Goal: Information Seeking & Learning: Understand process/instructions

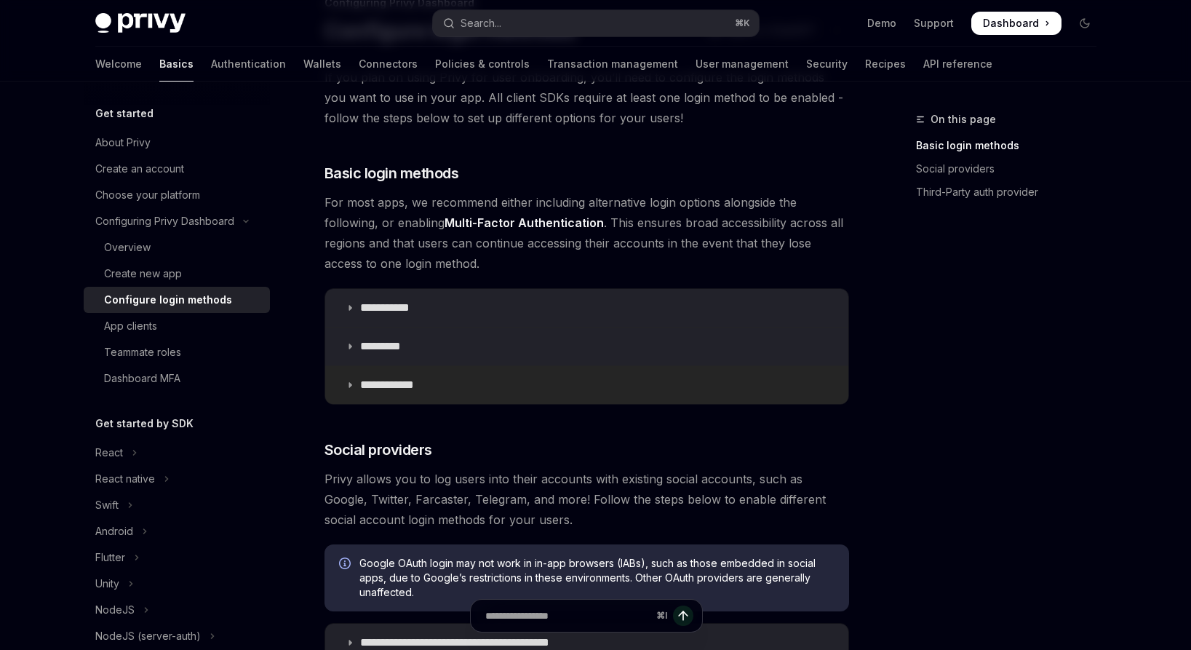
click at [420, 388] on p "**********" at bounding box center [392, 384] width 65 height 15
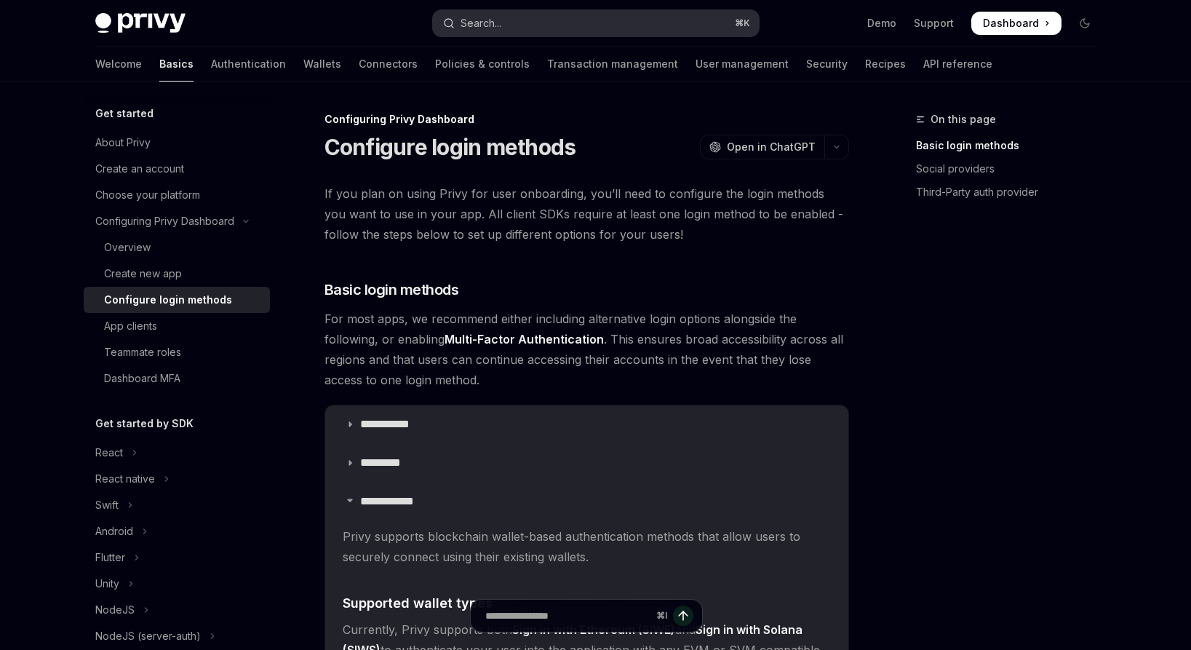
click at [545, 25] on button "Search... ⌘ K" at bounding box center [596, 23] width 326 height 26
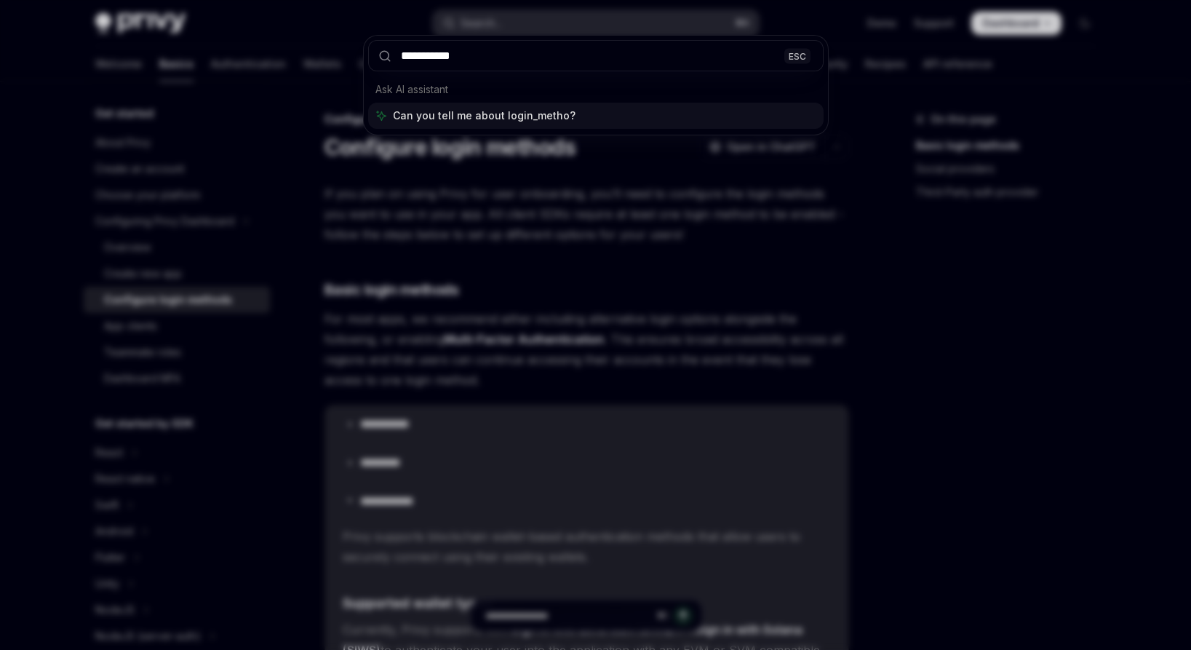
type input "**********"
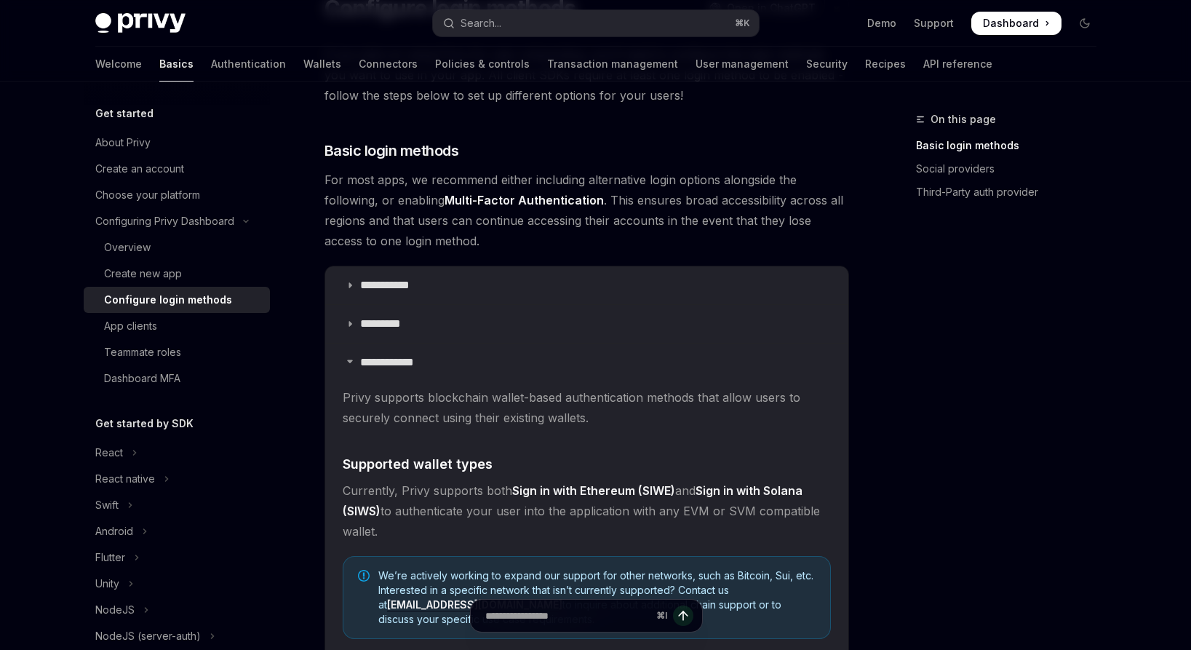
scroll to position [158, 0]
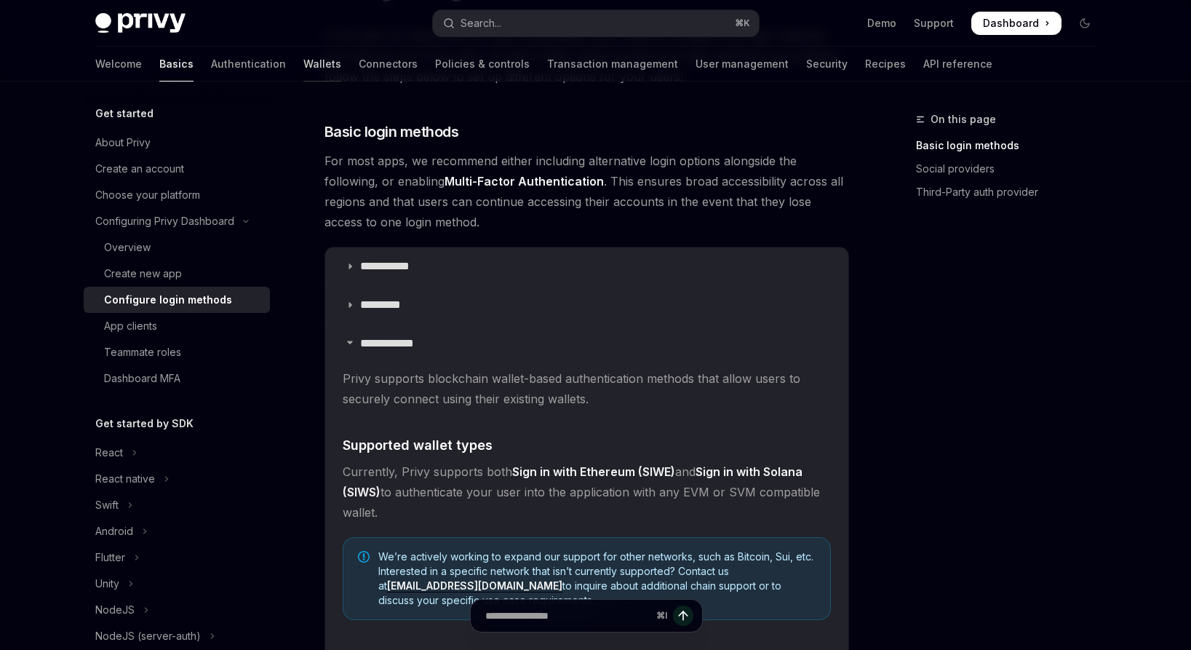
click at [303, 62] on link "Wallets" at bounding box center [322, 64] width 38 height 35
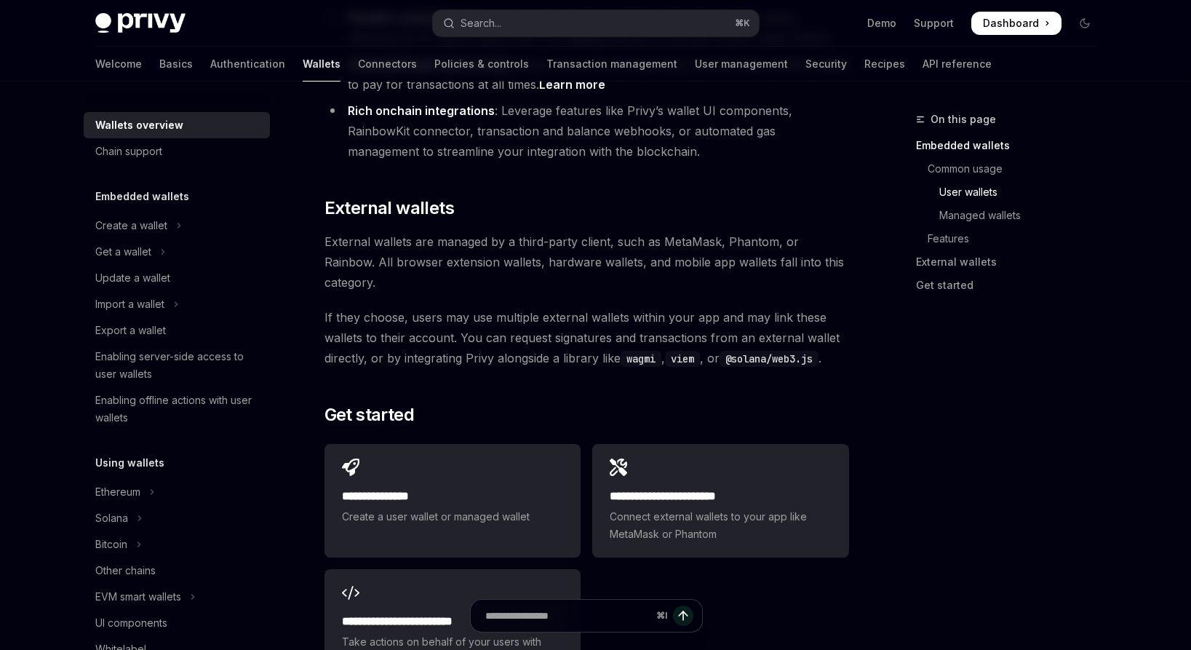
scroll to position [2265, 0]
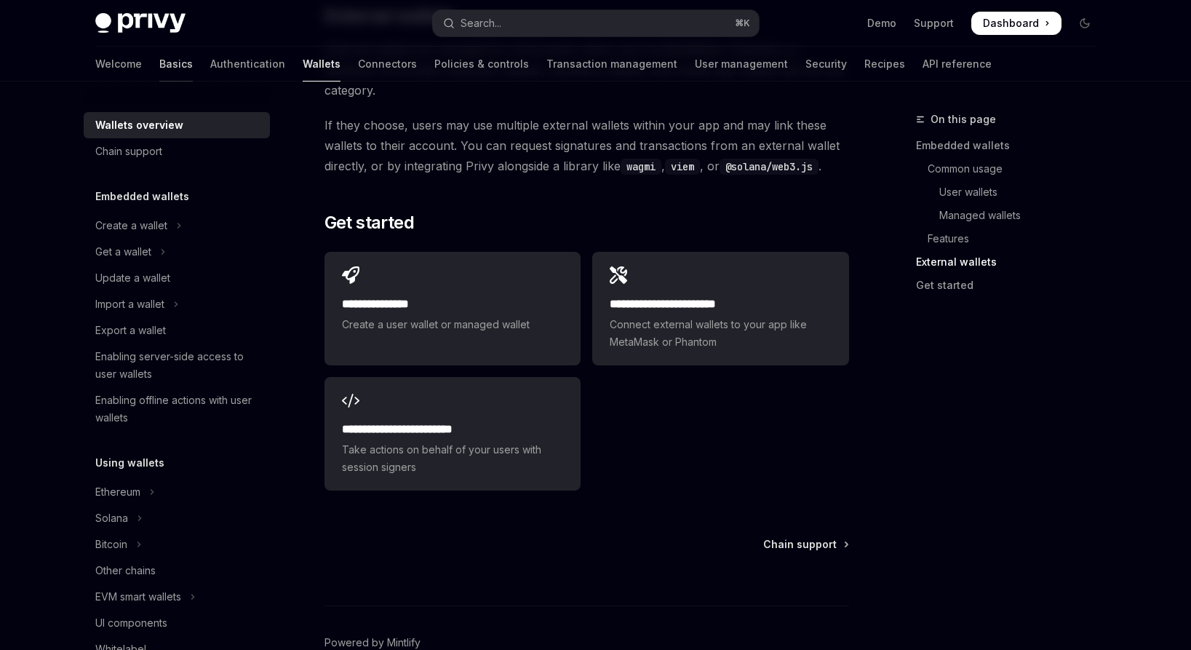
click at [159, 60] on link "Basics" at bounding box center [175, 64] width 33 height 35
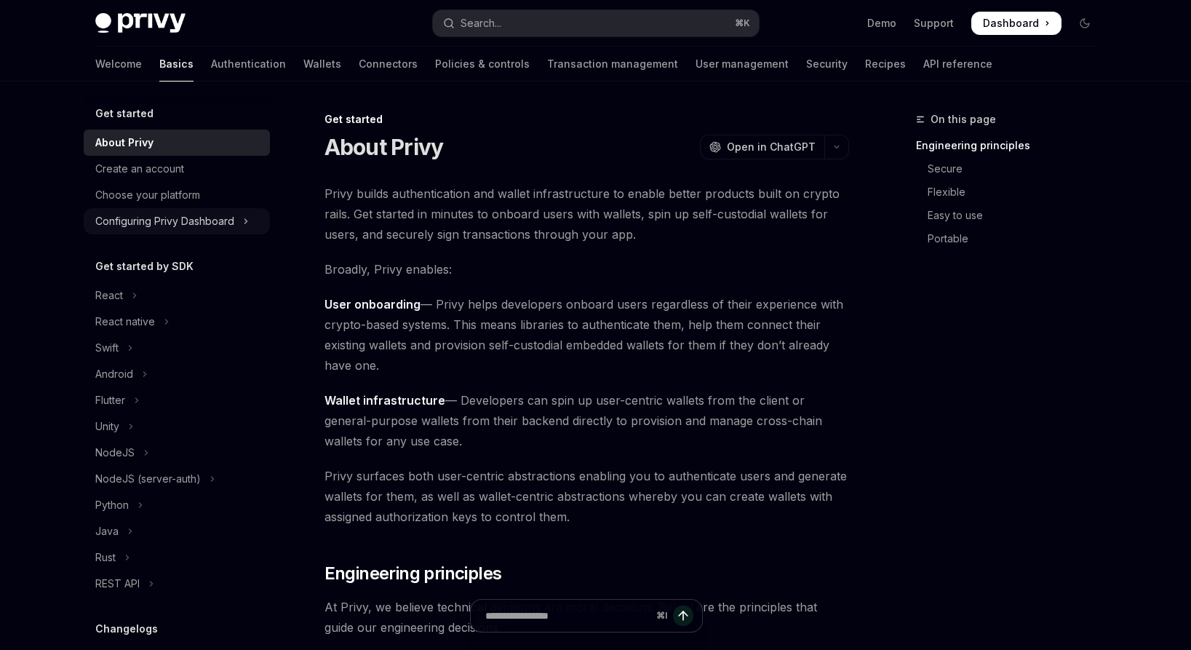
click at [202, 223] on div "Configuring Privy Dashboard" at bounding box center [164, 220] width 139 height 17
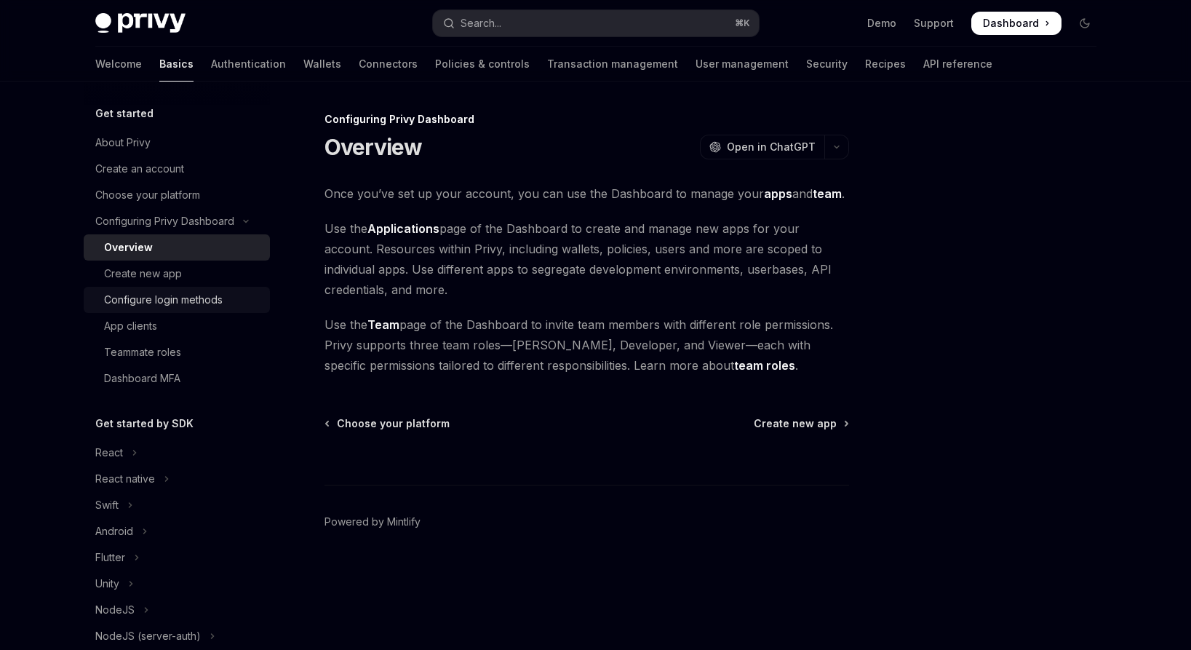
click at [204, 292] on div "Configure login methods" at bounding box center [163, 299] width 119 height 17
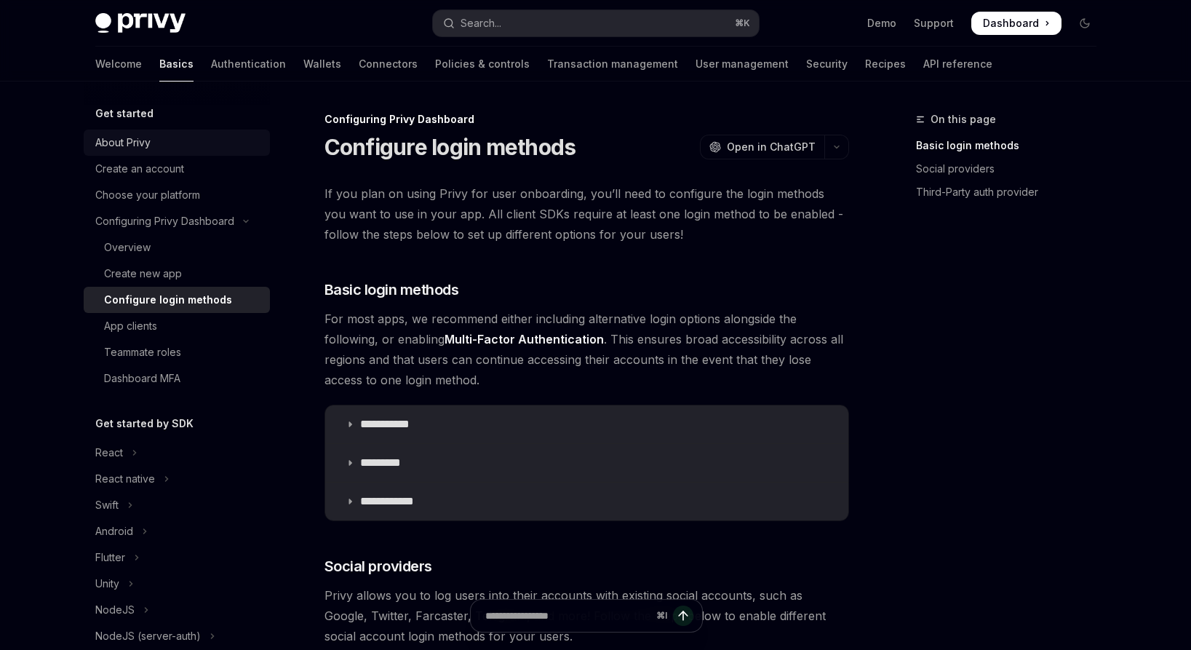
click at [156, 135] on div "About Privy" at bounding box center [178, 142] width 166 height 17
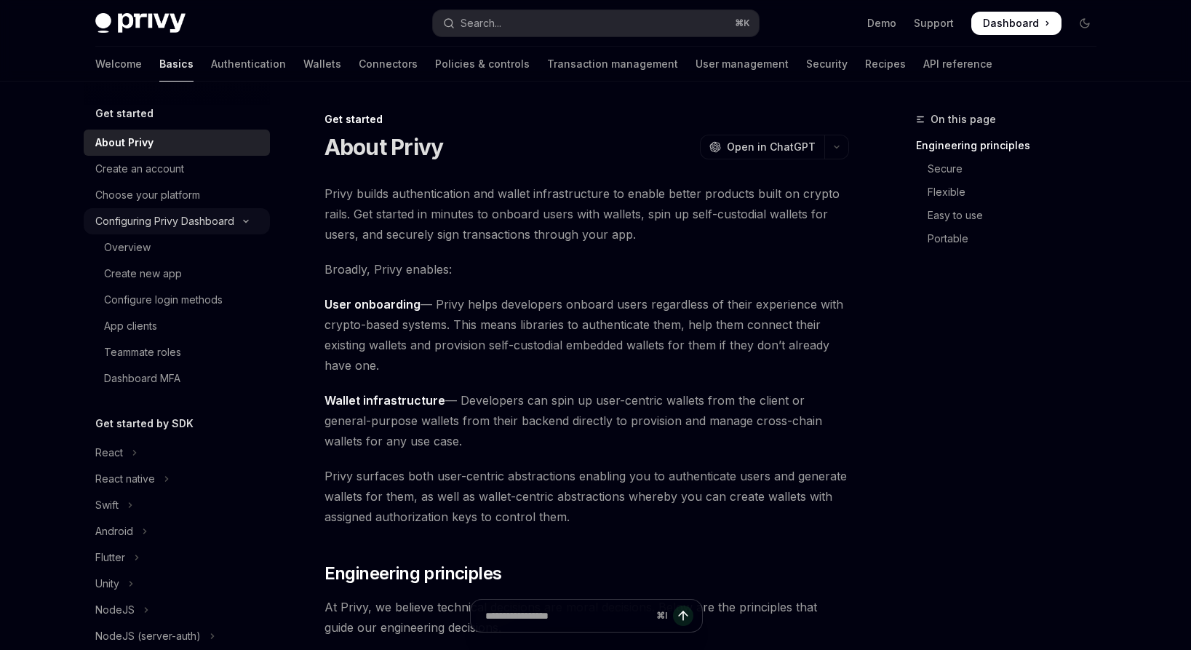
click at [252, 217] on button "Configuring Privy Dashboard" at bounding box center [177, 221] width 186 height 26
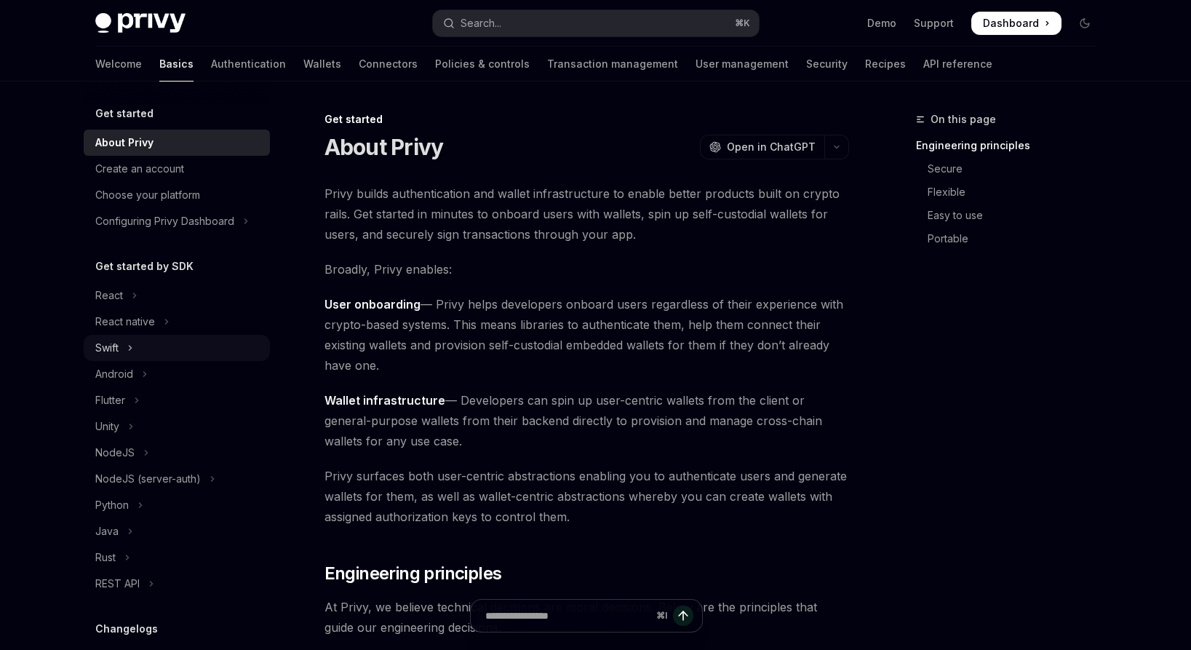
scroll to position [17, 0]
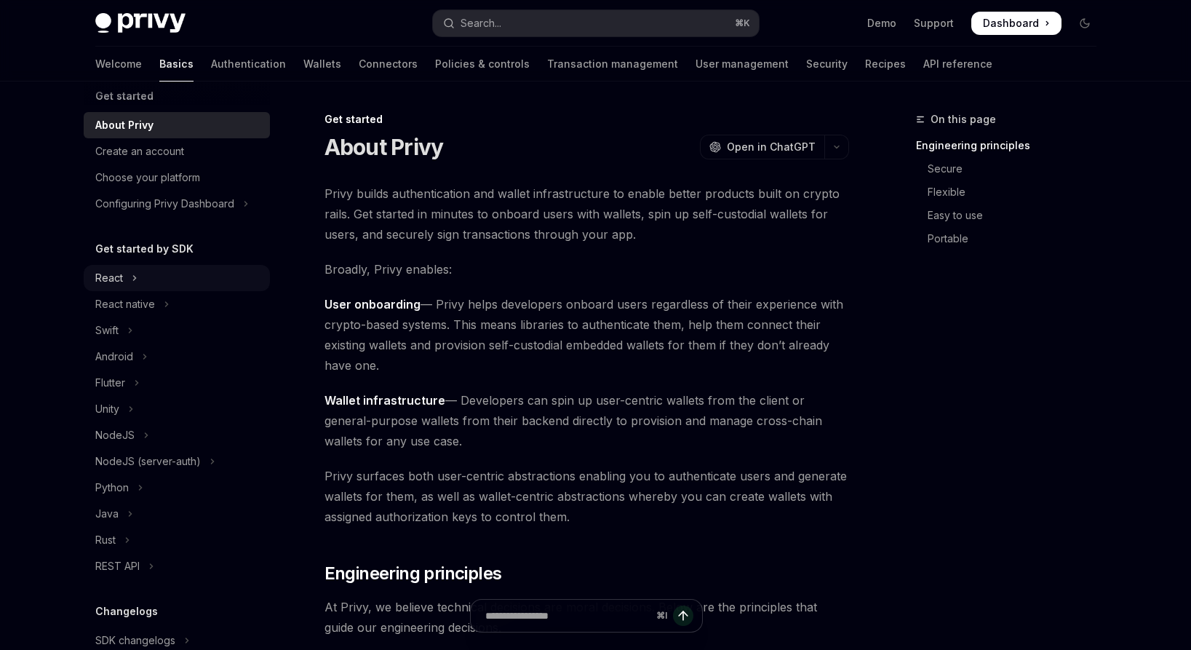
click at [169, 281] on button "React" at bounding box center [177, 278] width 186 height 26
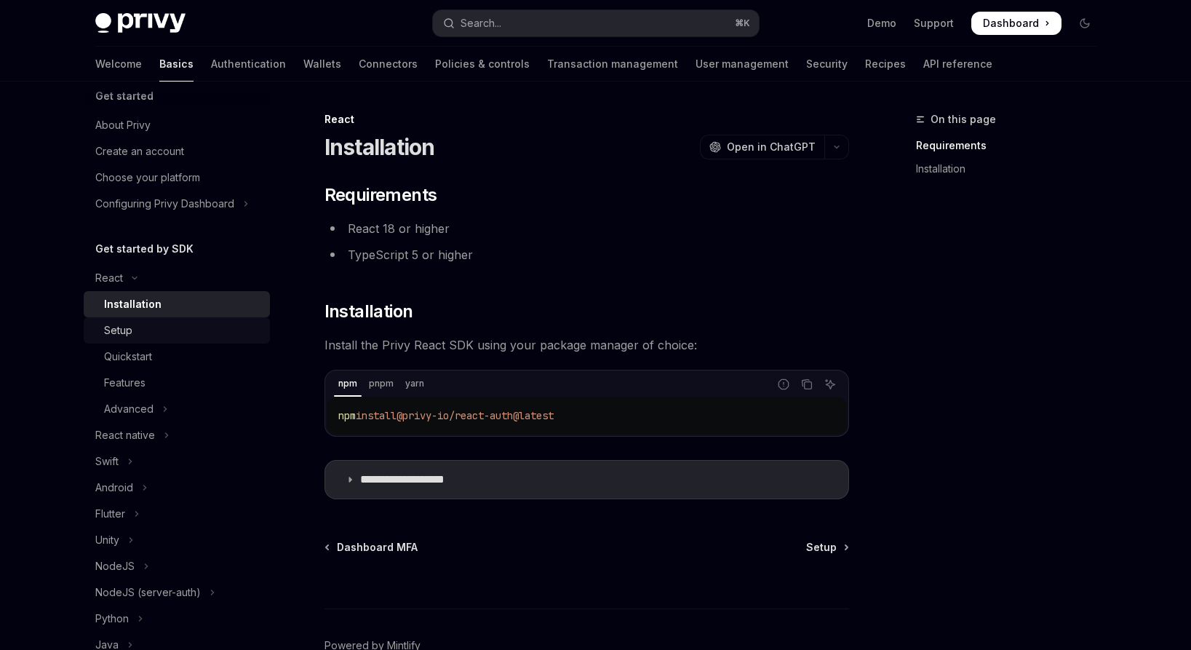
click at [159, 327] on div "Setup" at bounding box center [182, 329] width 157 height 17
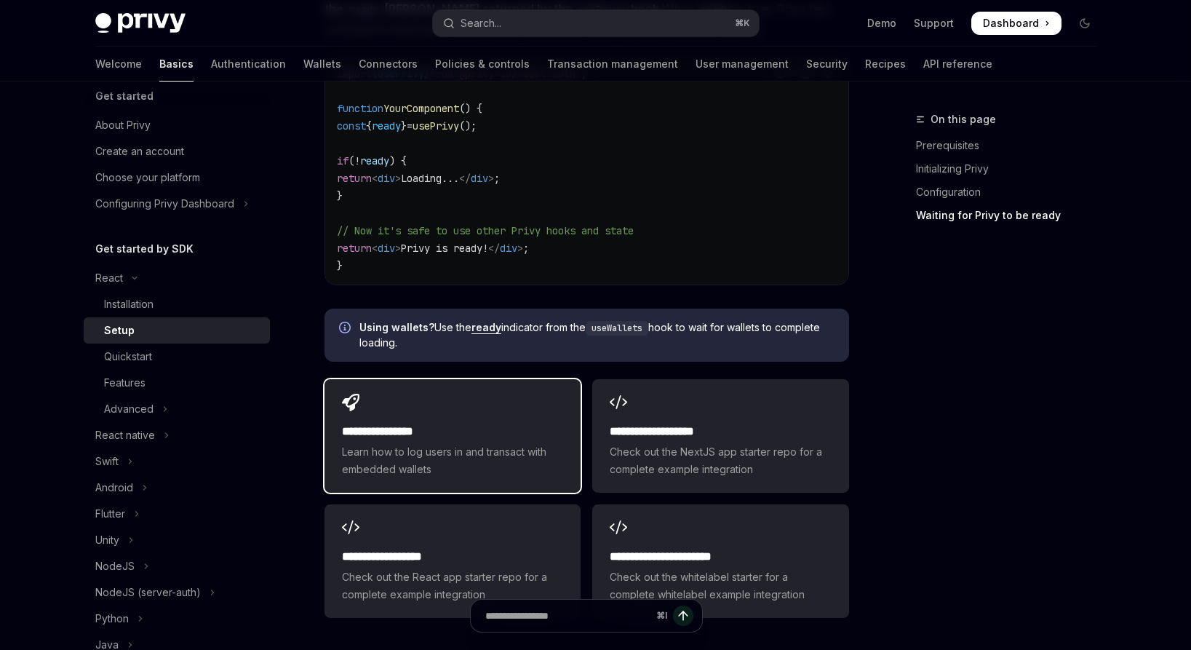
scroll to position [1790, 0]
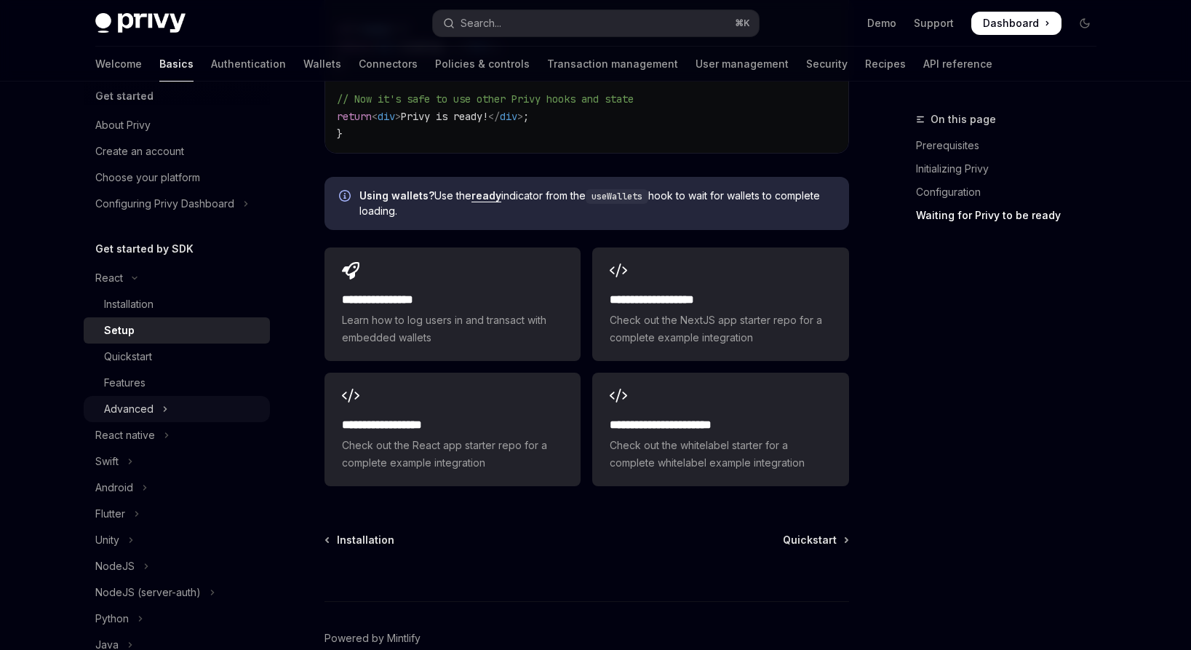
click at [162, 402] on icon "Toggle Advanced section" at bounding box center [165, 408] width 6 height 17
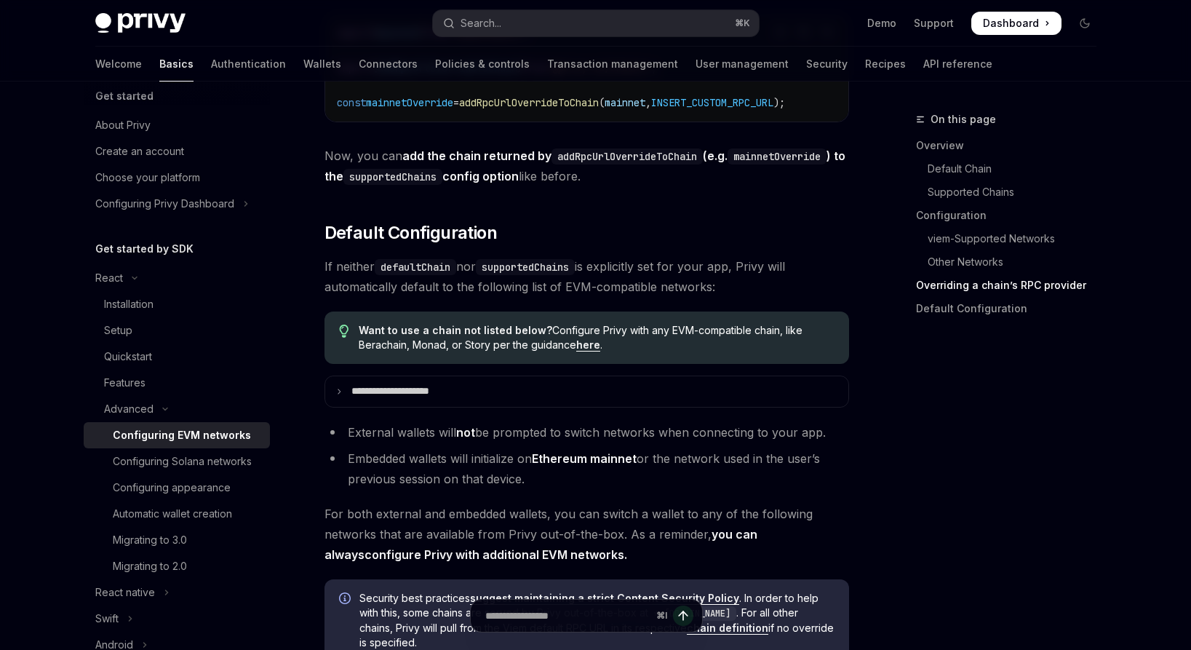
scroll to position [3752, 0]
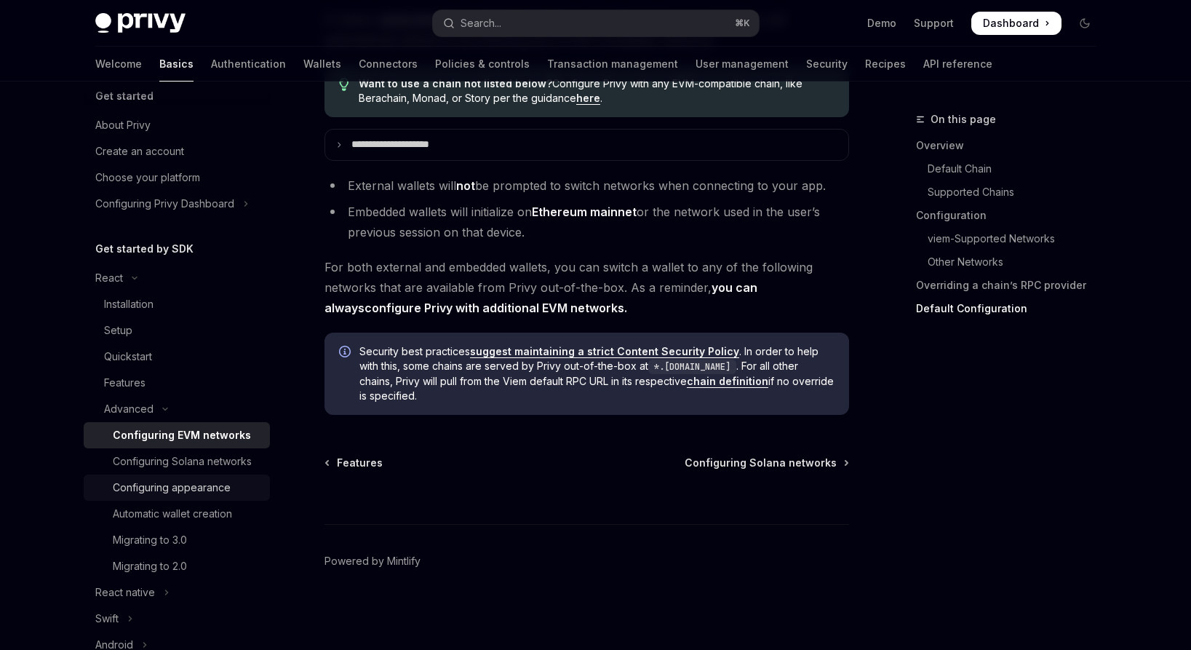
click at [191, 485] on div "Configuring appearance" at bounding box center [172, 487] width 118 height 17
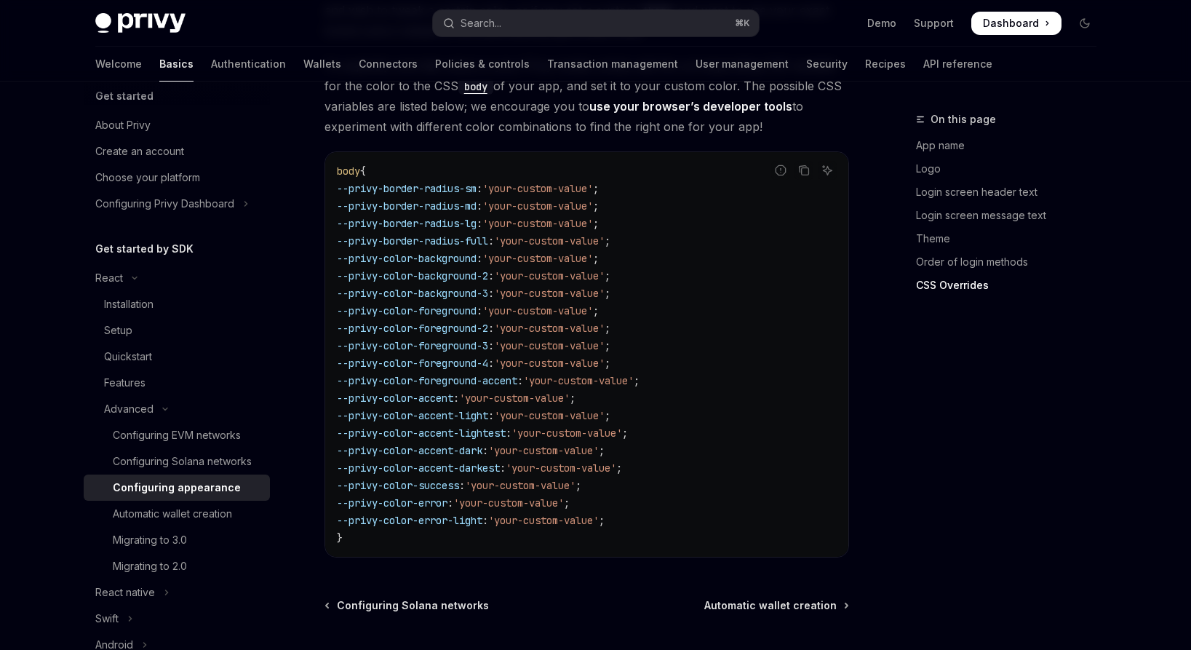
scroll to position [3555, 0]
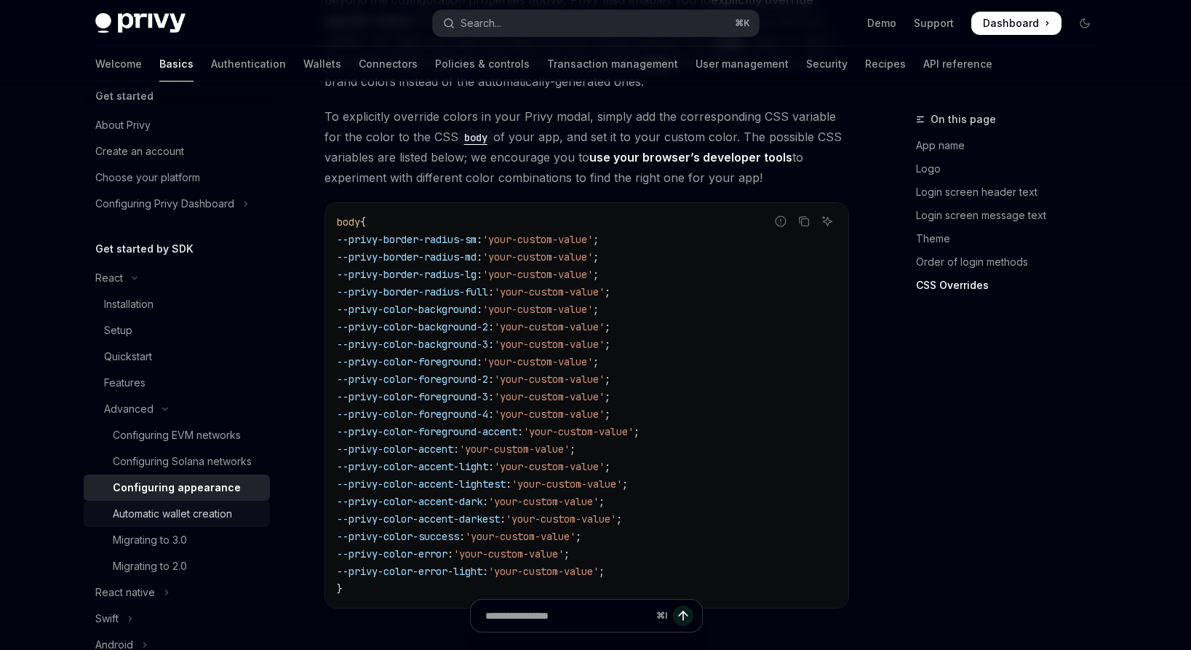
click at [188, 516] on div "Automatic wallet creation" at bounding box center [172, 513] width 119 height 17
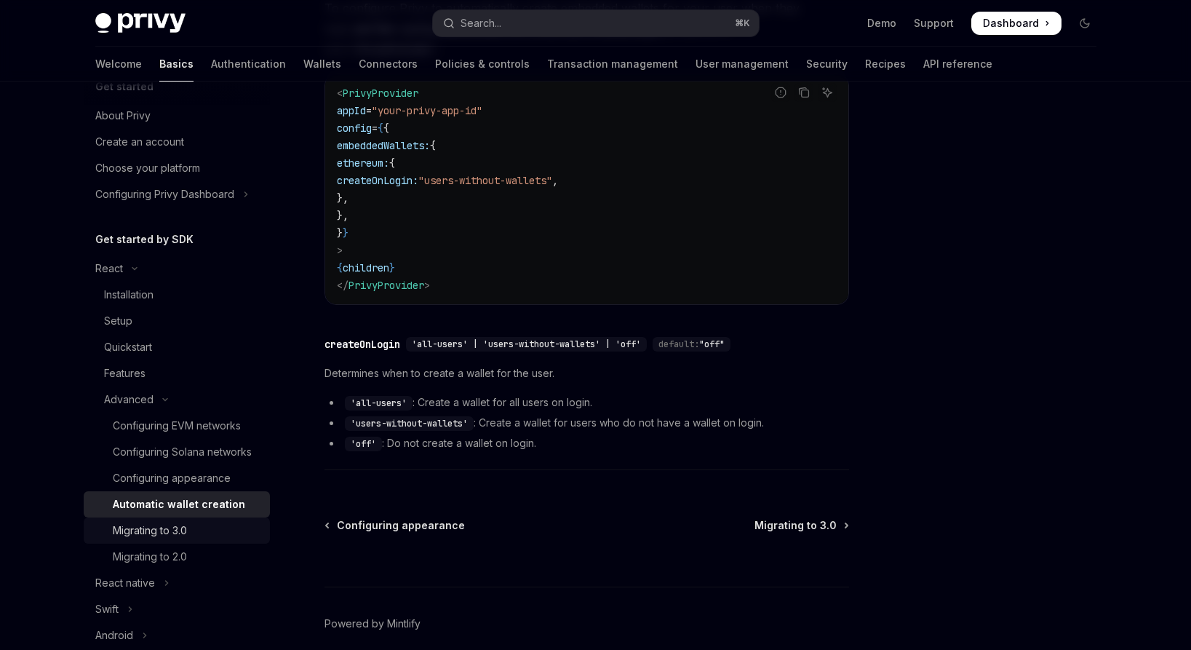
scroll to position [36, 0]
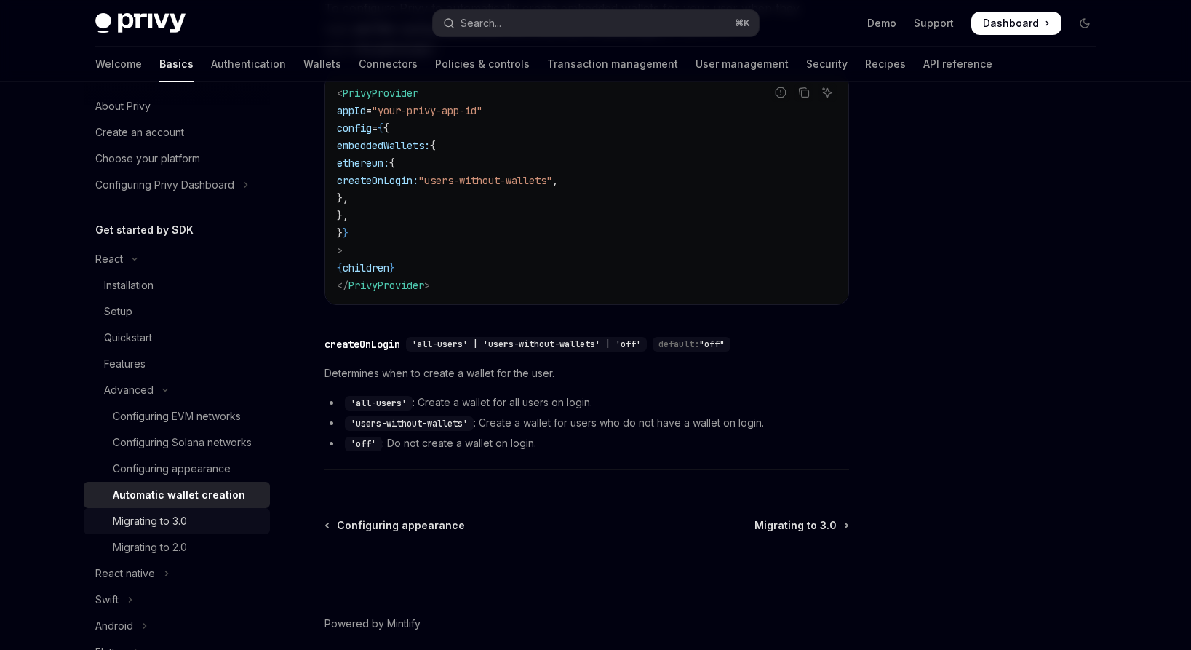
click at [200, 523] on div "Migrating to 3.0" at bounding box center [187, 520] width 148 height 17
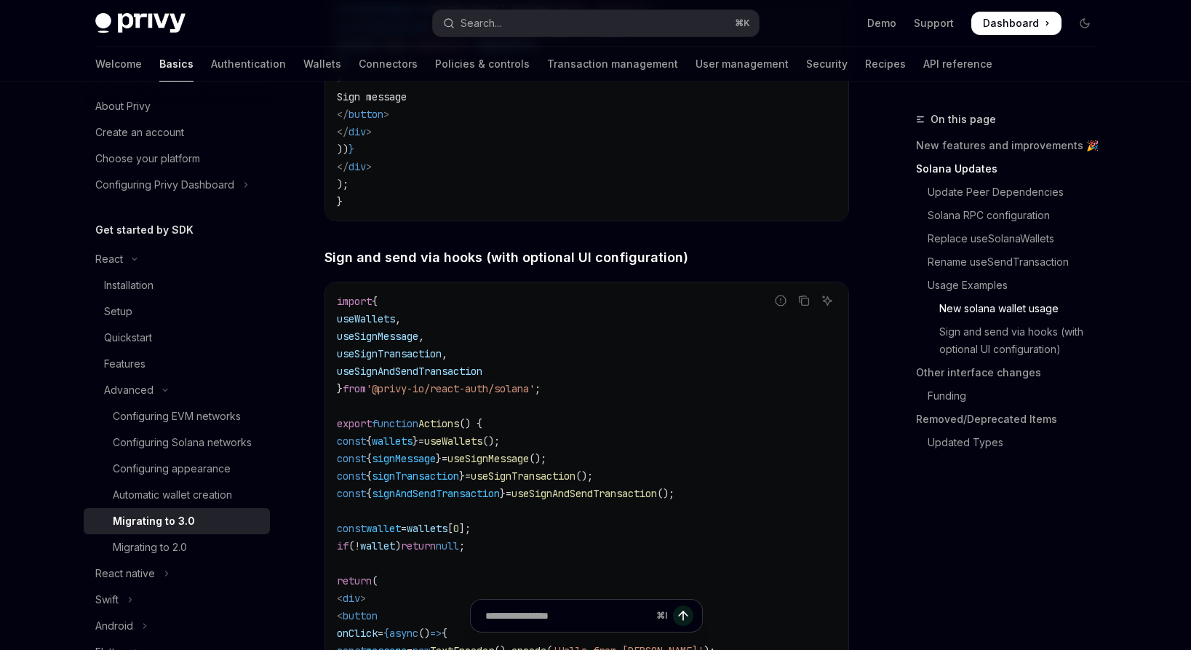
scroll to position [3223, 0]
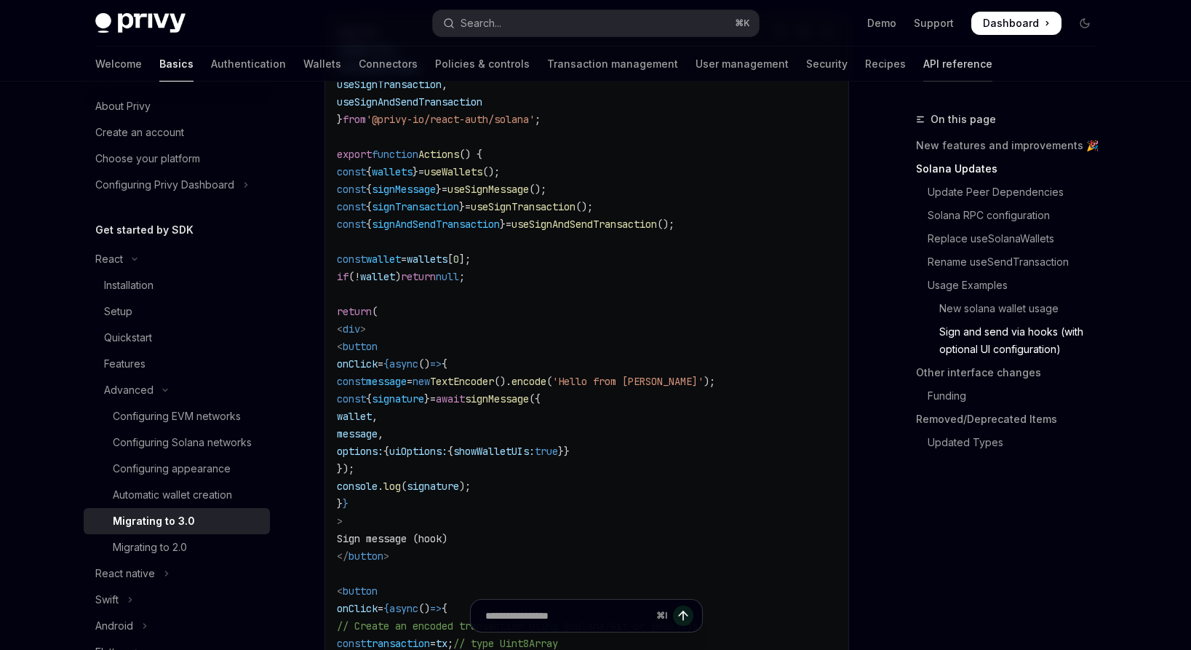
click at [923, 68] on link "API reference" at bounding box center [957, 64] width 69 height 35
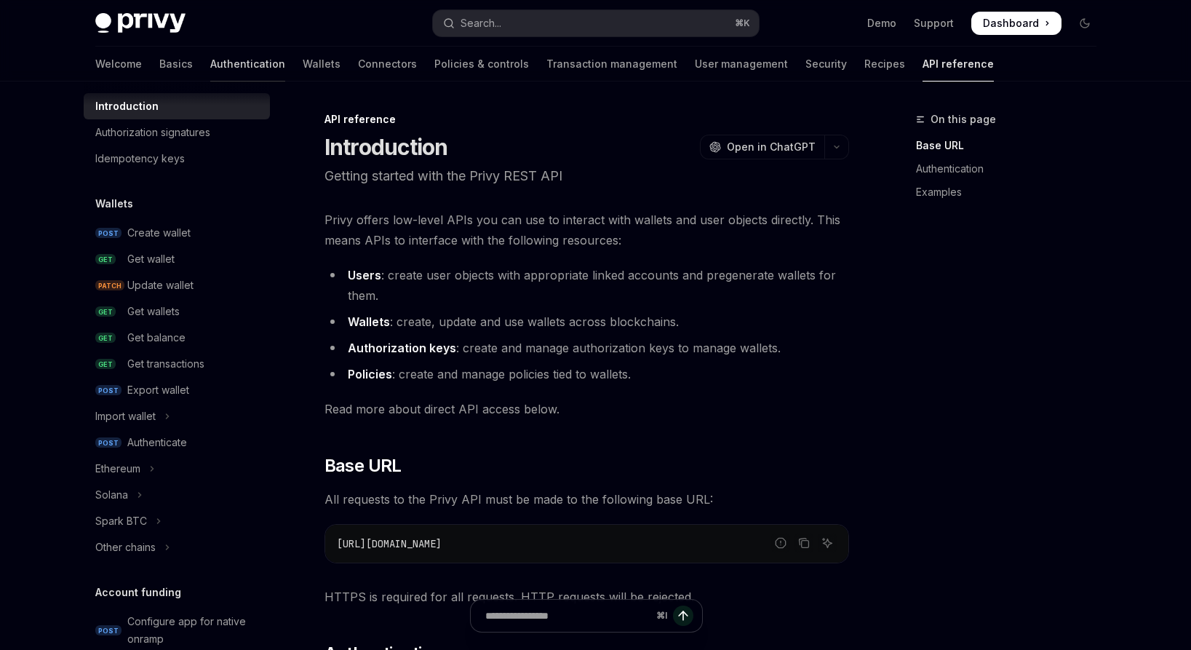
click at [210, 59] on link "Authentication" at bounding box center [247, 64] width 75 height 35
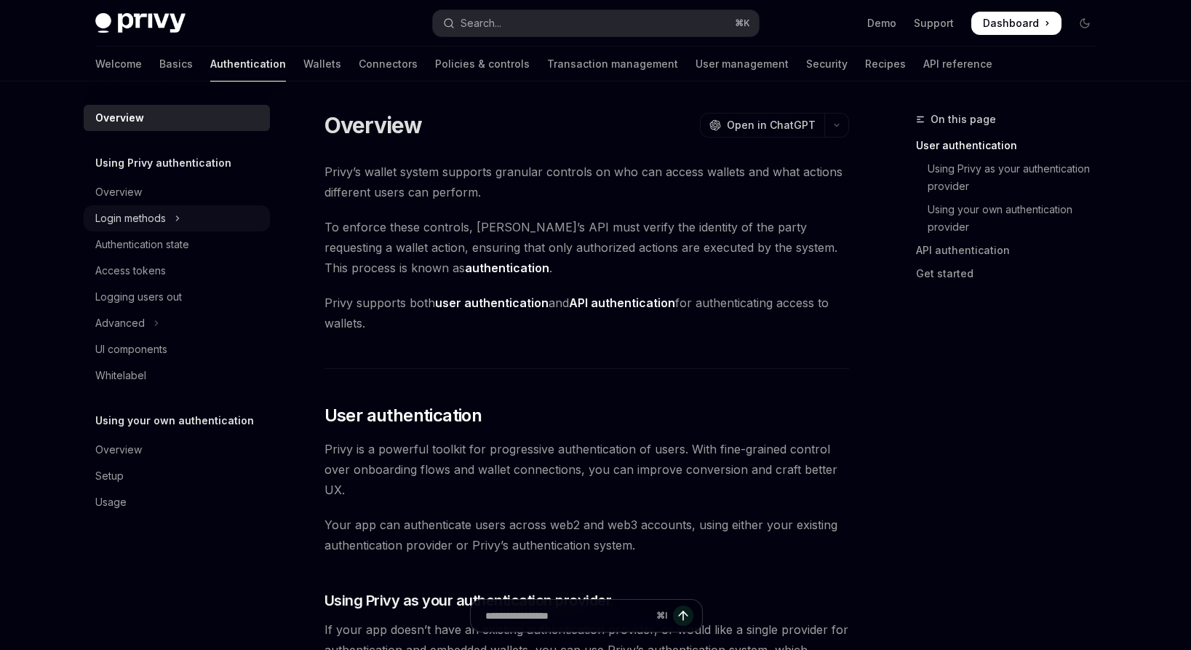
click at [175, 217] on icon "Toggle Login methods section" at bounding box center [178, 217] width 6 height 17
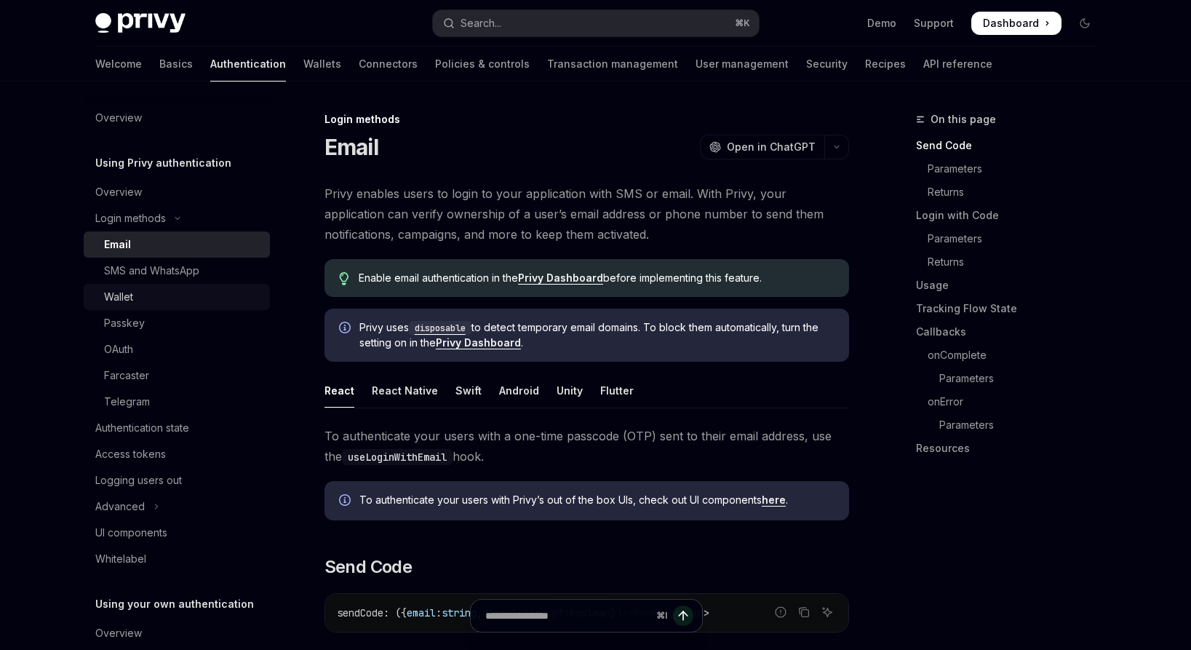
click at [154, 297] on div "Wallet" at bounding box center [182, 296] width 157 height 17
type textarea "*"
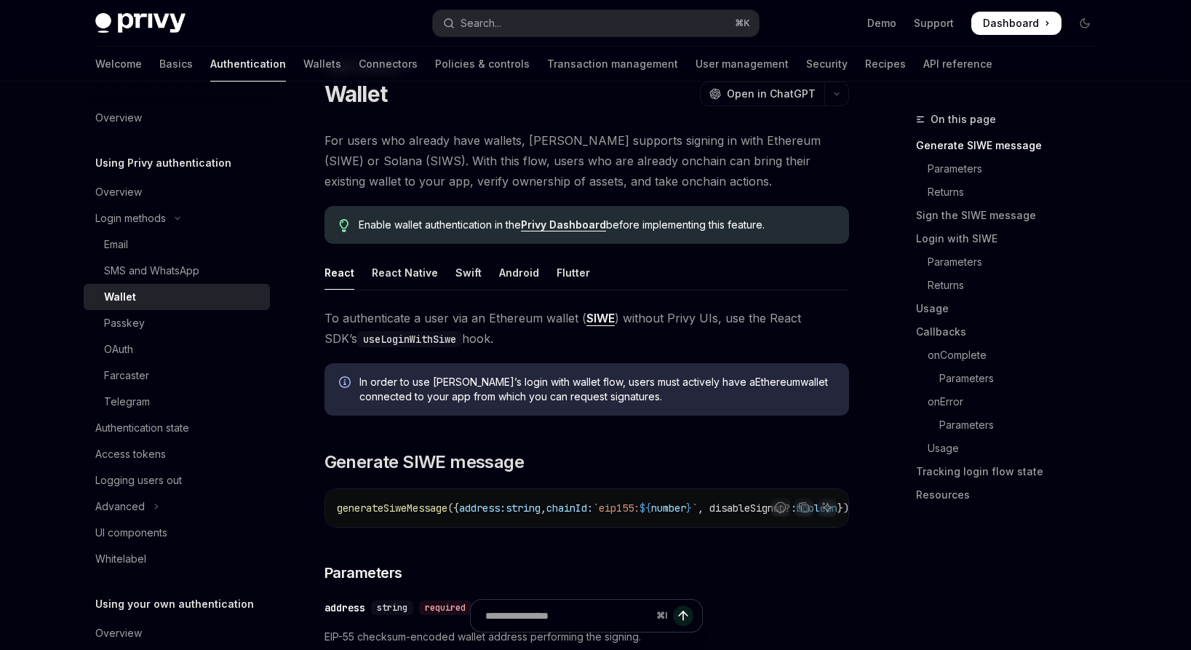
scroll to position [183, 0]
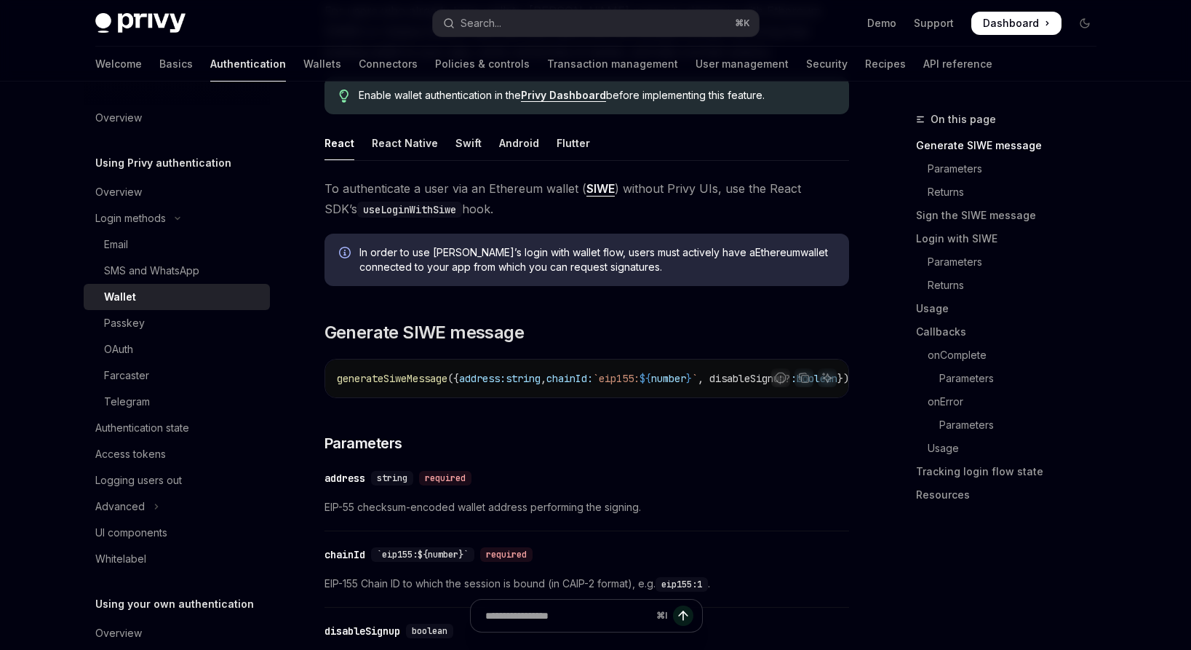
drag, startPoint x: 473, startPoint y: 404, endPoint x: 647, endPoint y: 412, distance: 173.3
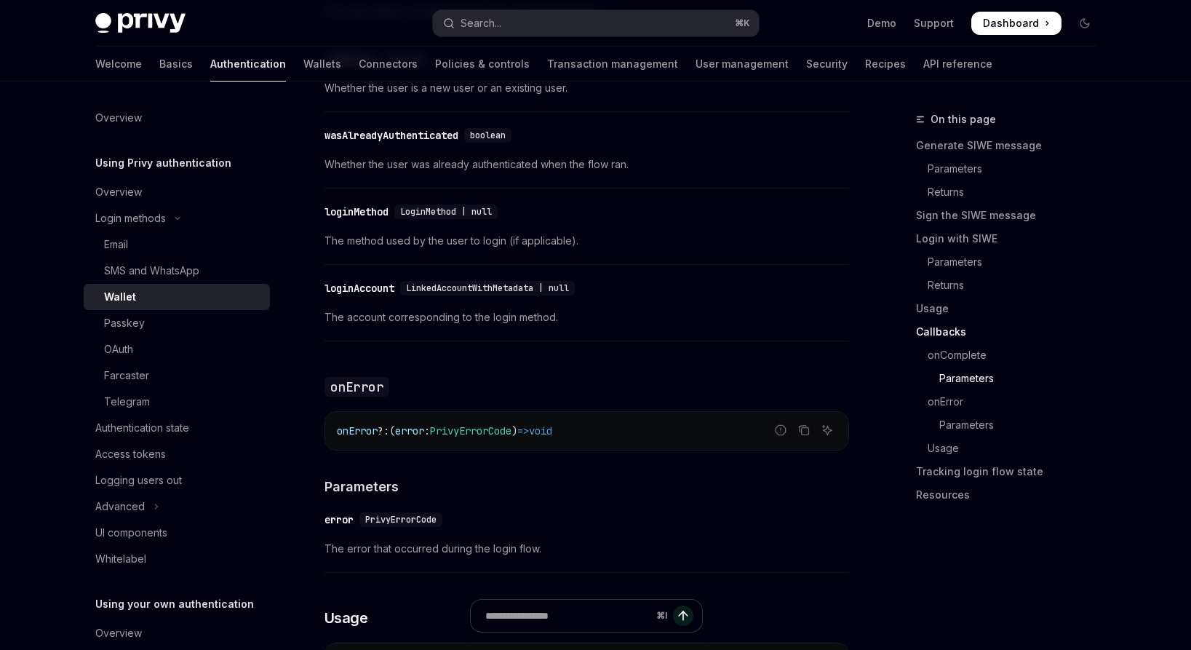
scroll to position [2597, 0]
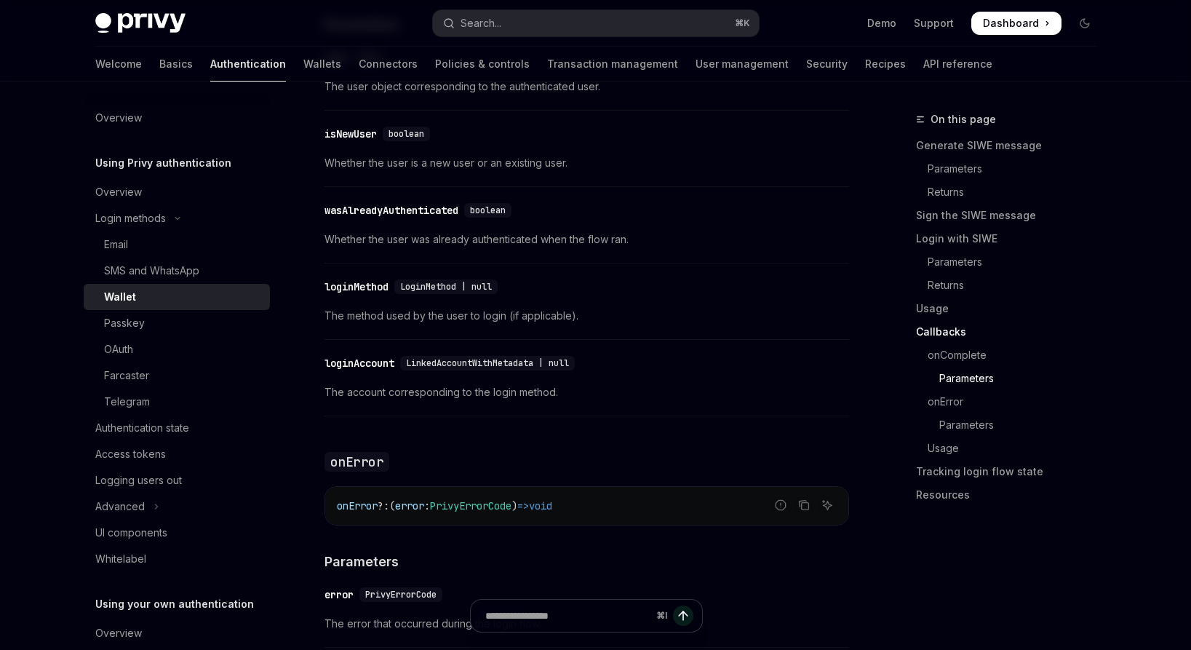
click at [437, 292] on span "LoginMethod | null" at bounding box center [446, 287] width 92 height 12
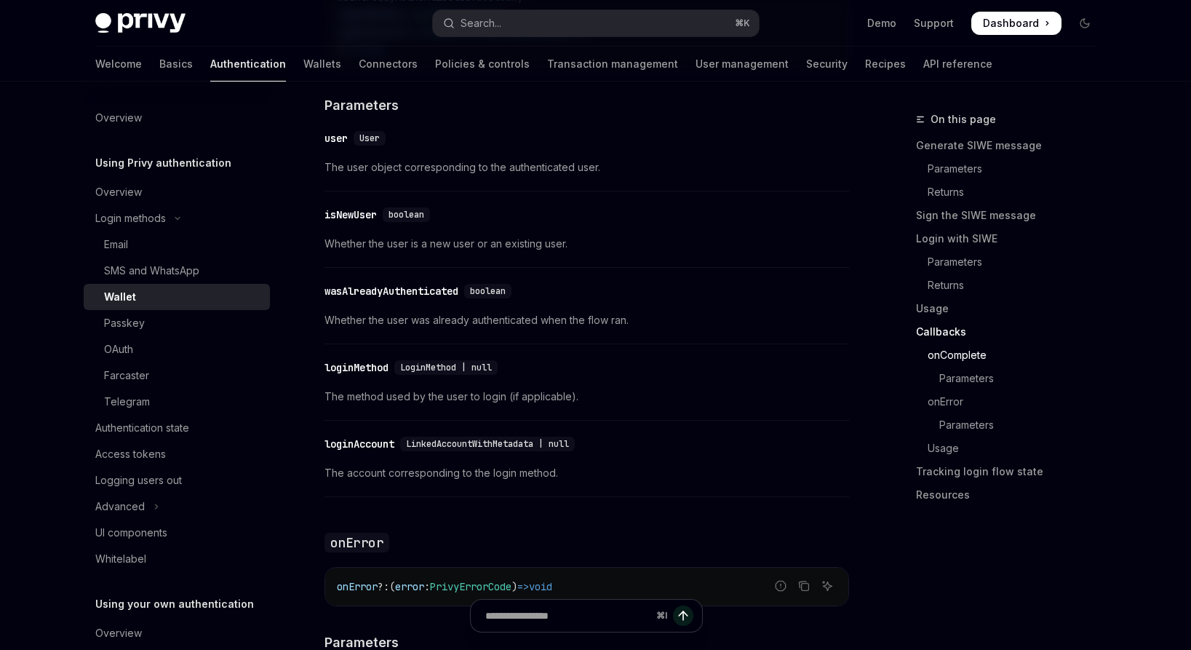
scroll to position [2441, 0]
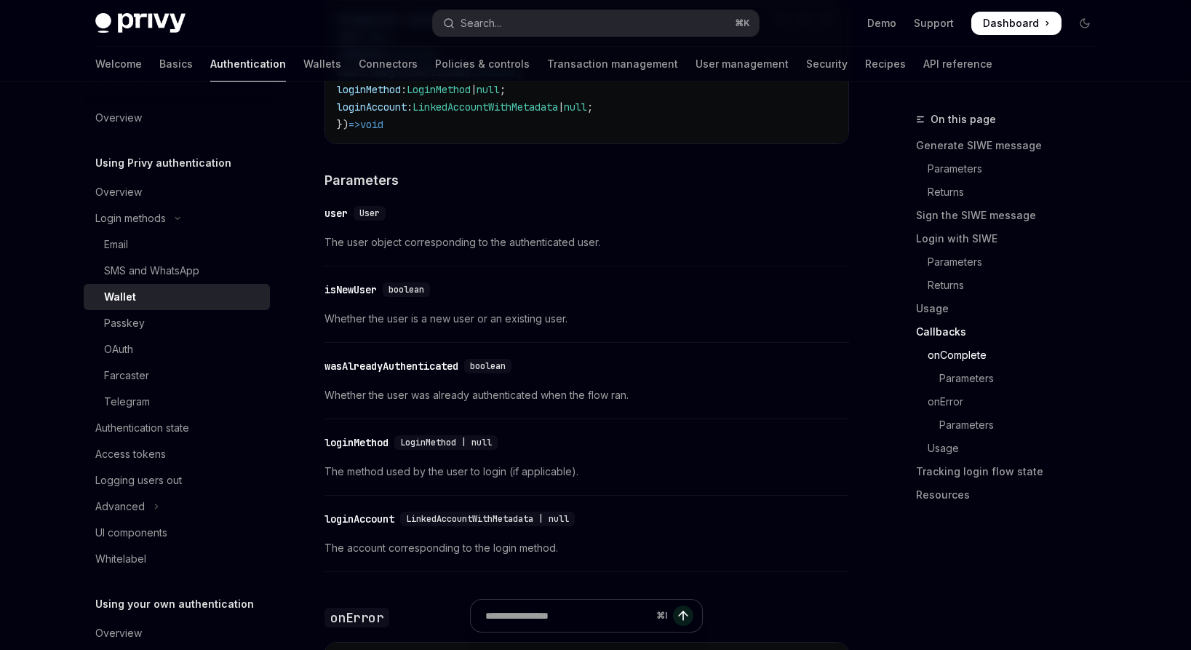
click at [442, 448] on span "LoginMethod | null" at bounding box center [446, 442] width 92 height 12
copy span "LoginMethod"
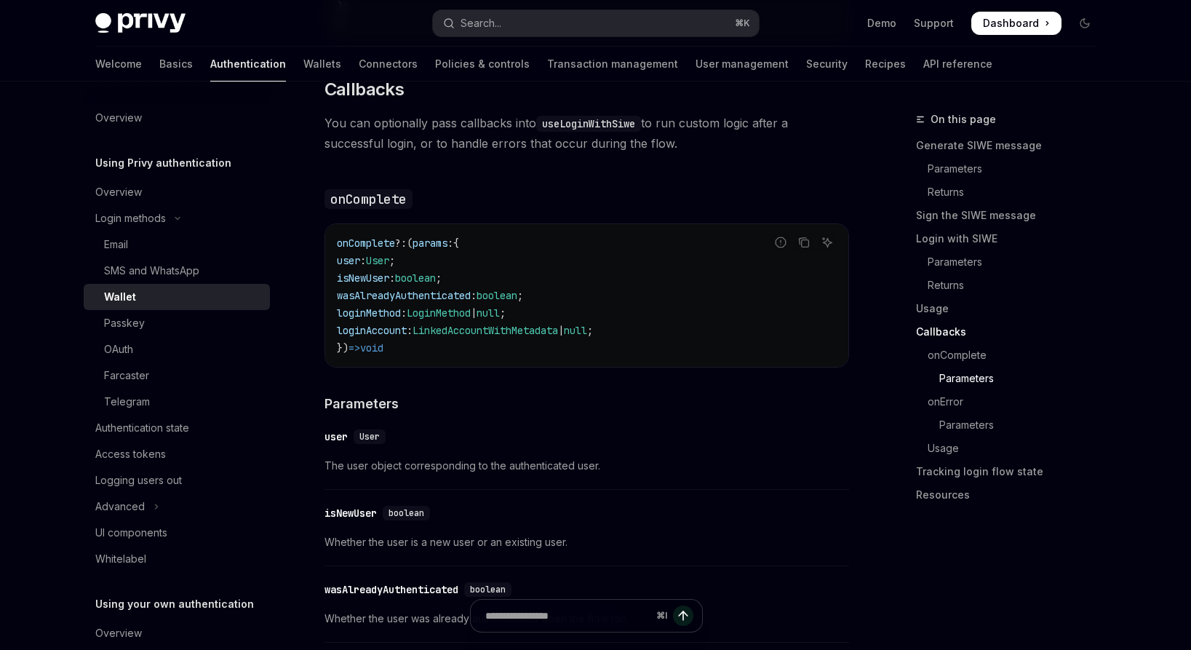
scroll to position [2570, 0]
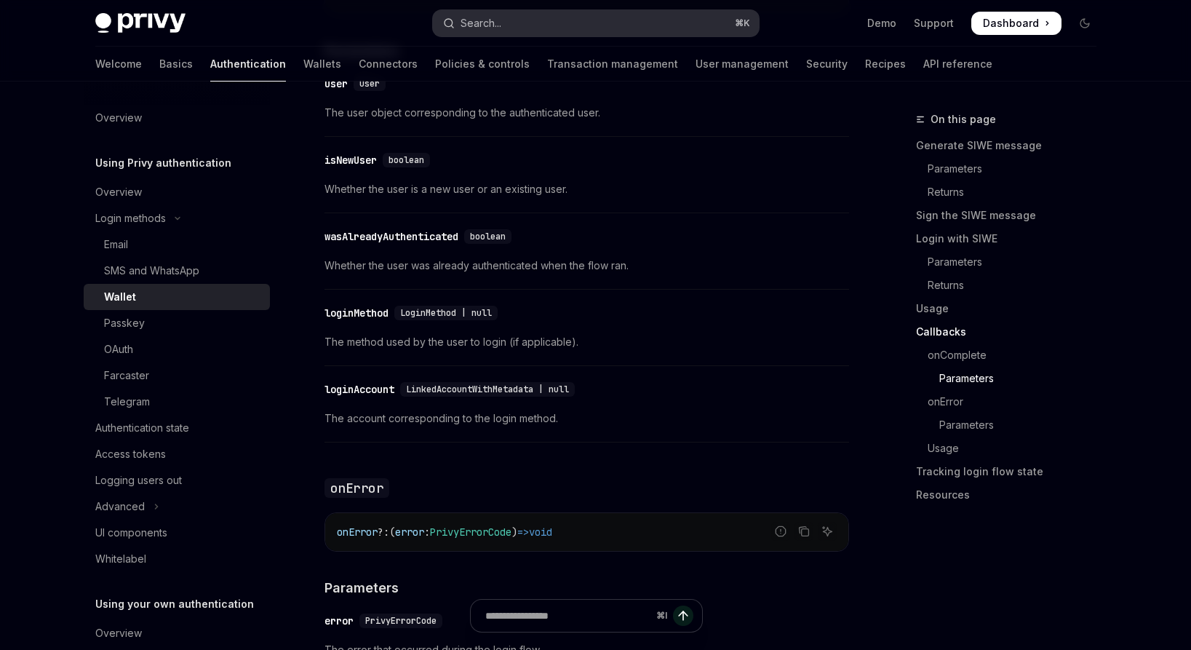
click at [566, 25] on button "Search... ⌘ K" at bounding box center [596, 23] width 326 height 26
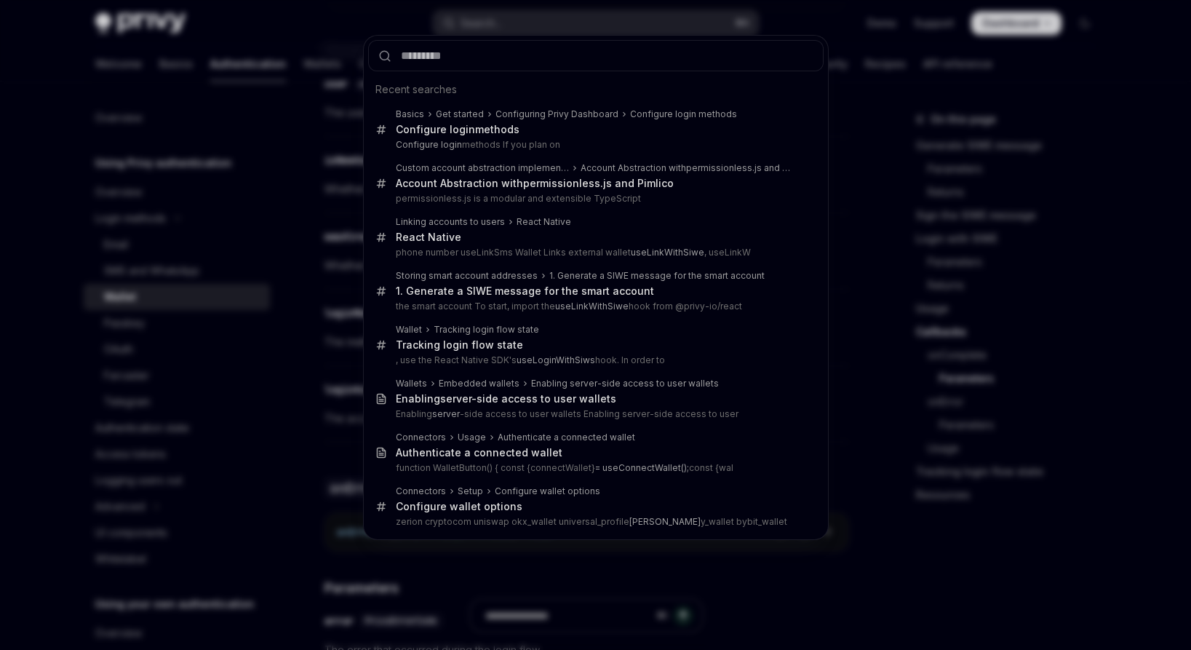
type input "**********"
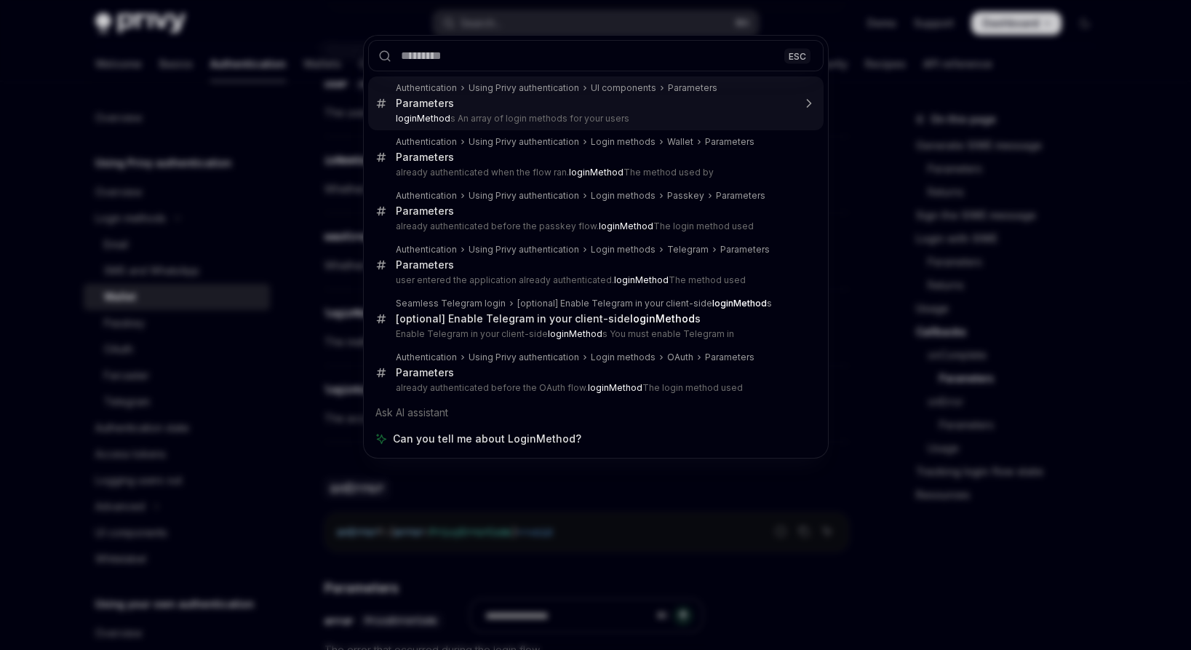
type textarea "*"
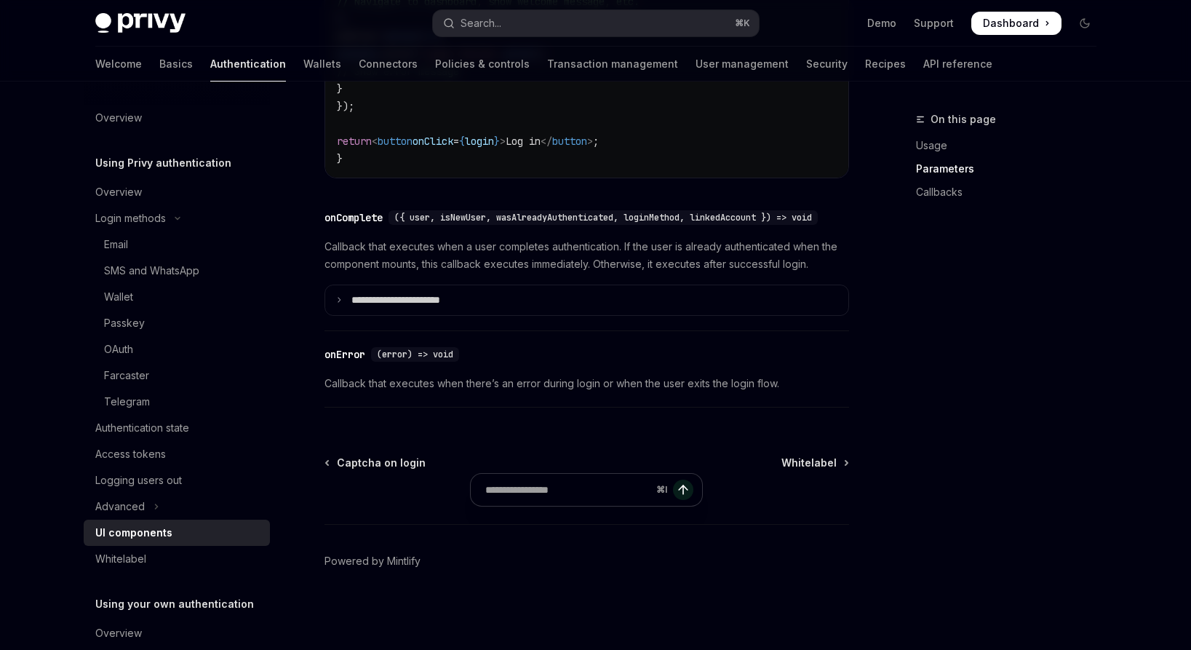
scroll to position [1304, 0]
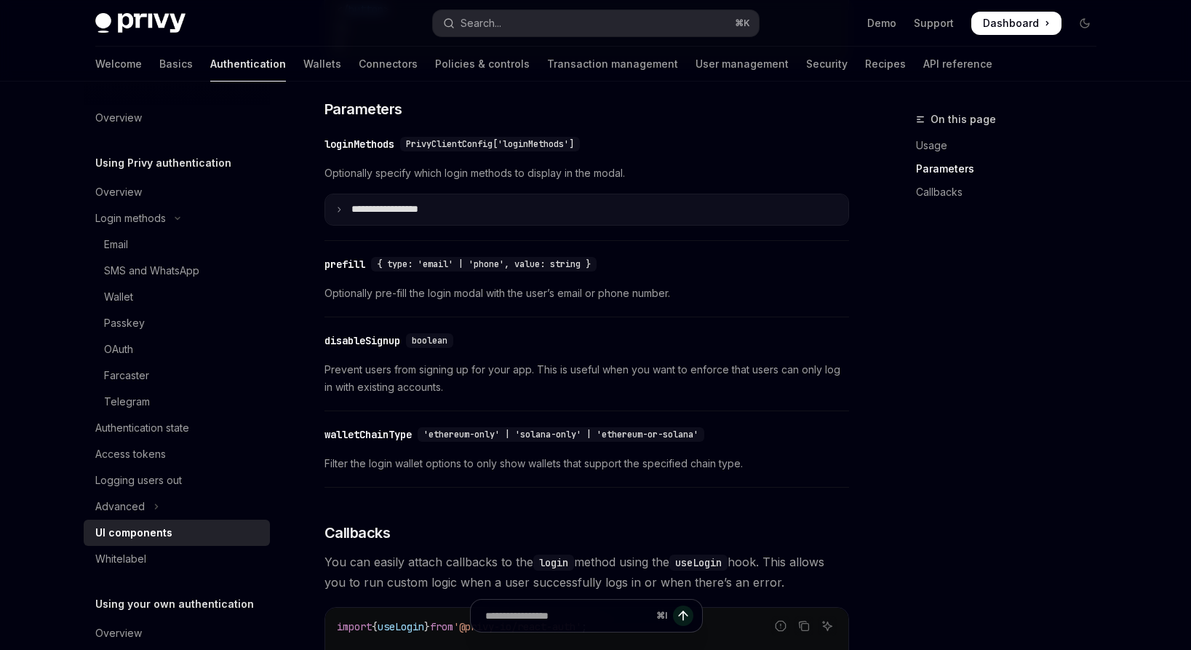
click at [472, 225] on summary "**********" at bounding box center [586, 209] width 523 height 31
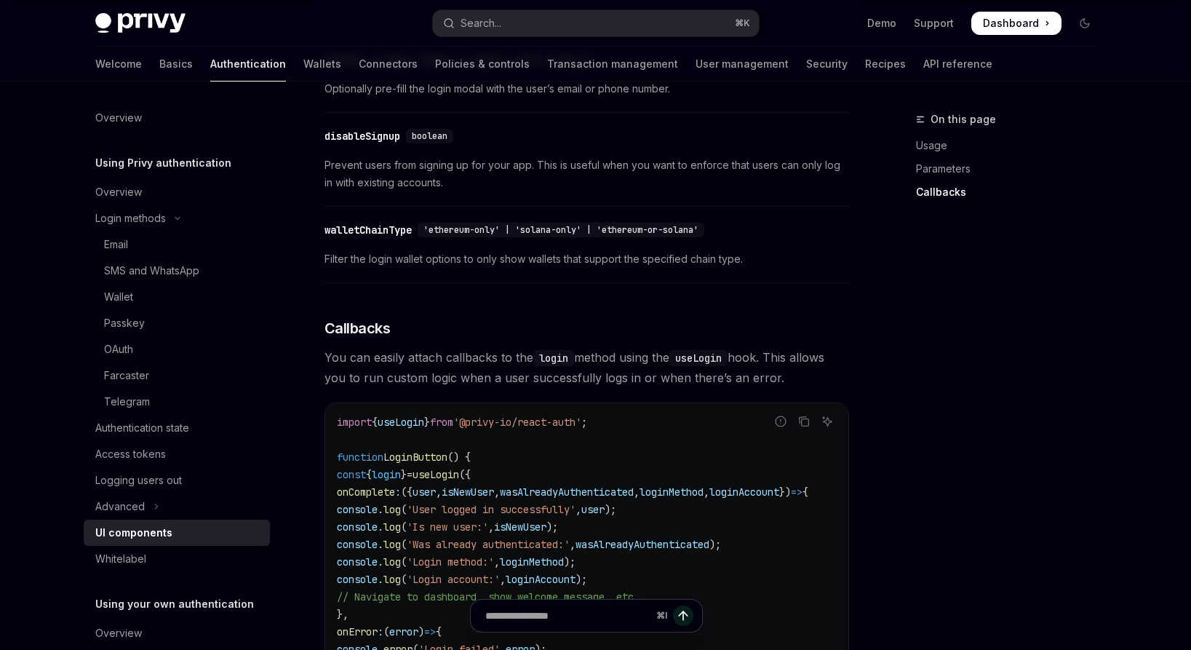
scroll to position [2290, 0]
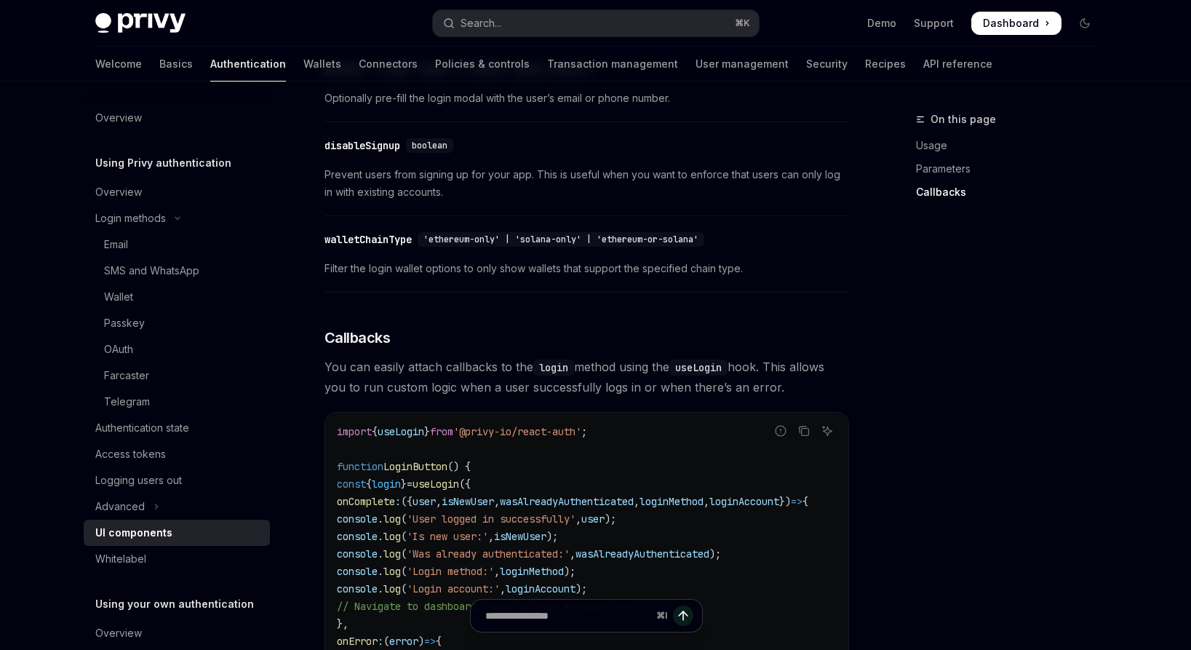
click at [382, 247] on div "walletChainType" at bounding box center [367, 239] width 87 height 15
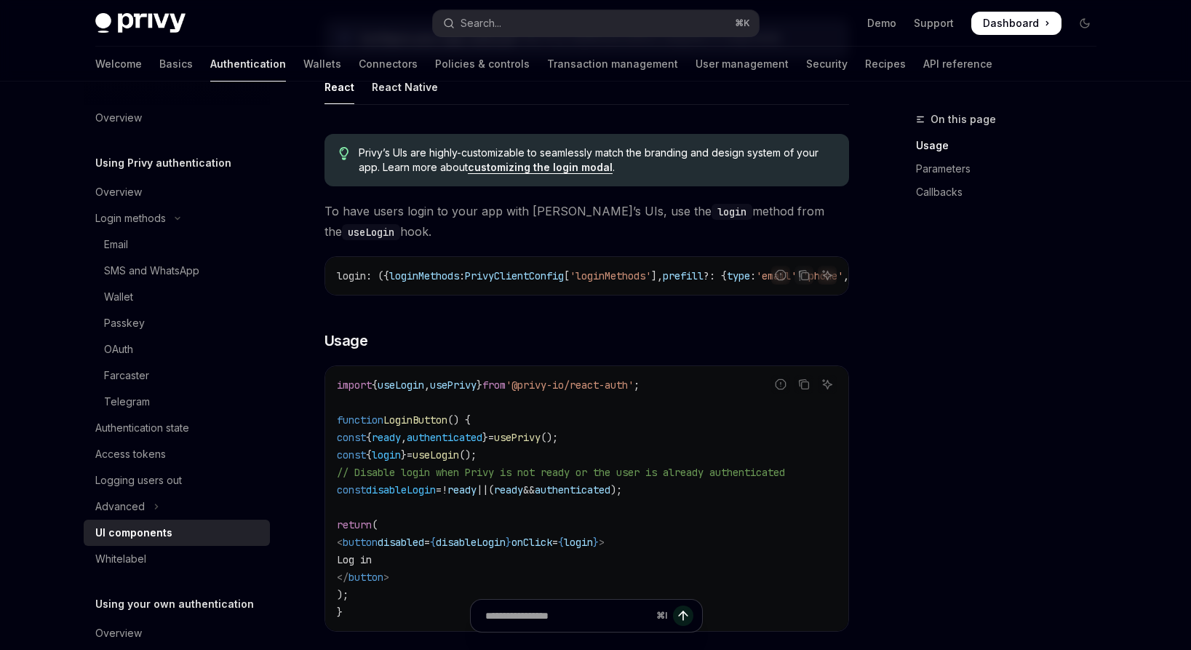
scroll to position [746, 0]
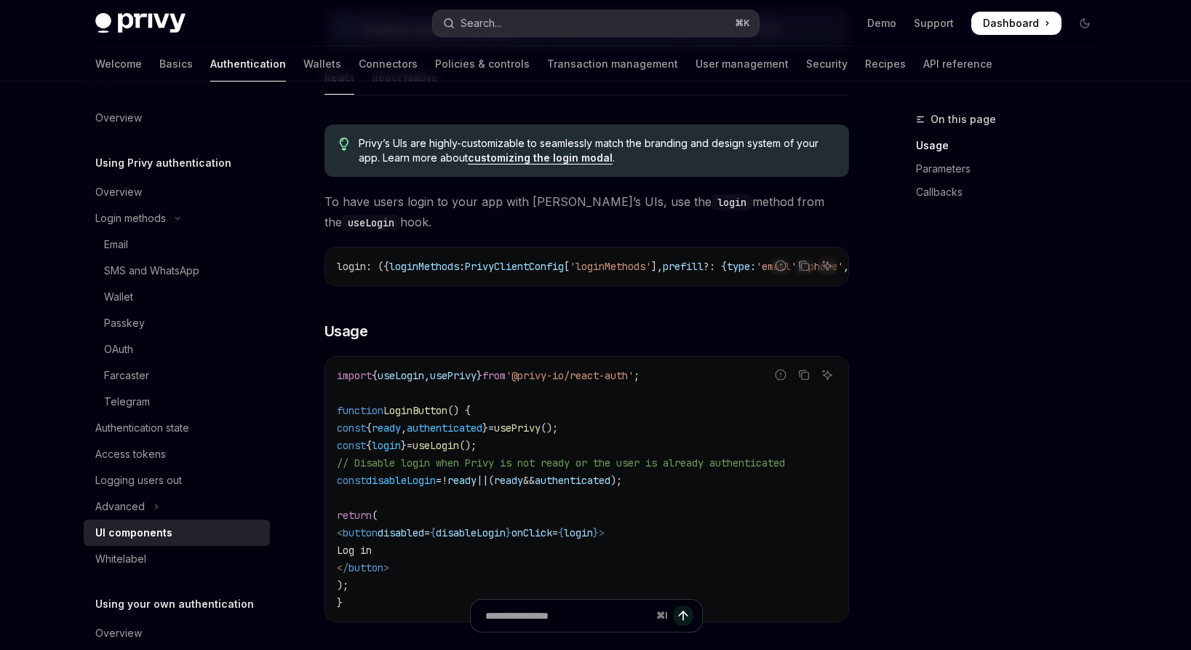
click at [508, 26] on button "Search... ⌘ K" at bounding box center [596, 23] width 326 height 26
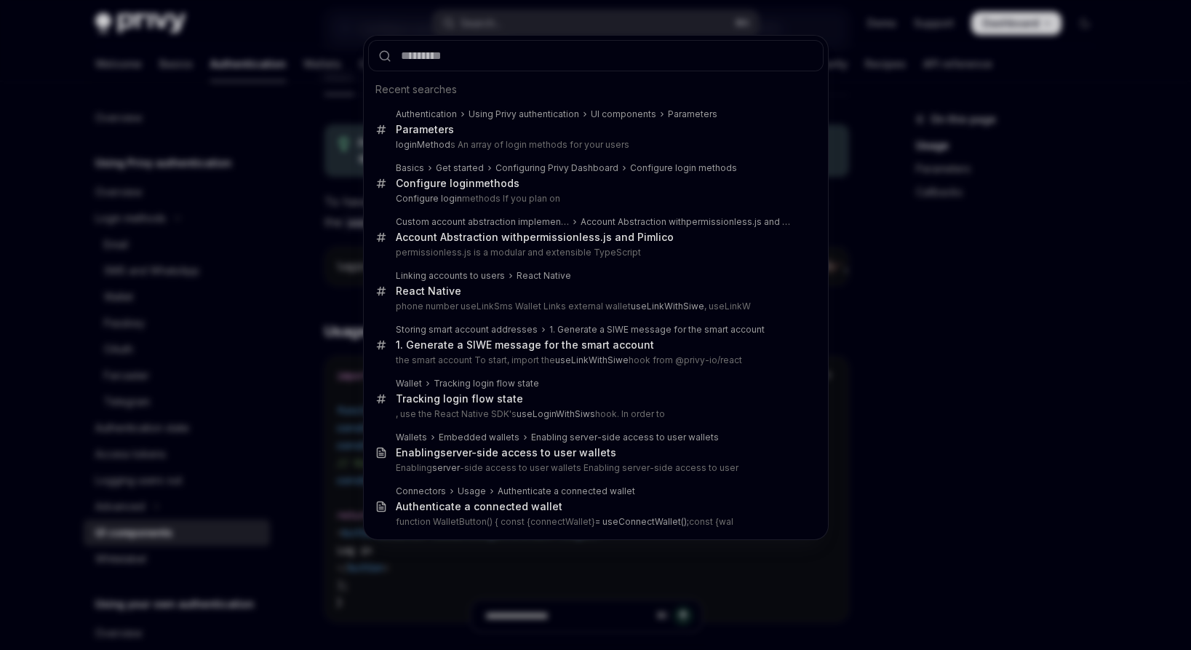
type input "**********"
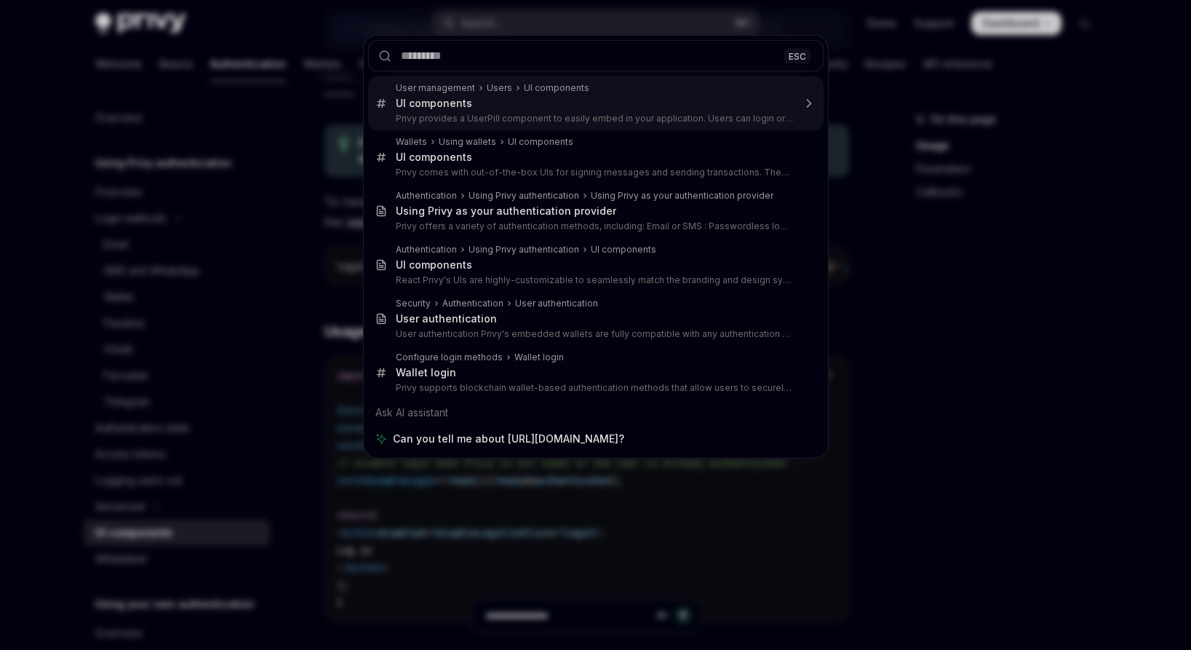
scroll to position [0, 0]
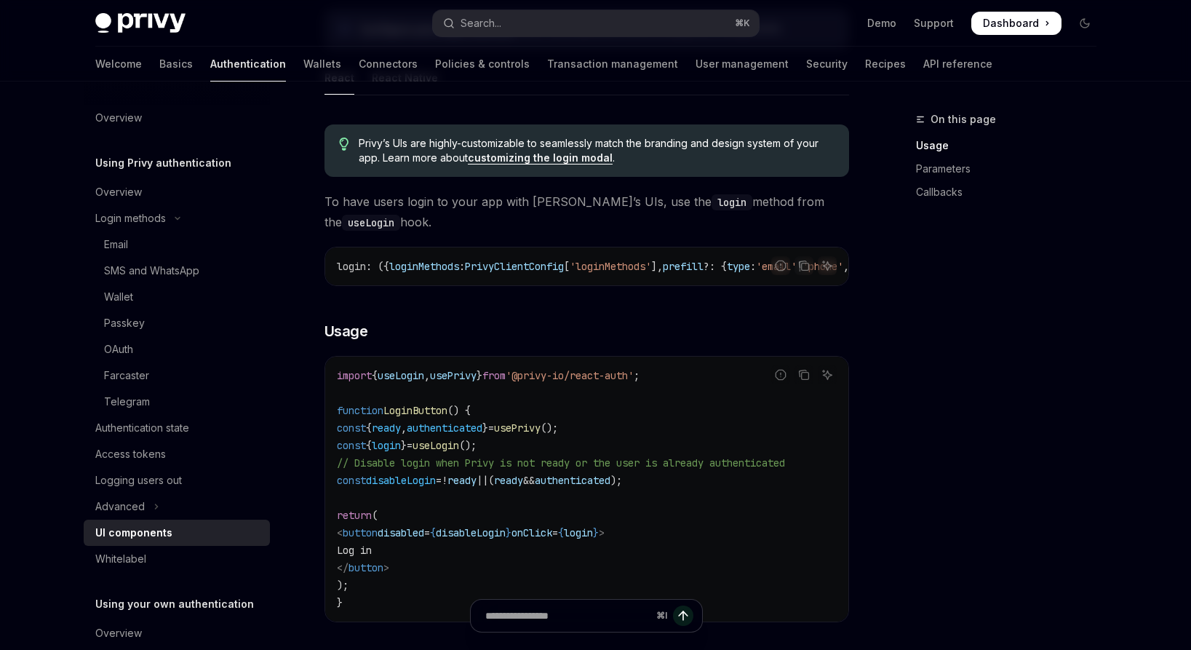
click at [431, 265] on span "loginMethods" at bounding box center [424, 266] width 70 height 13
copy span "loginMethods"
click at [527, 24] on button "Search... ⌘ K" at bounding box center [596, 23] width 326 height 26
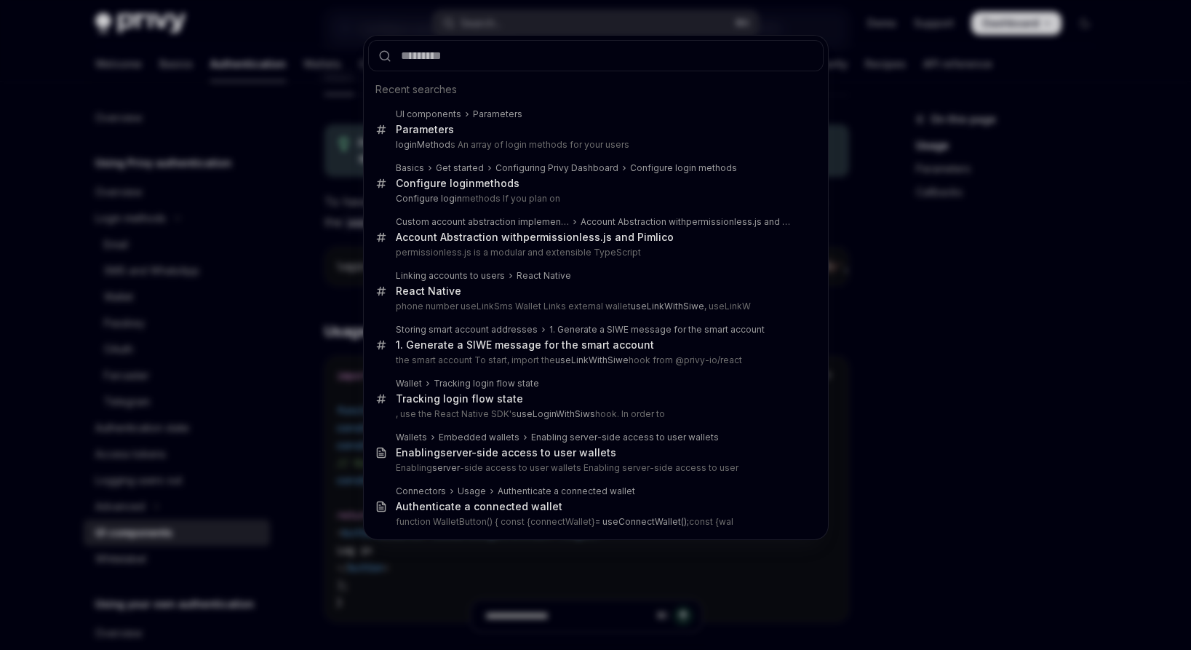
type input "**********"
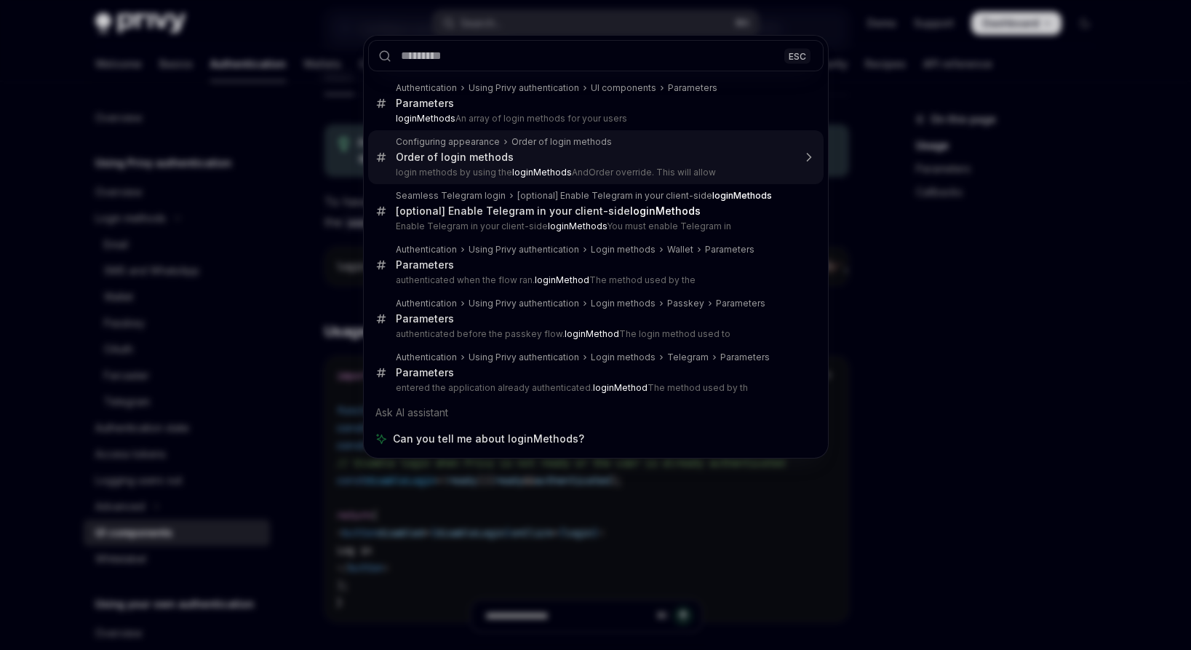
type textarea "*"
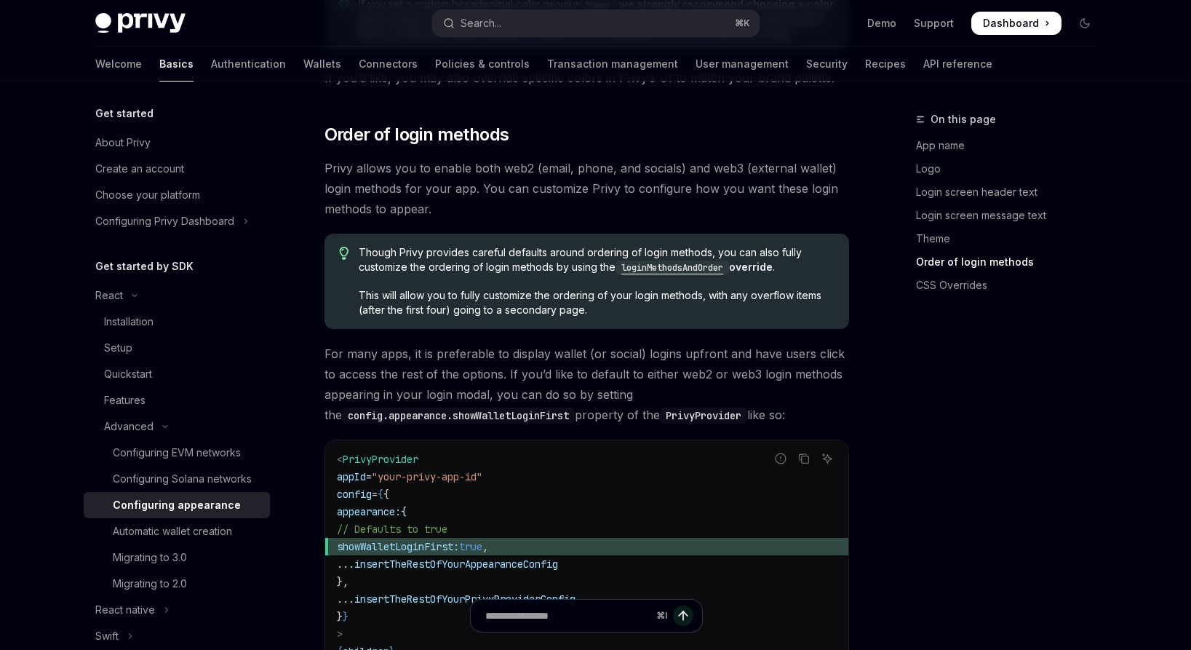
scroll to position [2778, 0]
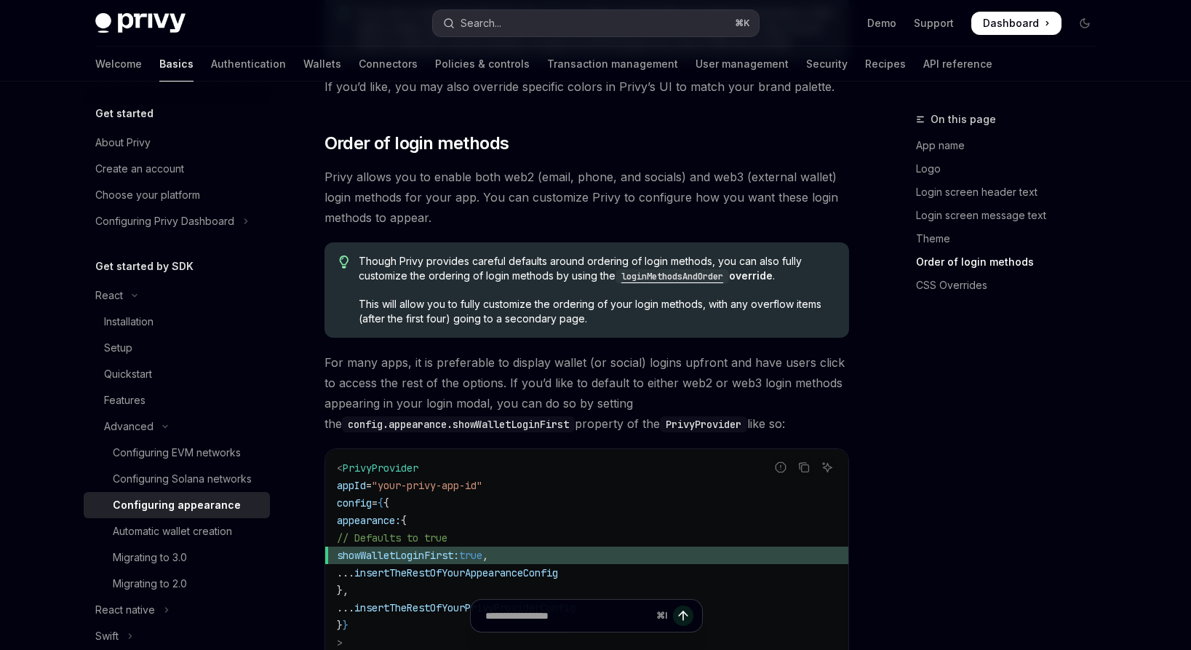
click at [535, 20] on button "Search... ⌘ K" at bounding box center [596, 23] width 326 height 26
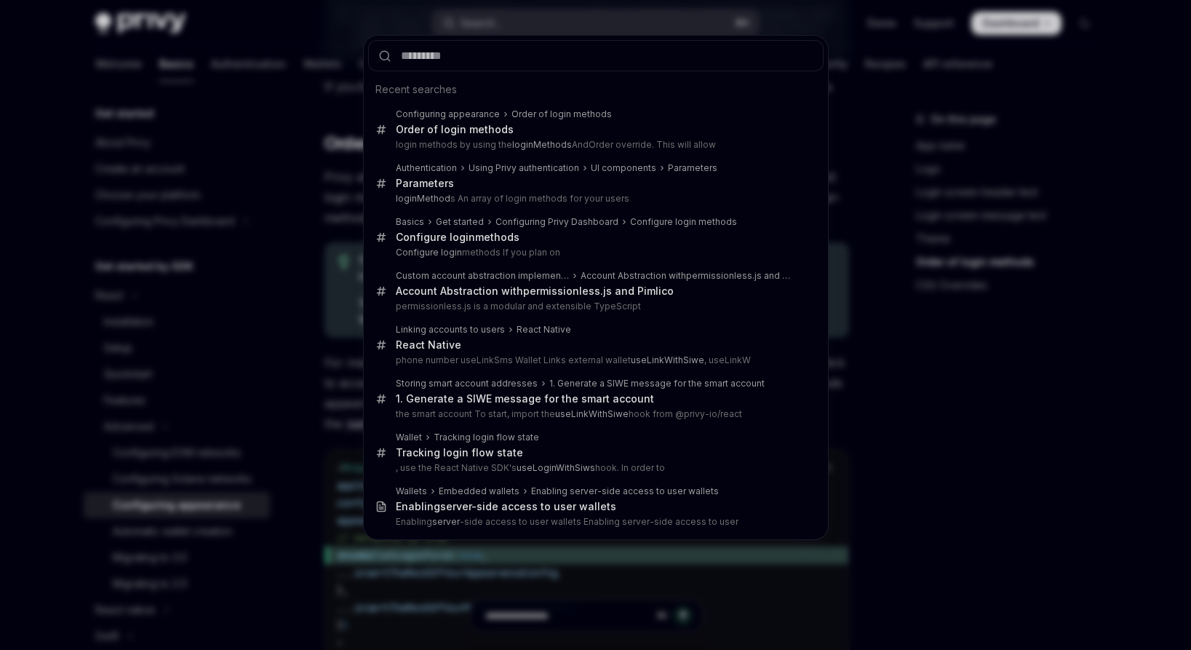
type input "**********"
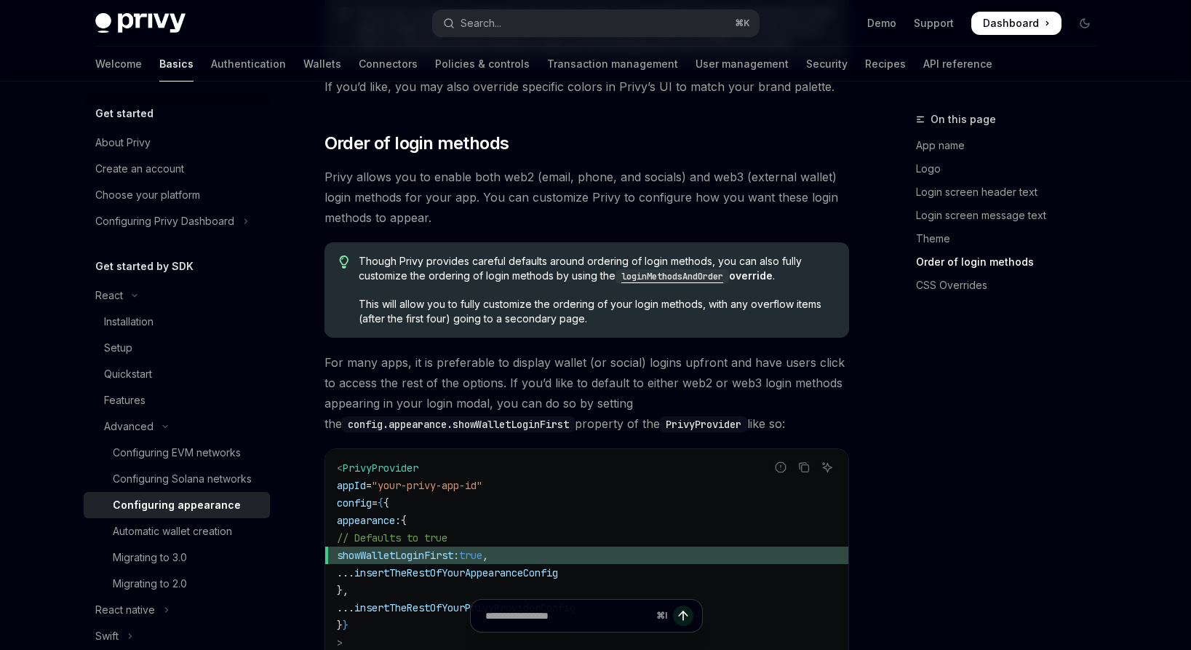
type textarea "*"
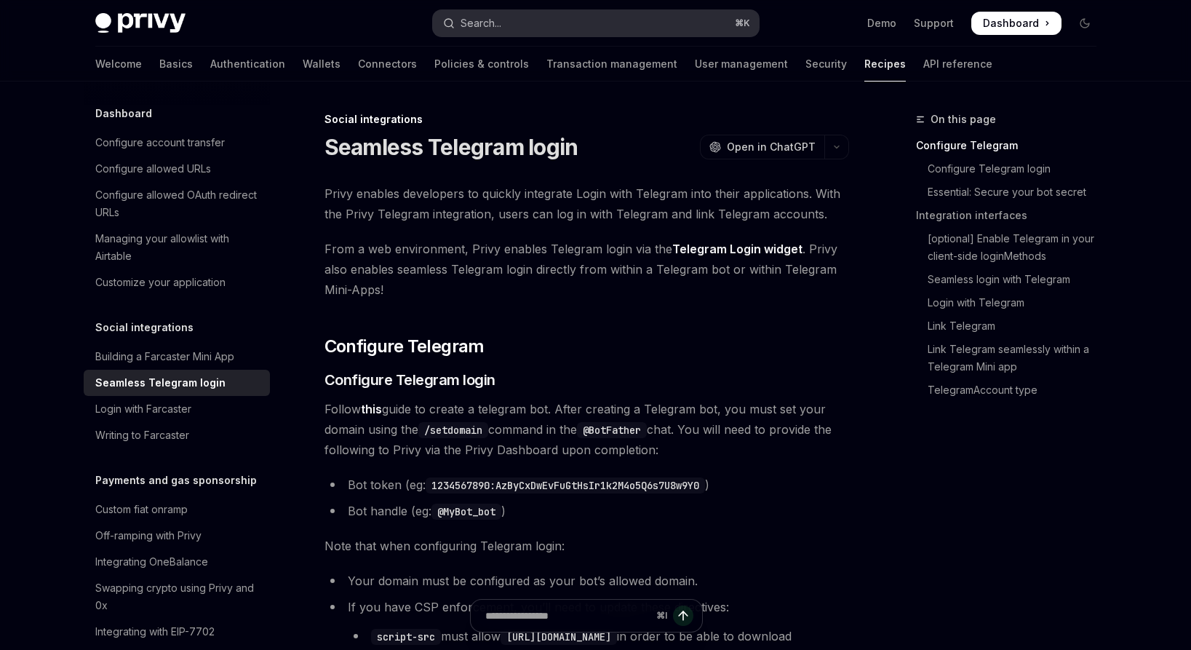
click at [539, 28] on button "Search... ⌘ K" at bounding box center [596, 23] width 326 height 26
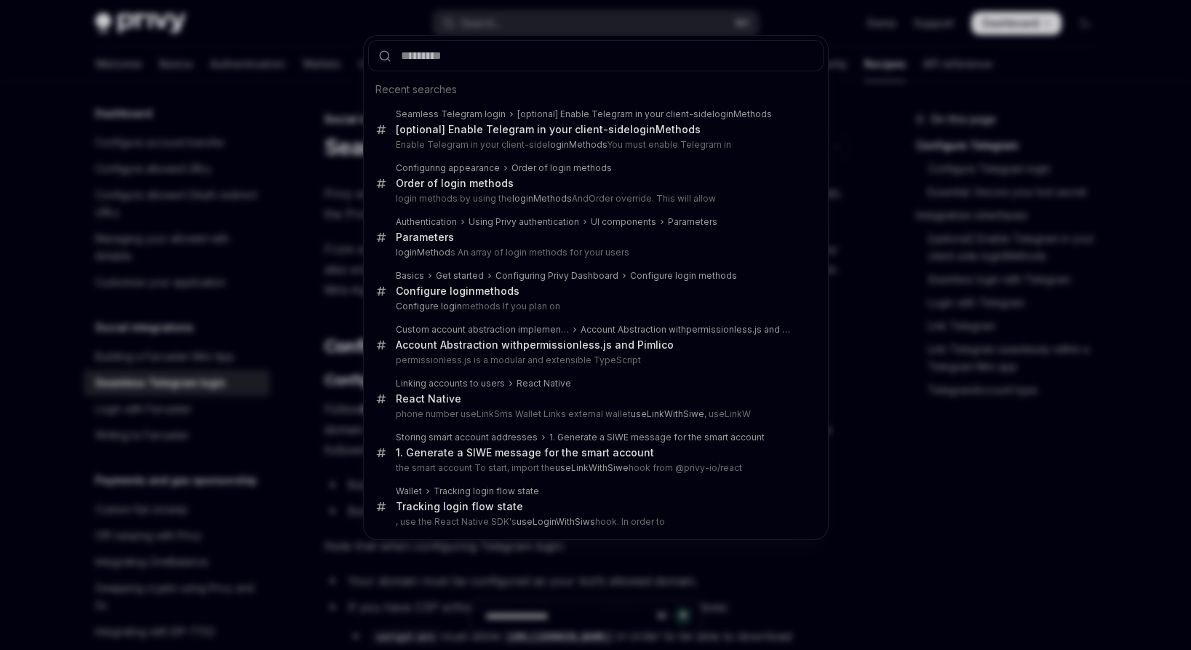
type input "**********"
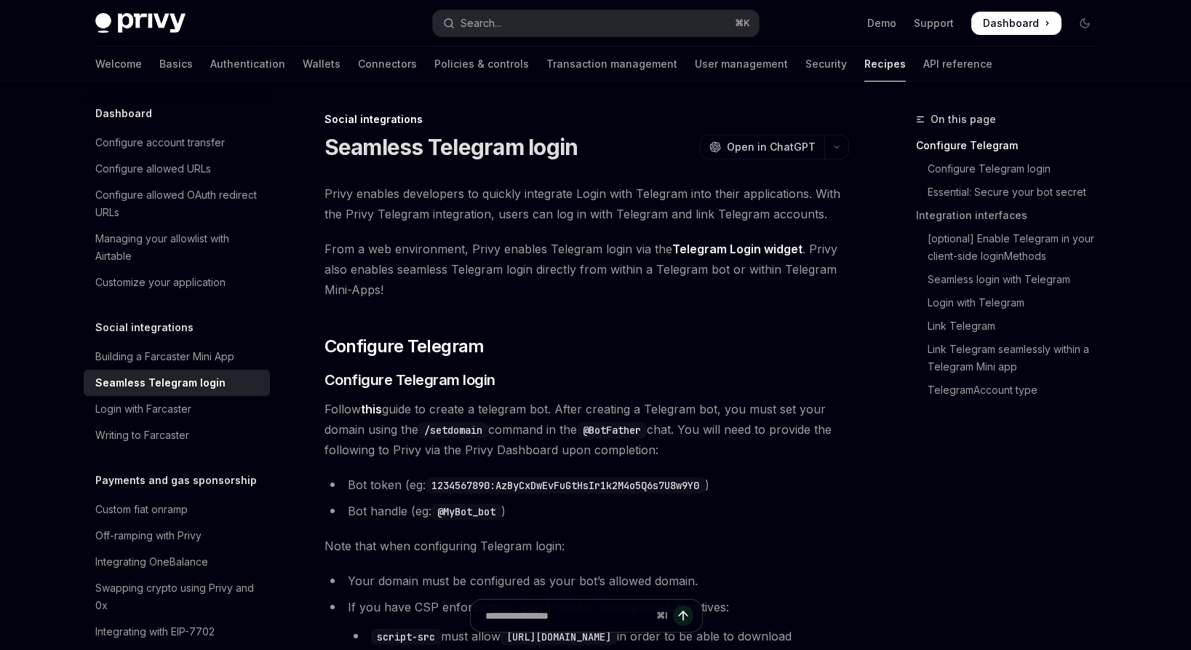
type textarea "*"
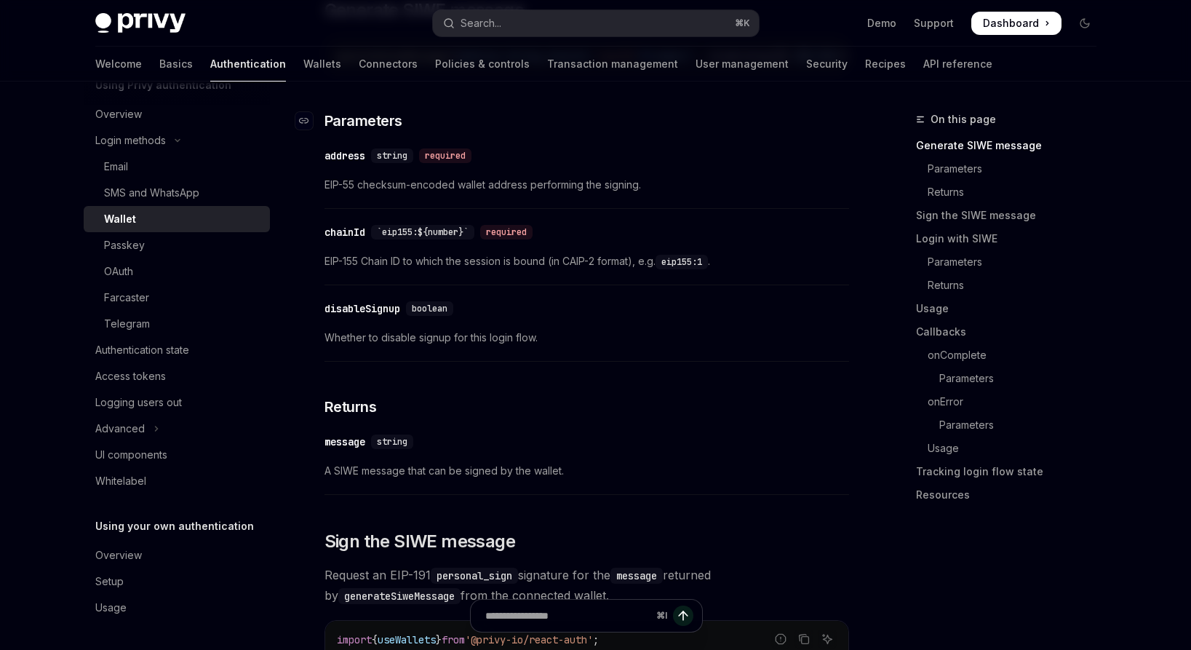
scroll to position [355, 0]
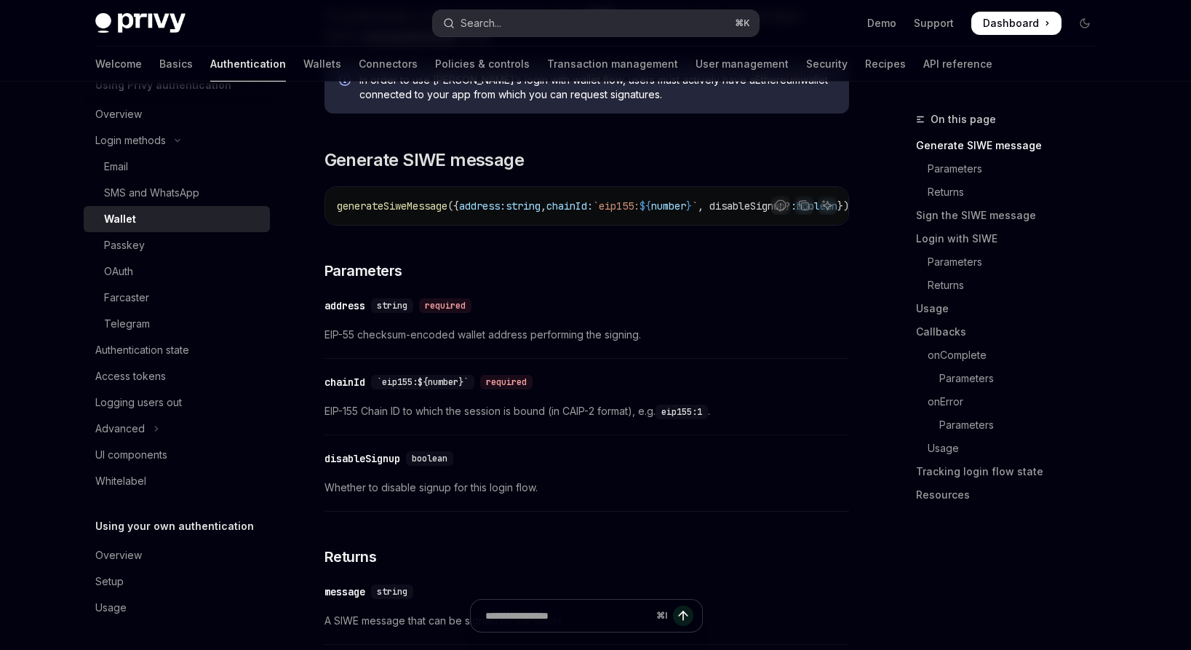
click at [508, 29] on button "Search... ⌘ K" at bounding box center [596, 23] width 326 height 26
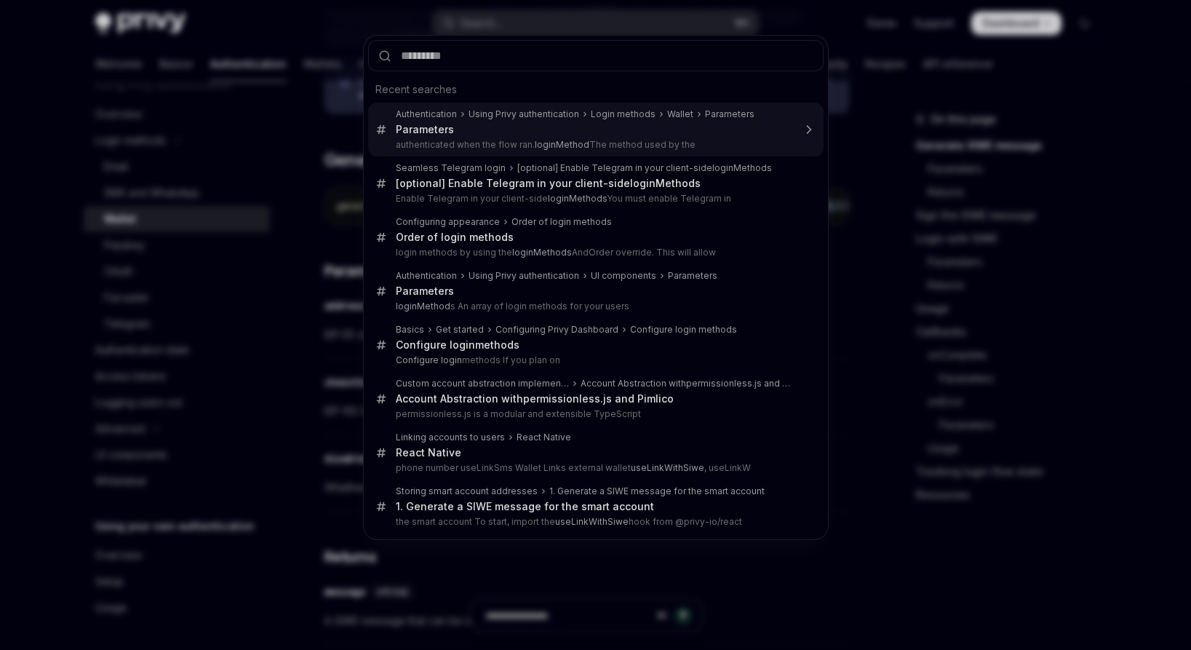
type input "**********"
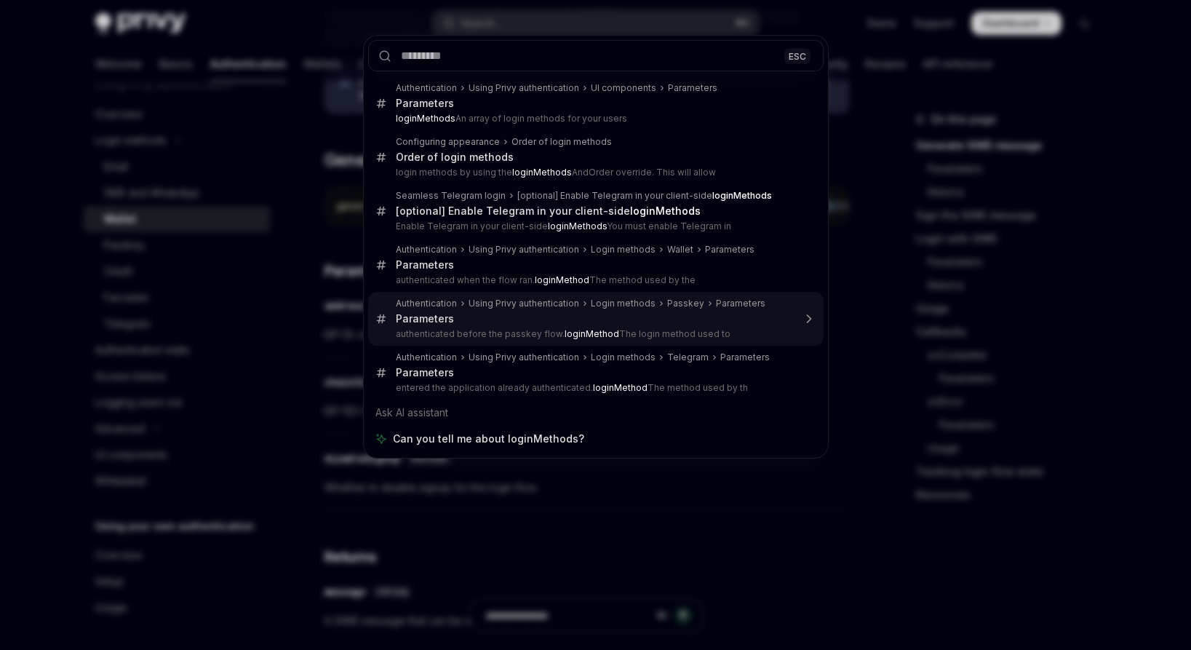
type textarea "*"
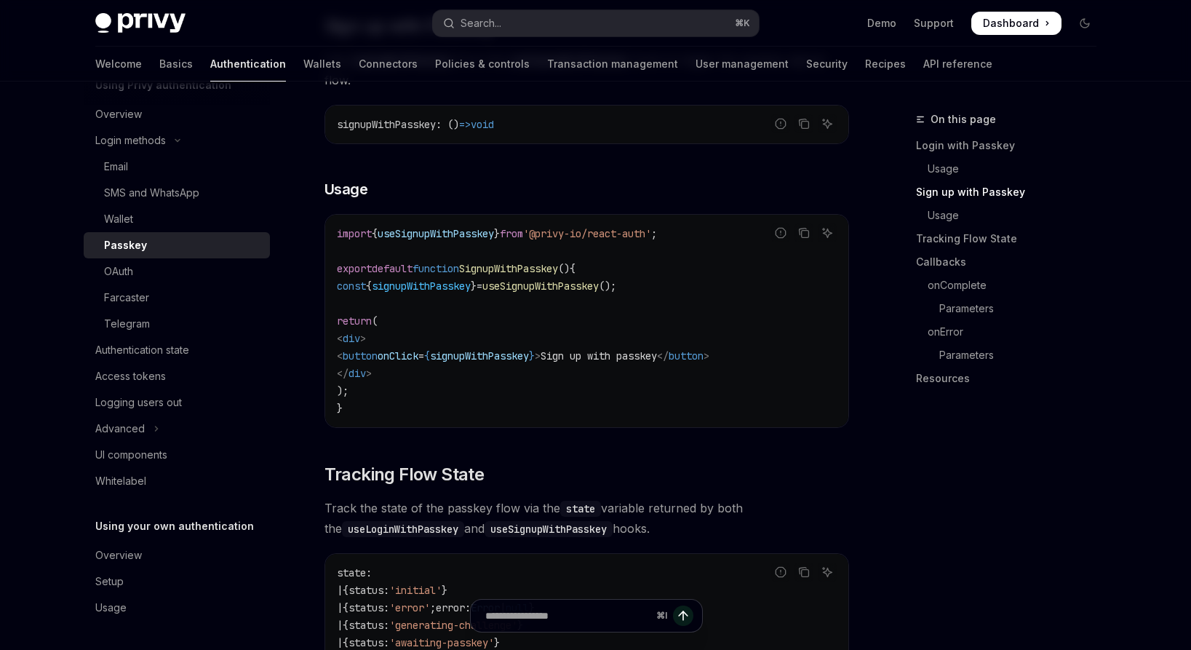
scroll to position [750, 0]
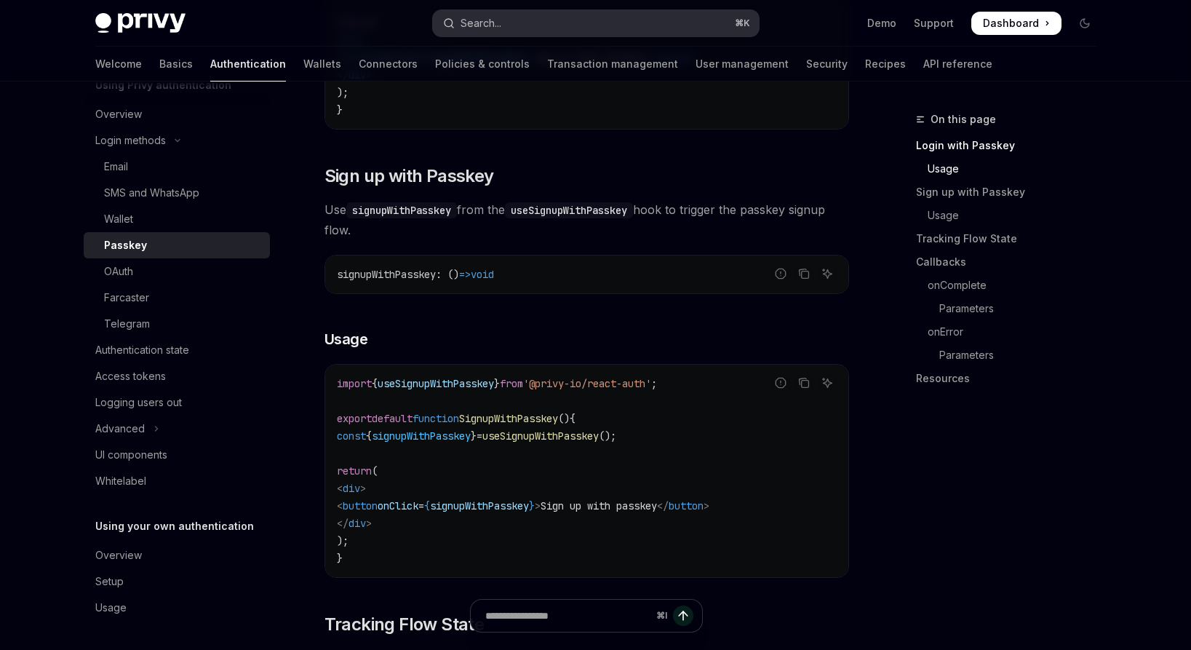
click at [503, 23] on button "Search... ⌘ K" at bounding box center [596, 23] width 326 height 26
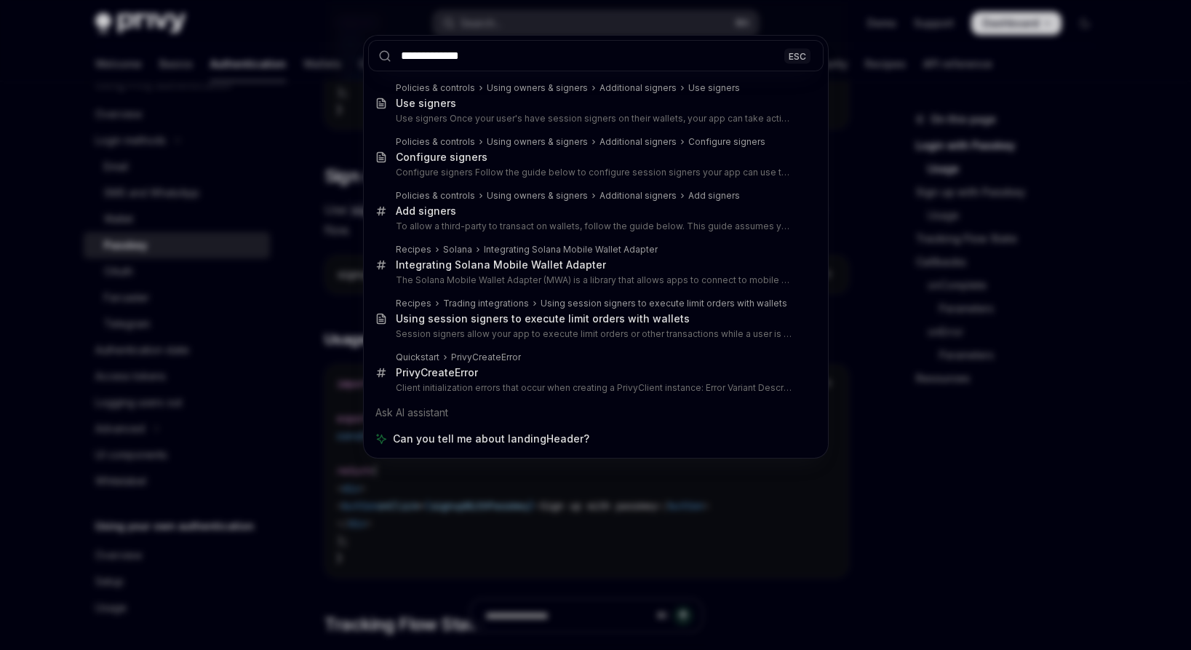
type input "**********"
click at [484, 514] on div "**********" at bounding box center [595, 325] width 1191 height 650
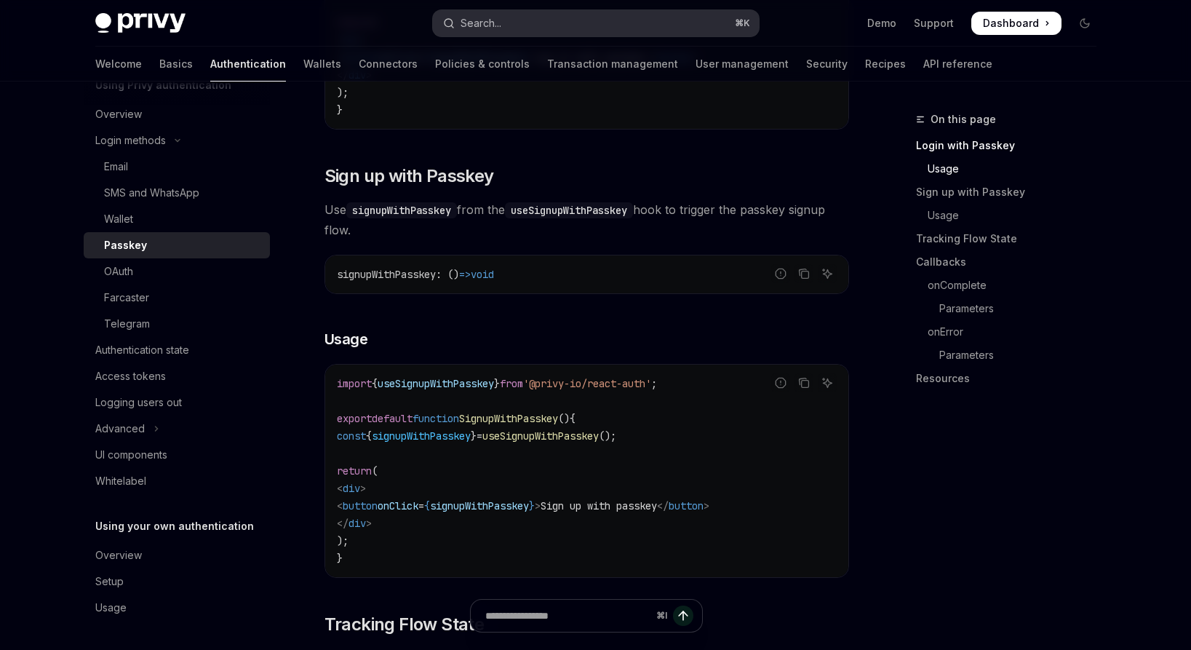
click at [487, 20] on div "Search..." at bounding box center [480, 23] width 41 height 17
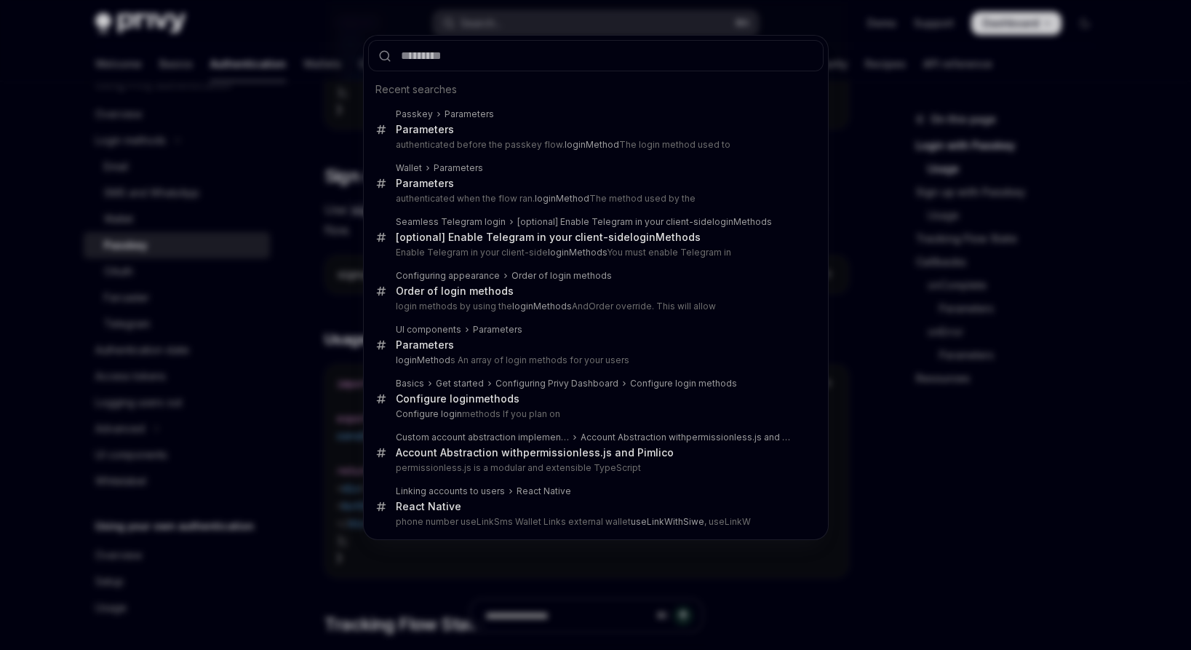
type input "**********"
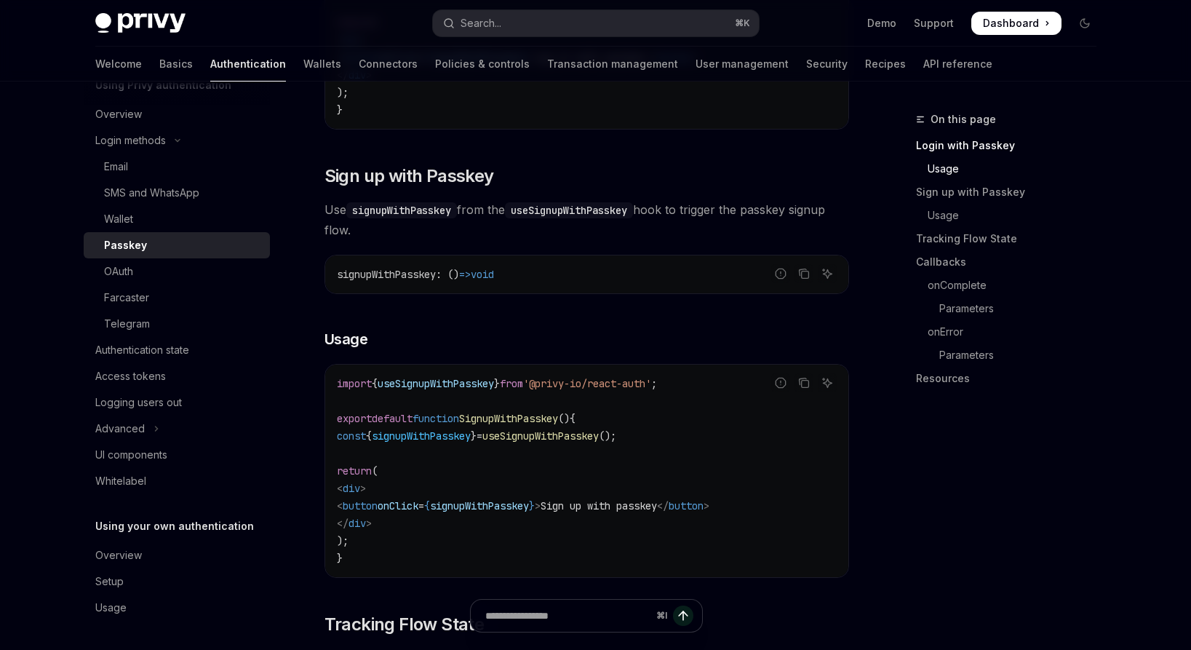
type textarea "*"
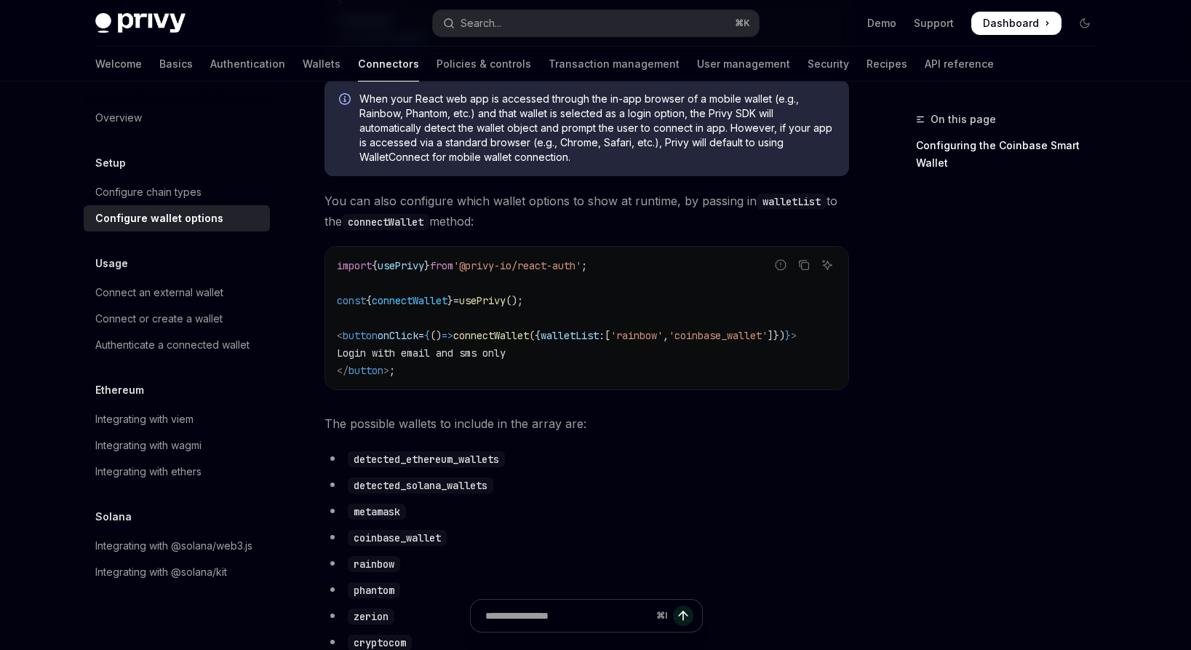
scroll to position [452, 0]
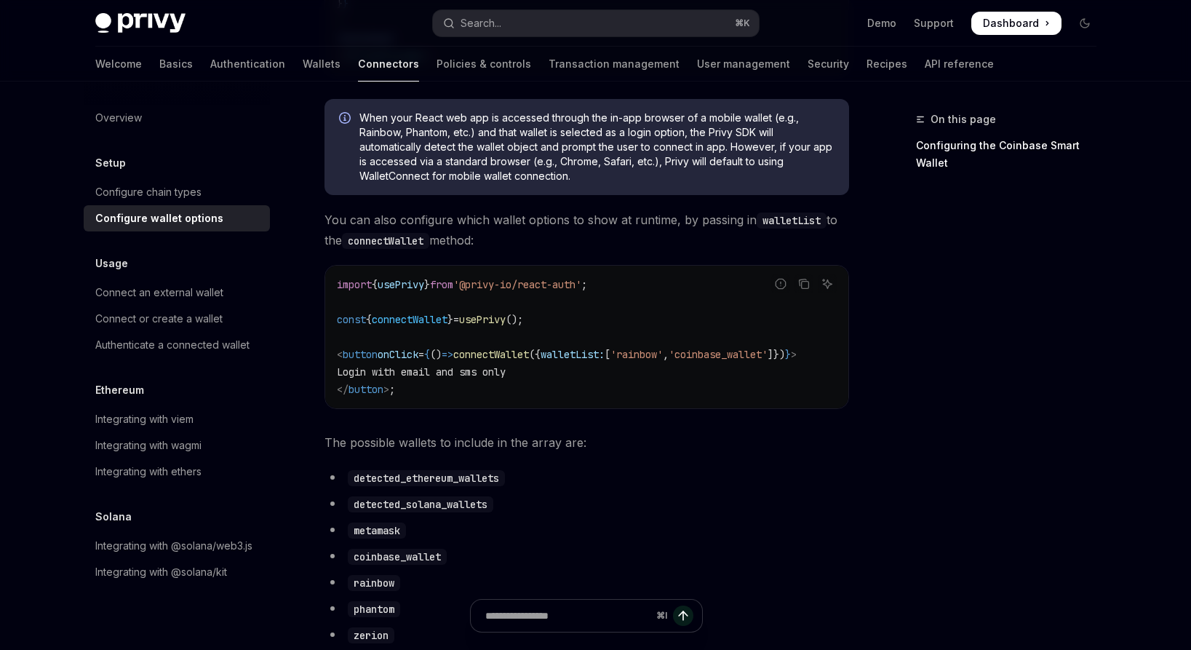
click at [450, 486] on code "detected_ethereum_wallets" at bounding box center [426, 478] width 157 height 16
copy code "detected_ethereum_wallets"
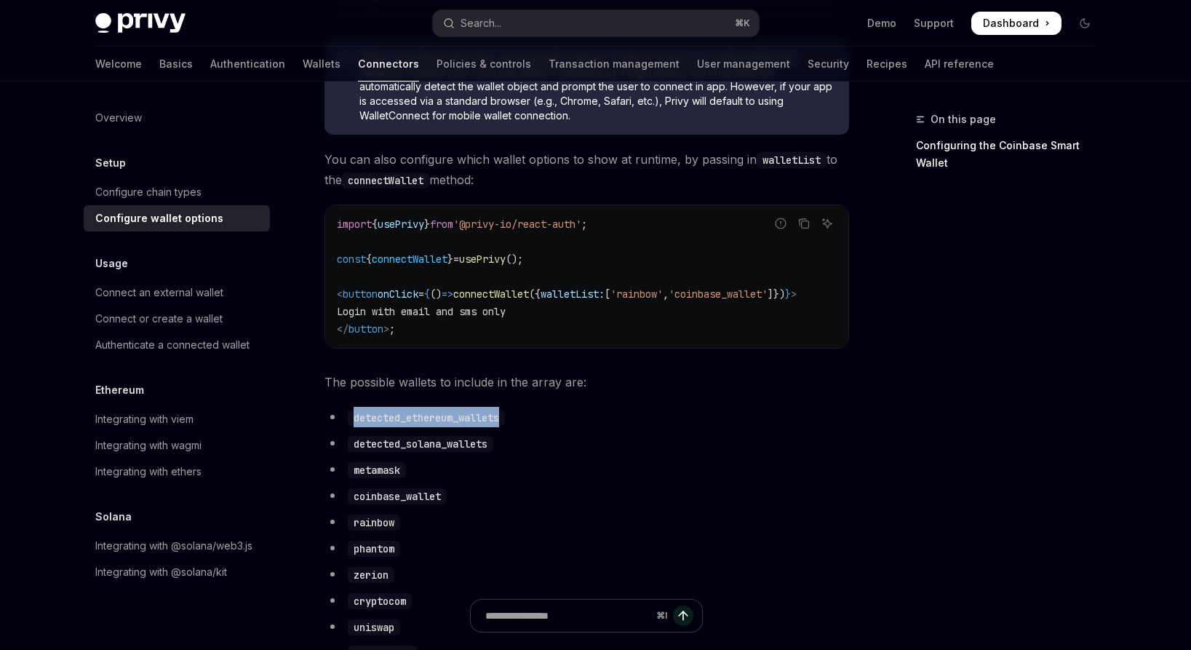
scroll to position [541, 0]
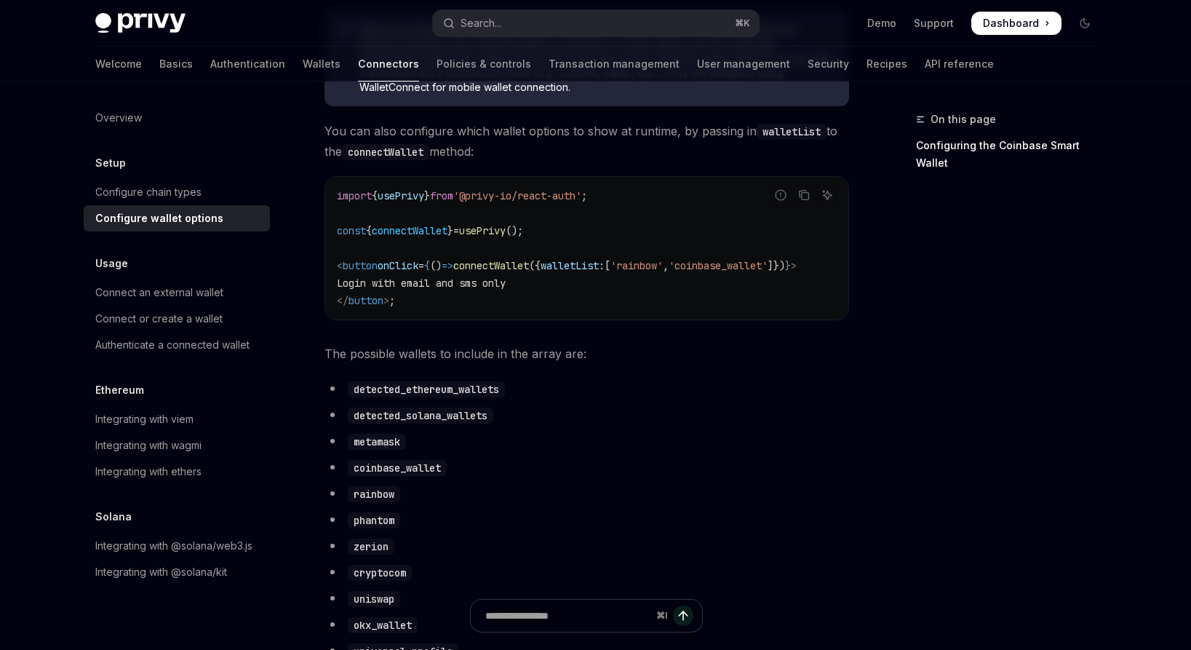
click at [372, 449] on code "metamask" at bounding box center [377, 441] width 58 height 16
copy code "metamask"
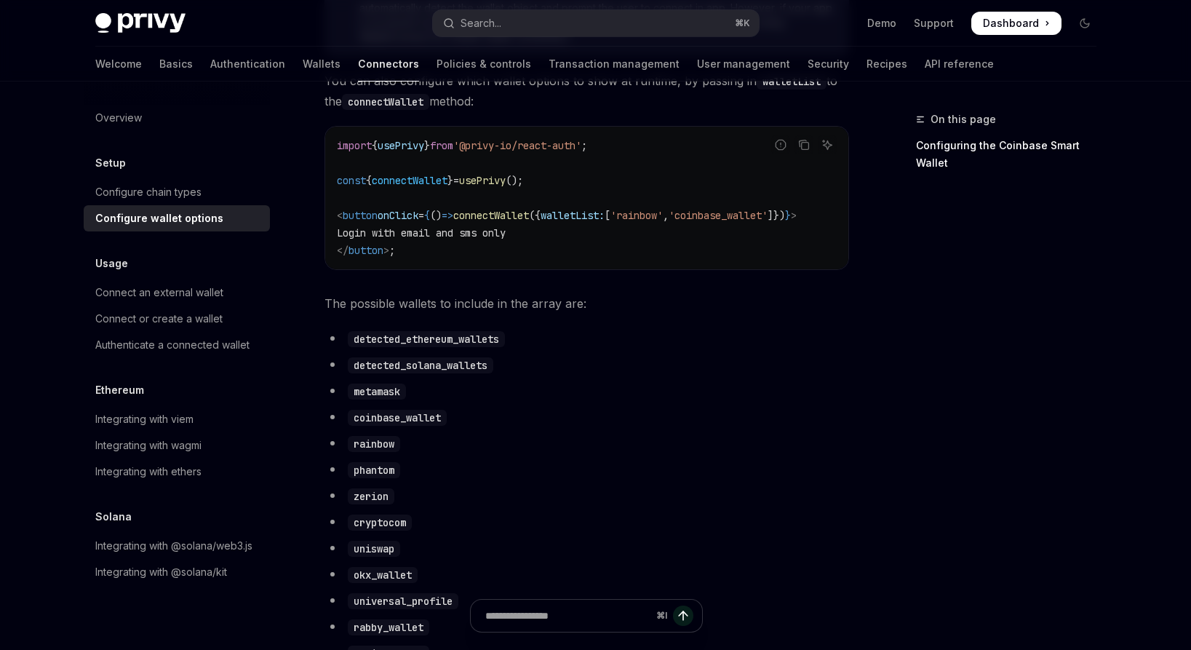
click at [433, 450] on li "rainbow" at bounding box center [586, 443] width 524 height 20
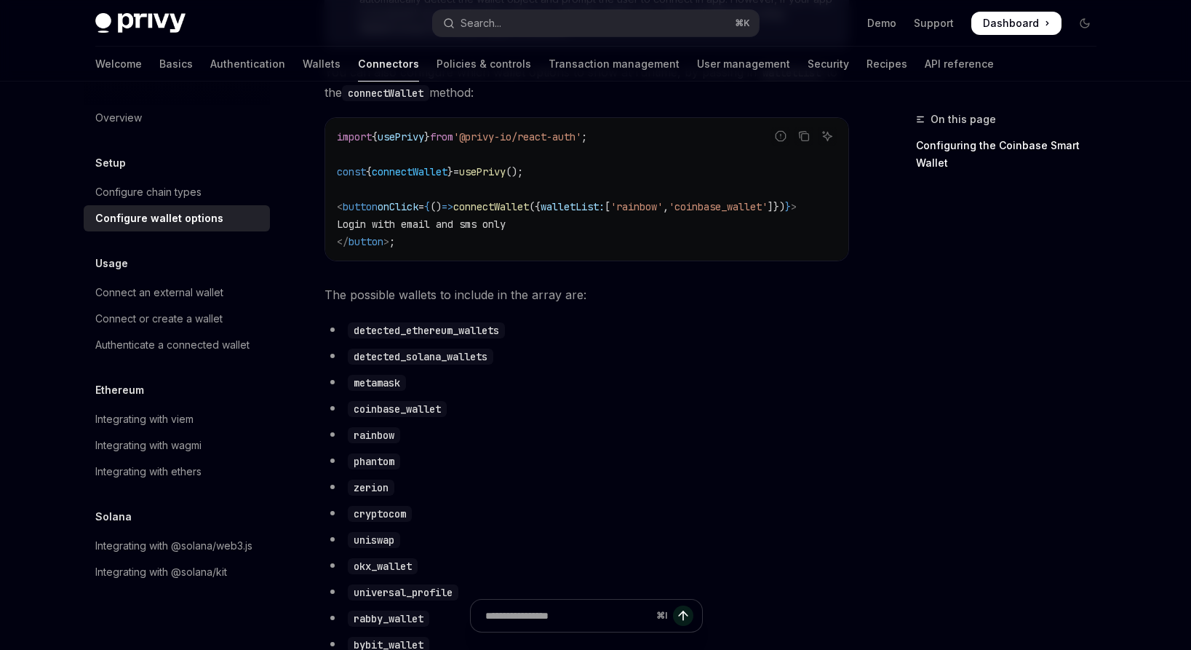
click at [379, 443] on code "rainbow" at bounding box center [374, 435] width 52 height 16
copy code "rainbow"
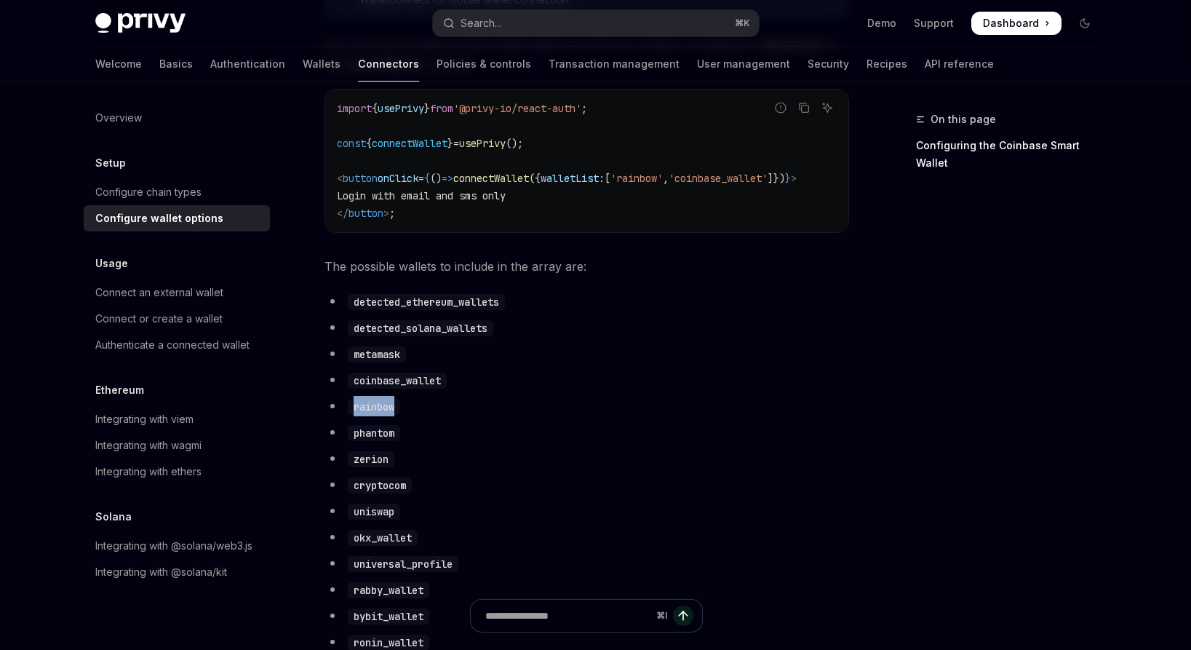
scroll to position [661, 0]
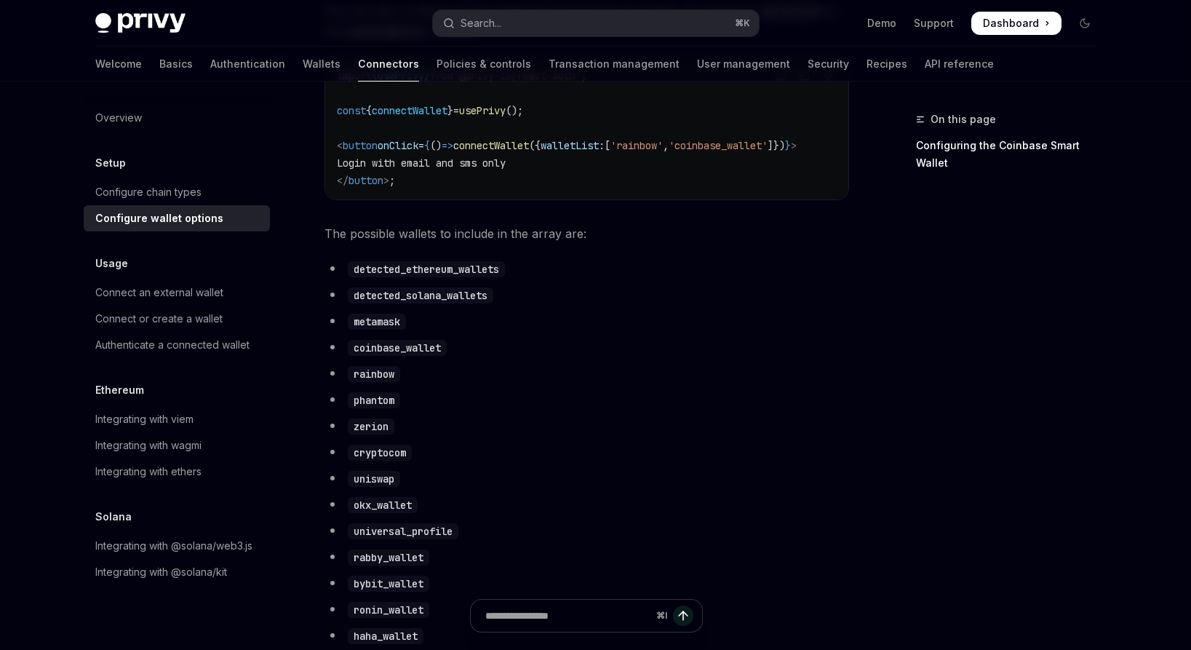
click at [401, 565] on code "rabby_wallet" at bounding box center [388, 557] width 81 height 16
copy code "rabby_wallet"
click at [401, 356] on code "coinbase_wallet" at bounding box center [397, 348] width 99 height 16
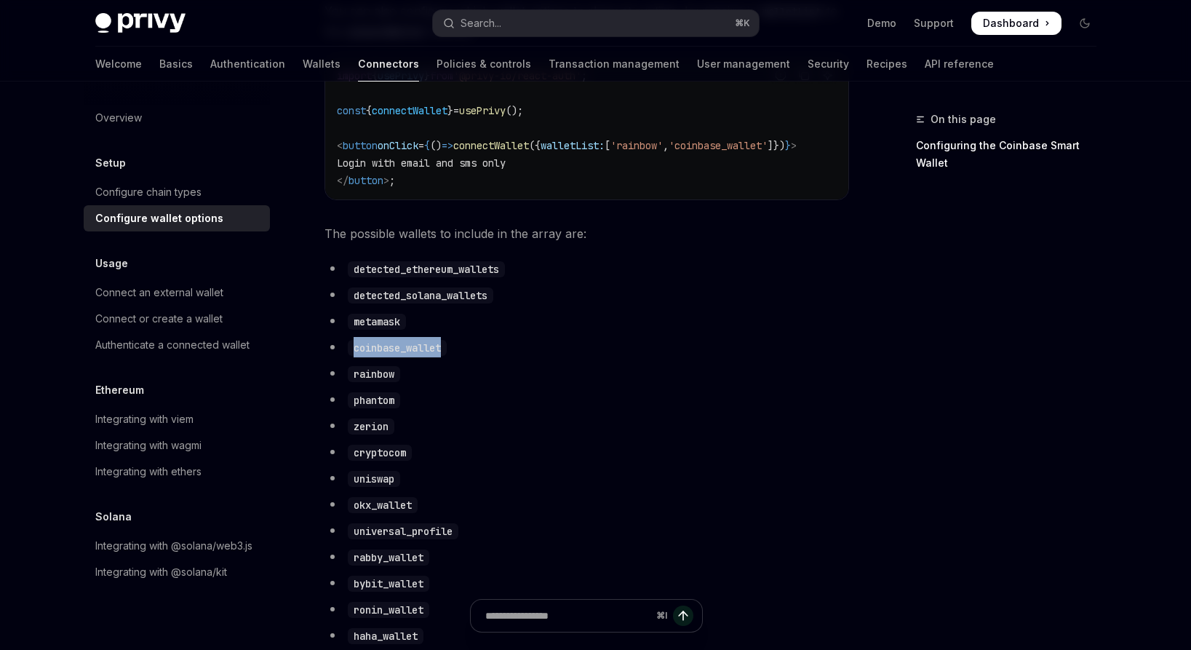
copy code "coinbase_wallet"
click at [371, 382] on code "rainbow" at bounding box center [374, 374] width 52 height 16
copy code "rainbow"
click at [388, 408] on code "phantom" at bounding box center [374, 400] width 52 height 16
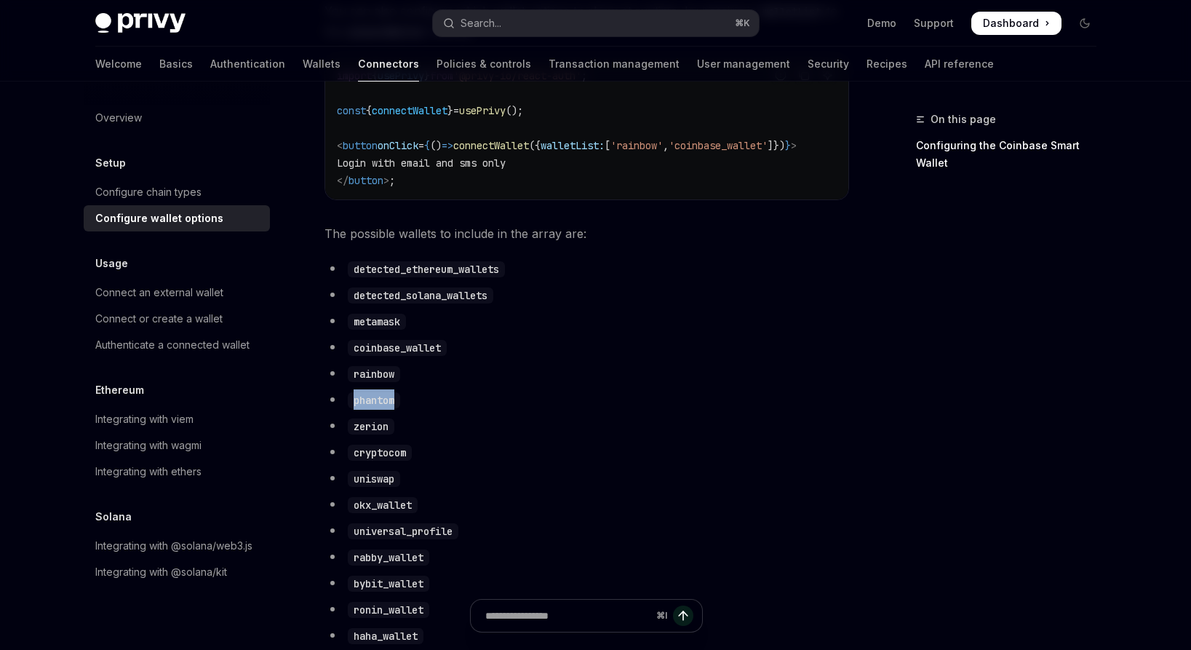
click at [388, 408] on code "phantom" at bounding box center [374, 400] width 52 height 16
copy code "phantom"
click at [363, 434] on code "zerion" at bounding box center [371, 426] width 47 height 16
copy code "zerion"
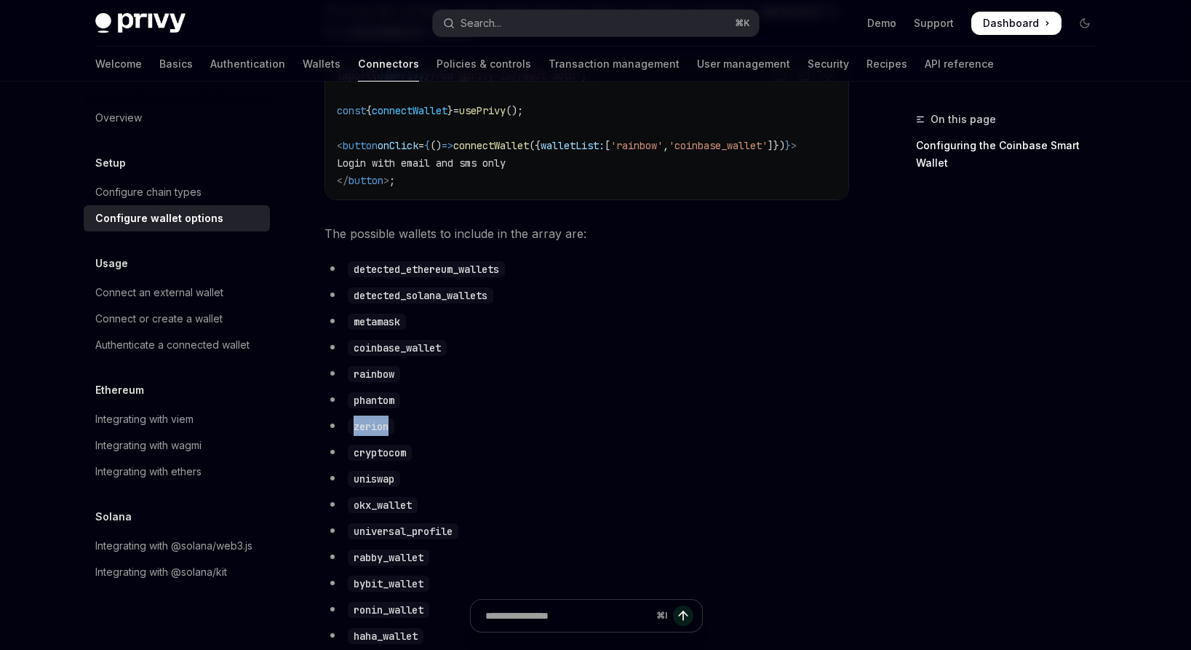
scroll to position [680, 0]
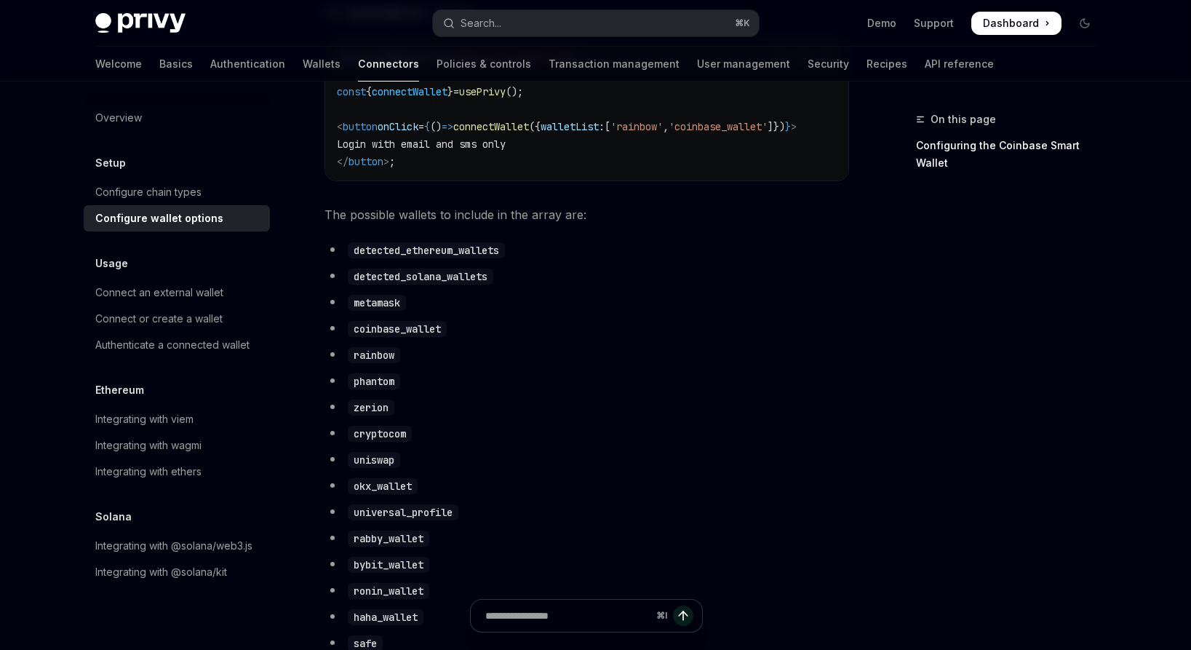
click at [435, 465] on li "uniswap" at bounding box center [586, 459] width 524 height 20
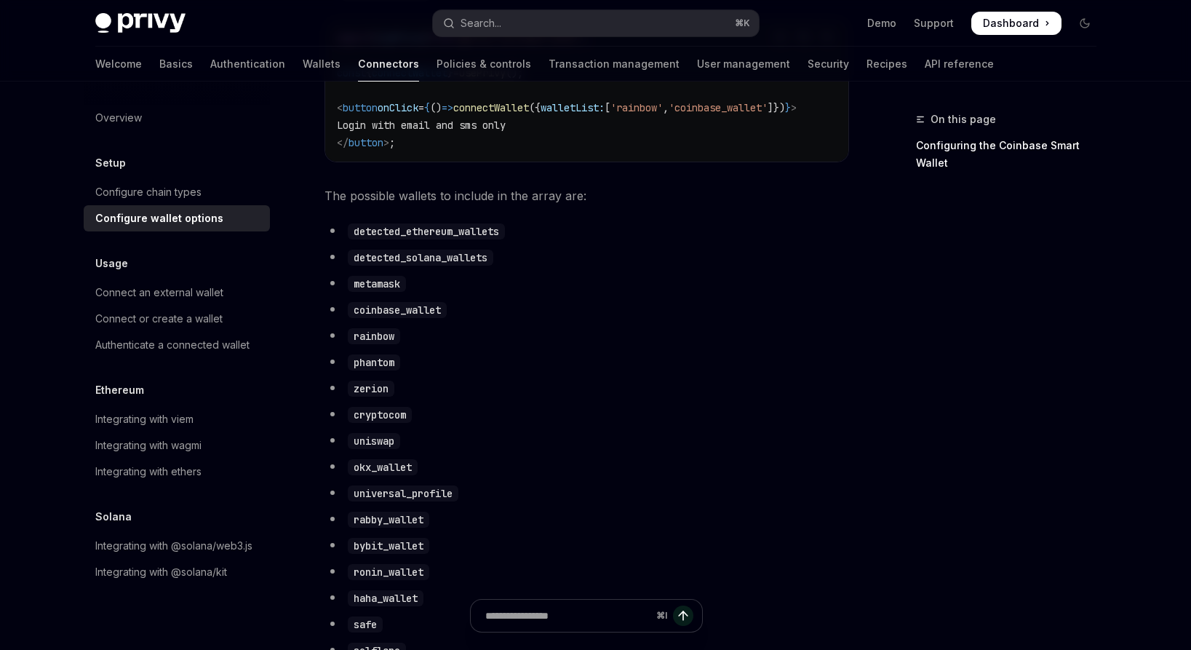
click at [377, 475] on code "okx_wallet" at bounding box center [383, 467] width 70 height 16
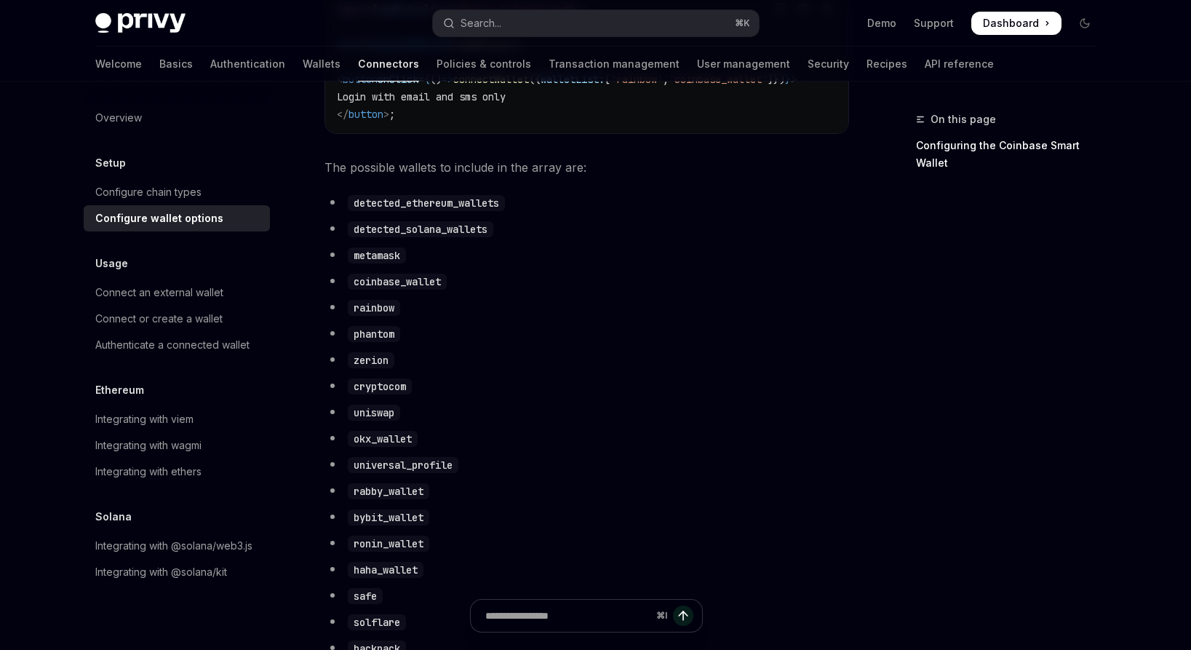
click at [456, 490] on ul "detected_ethereum_wallets detected_solana_wallets metamask coinbase_wallet rain…" at bounding box center [586, 497] width 524 height 611
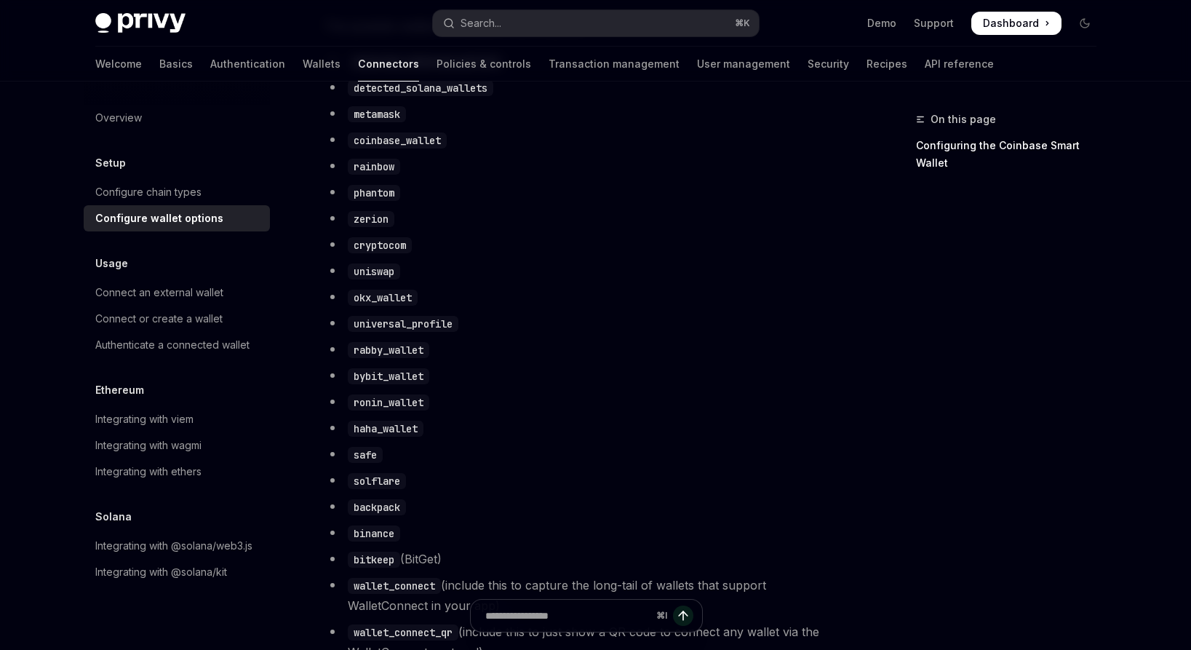
scroll to position [897, 0]
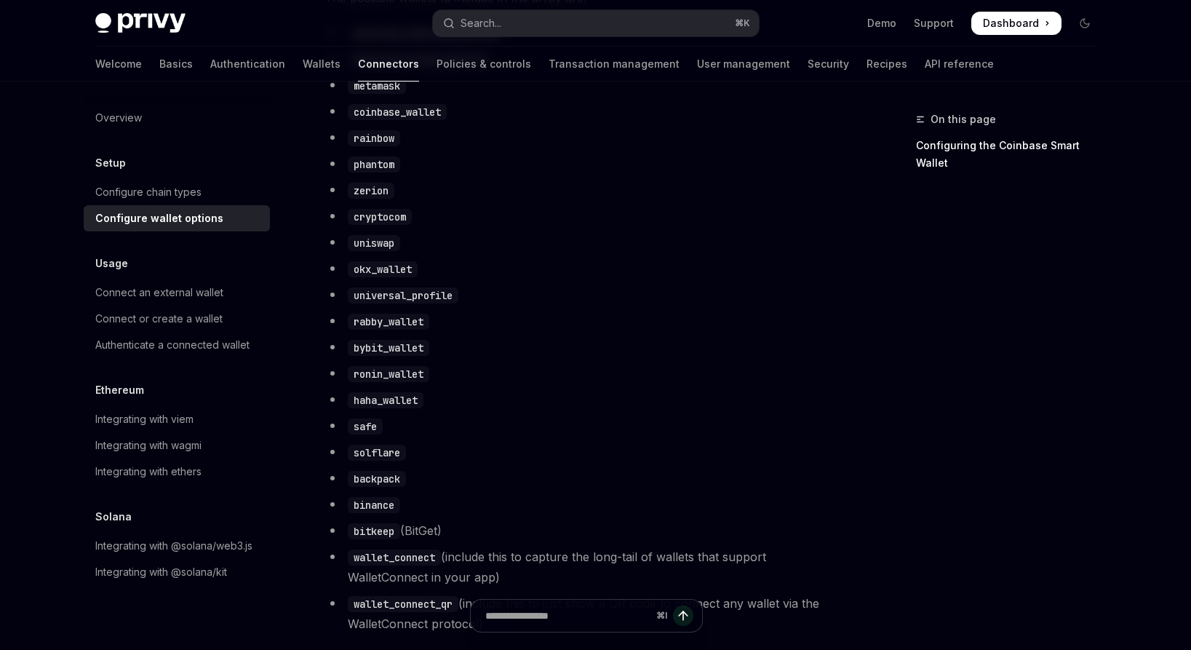
click at [409, 565] on code "wallet_connect" at bounding box center [394, 557] width 93 height 16
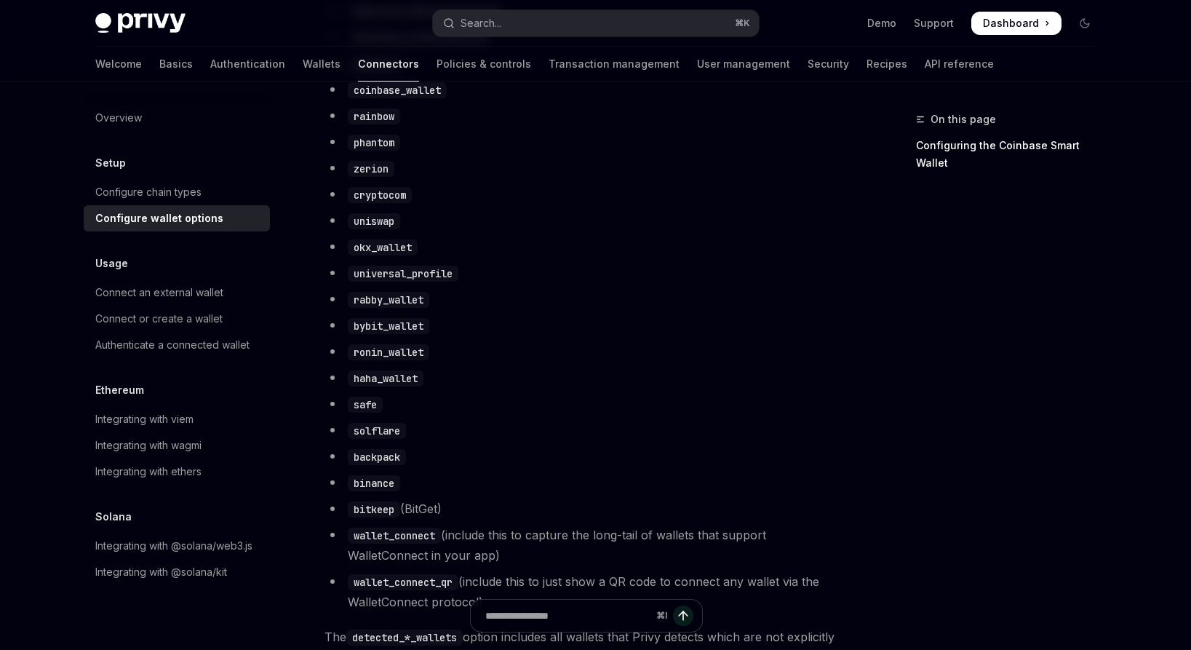
scroll to position [876, 0]
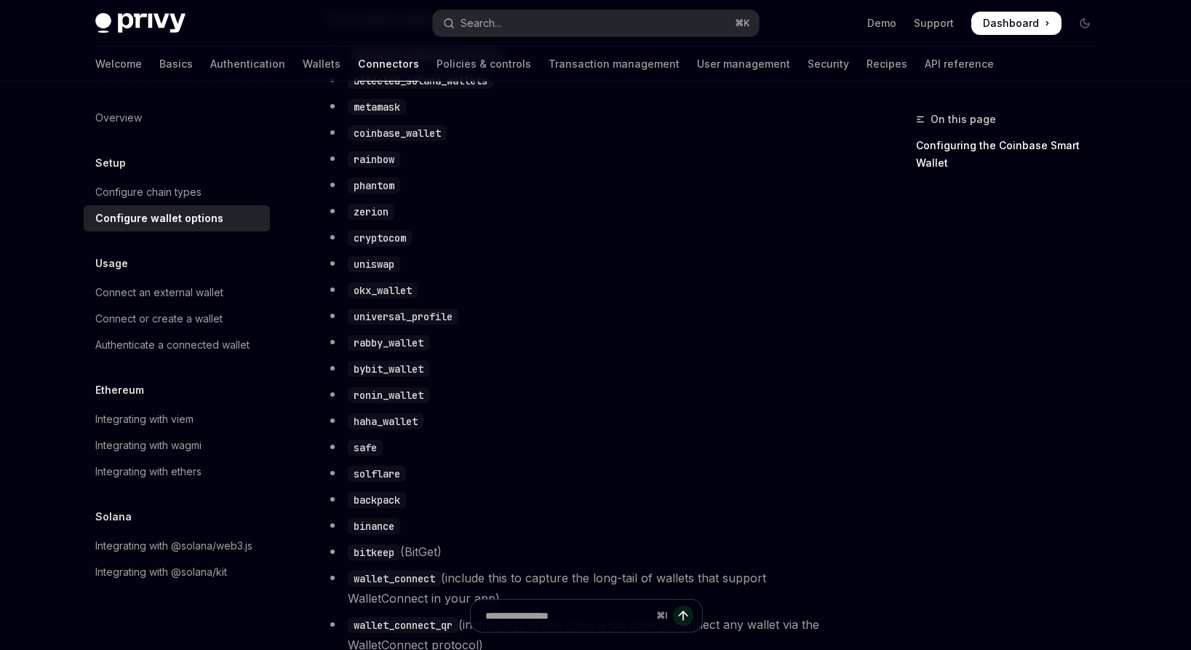
click at [375, 560] on code "bitkeep" at bounding box center [374, 552] width 52 height 16
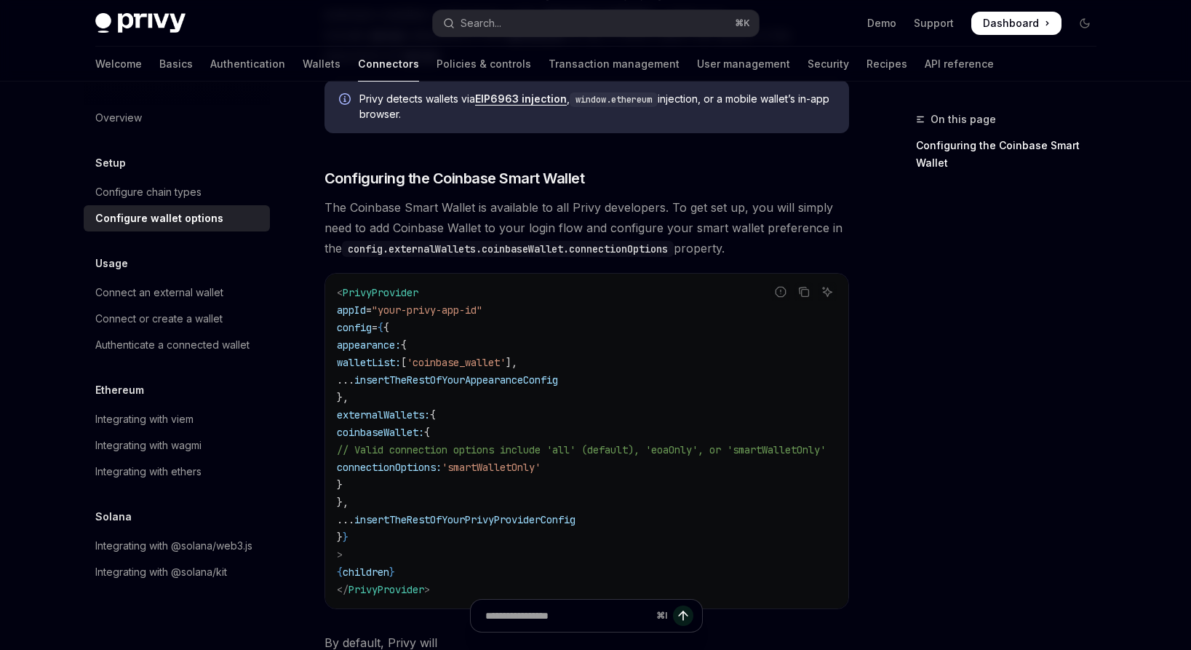
scroll to position [974, 0]
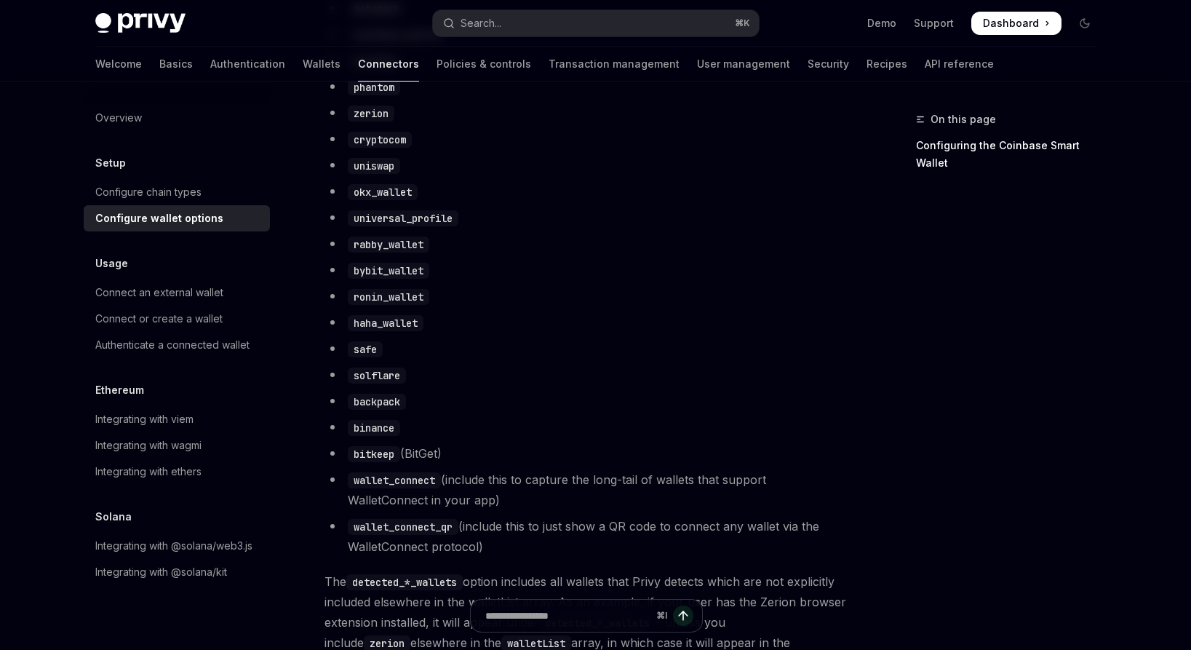
click at [415, 359] on li "safe" at bounding box center [586, 348] width 524 height 20
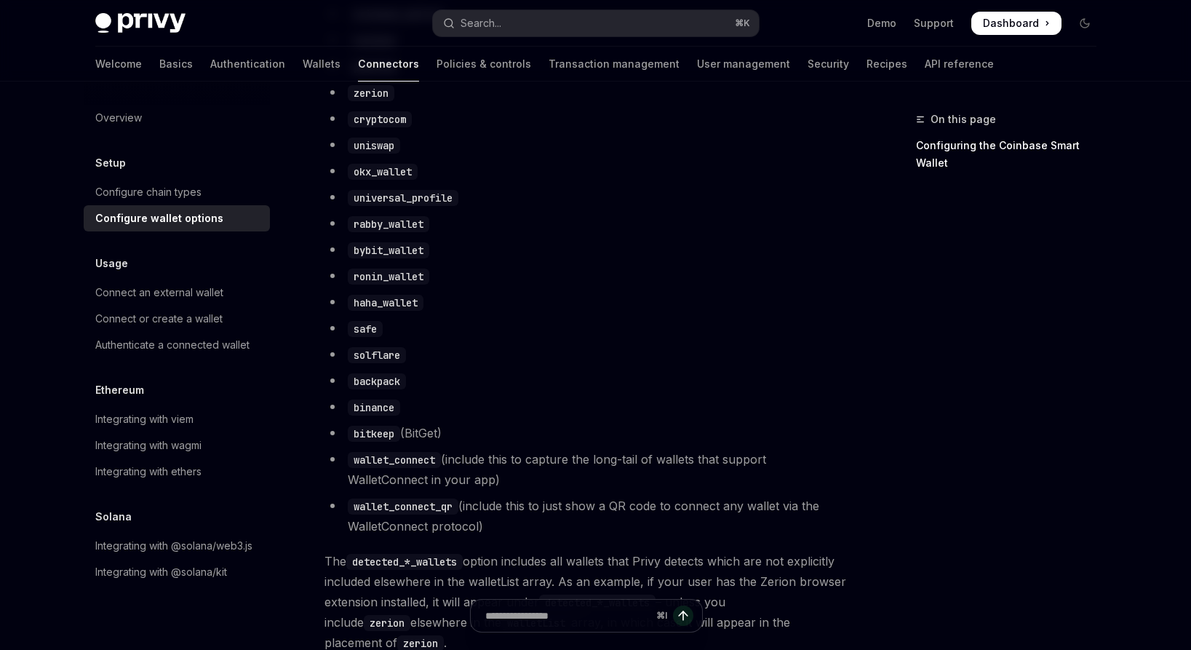
click at [405, 468] on code "wallet_connect" at bounding box center [394, 460] width 93 height 16
drag, startPoint x: 439, startPoint y: 469, endPoint x: 361, endPoint y: 472, distance: 77.9
click at [361, 468] on code "wallet_connect" at bounding box center [394, 460] width 93 height 16
click at [495, 471] on li "wallet_connect (include this to capture the long-tail of wallets that support W…" at bounding box center [586, 469] width 524 height 41
drag, startPoint x: 607, startPoint y: 471, endPoint x: 650, endPoint y: 469, distance: 43.7
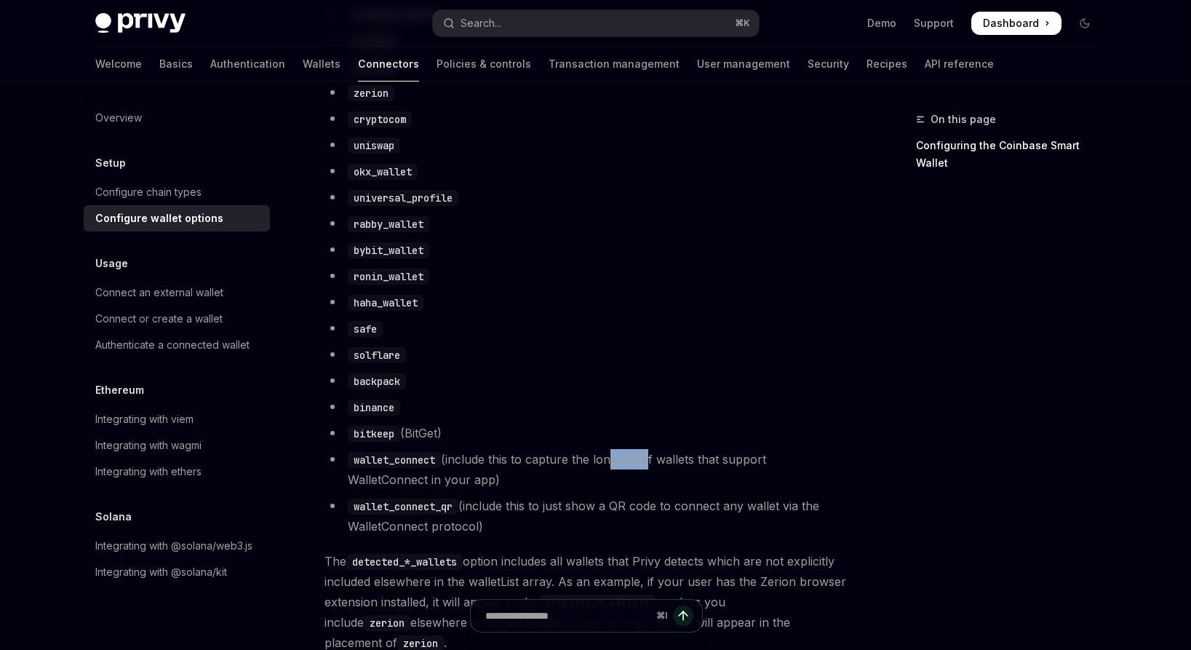
click at [650, 469] on li "wallet_connect (include this to capture the long-tail of wallets that support W…" at bounding box center [586, 469] width 524 height 41
drag, startPoint x: 455, startPoint y: 516, endPoint x: 360, endPoint y: 517, distance: 94.6
click at [360, 514] on code "wallet_connect_qr" at bounding box center [403, 506] width 111 height 16
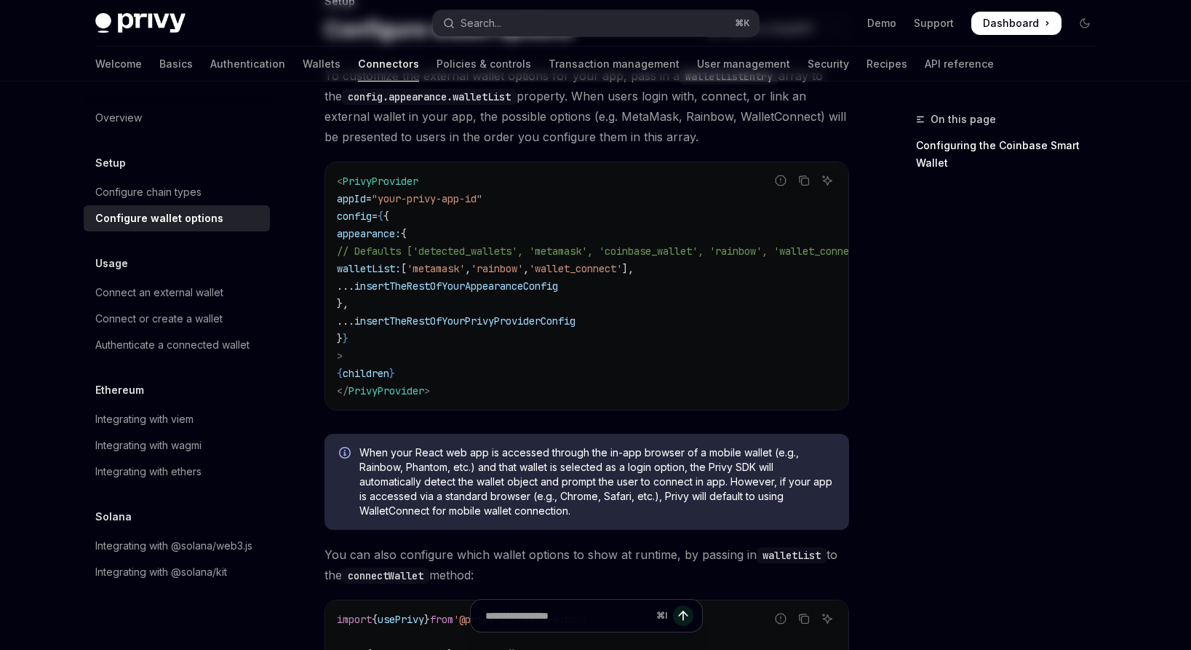
scroll to position [0, 0]
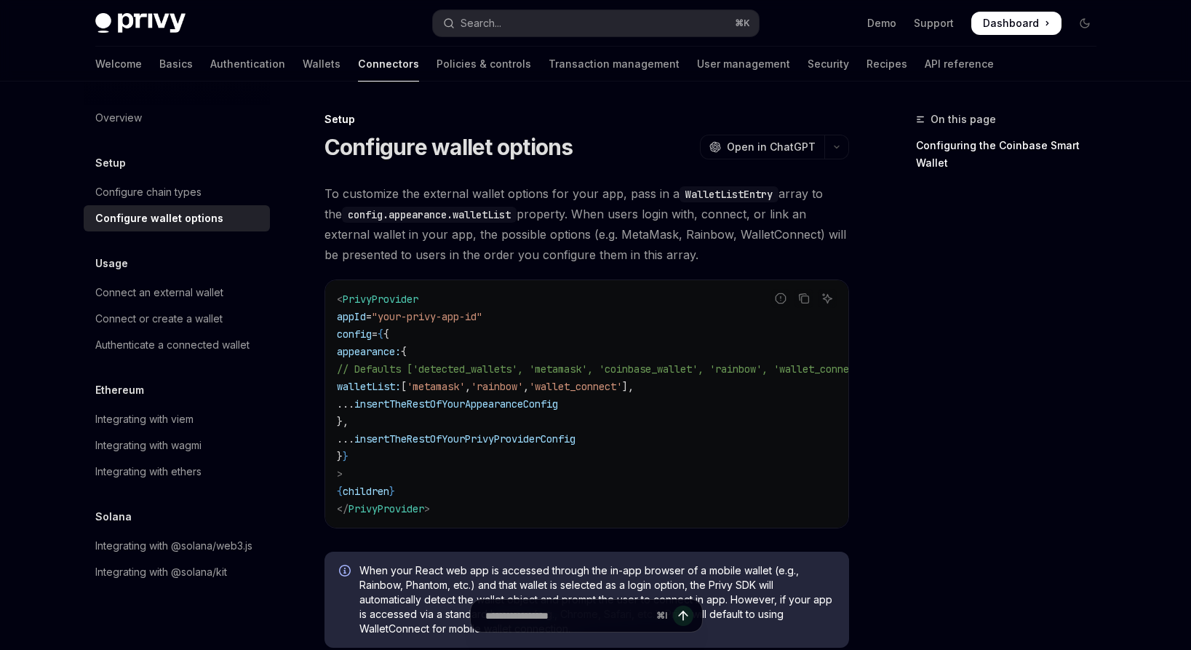
click at [548, 145] on h1 "Configure wallet options" at bounding box center [448, 147] width 249 height 26
